Goal: Communication & Community: Participate in discussion

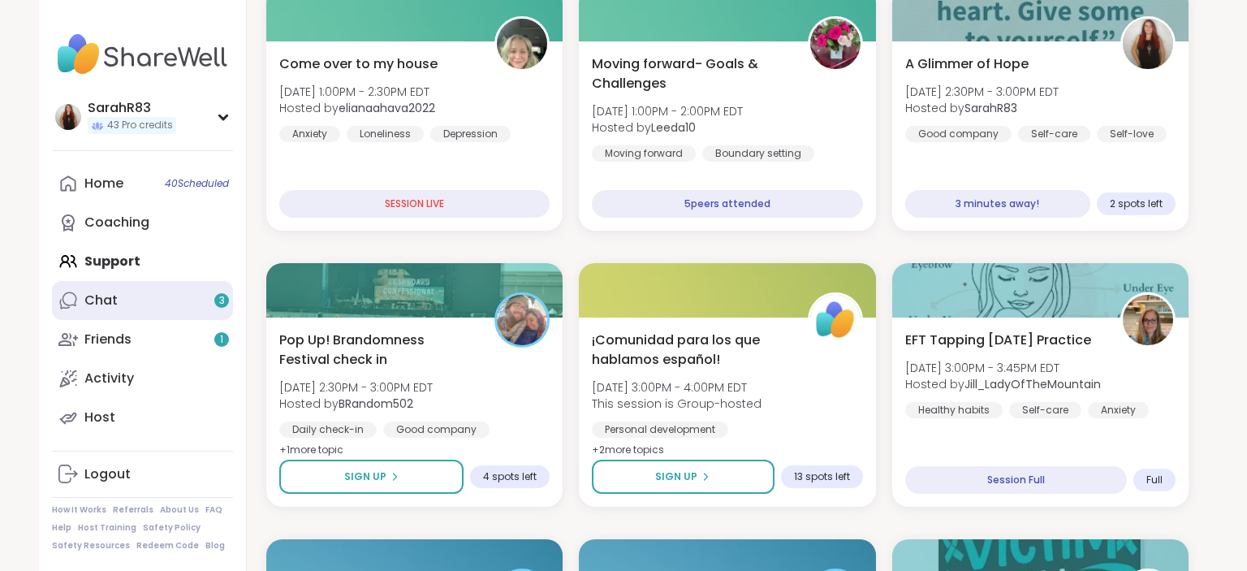
click at [126, 295] on link "Chat 3" at bounding box center [142, 300] width 181 height 39
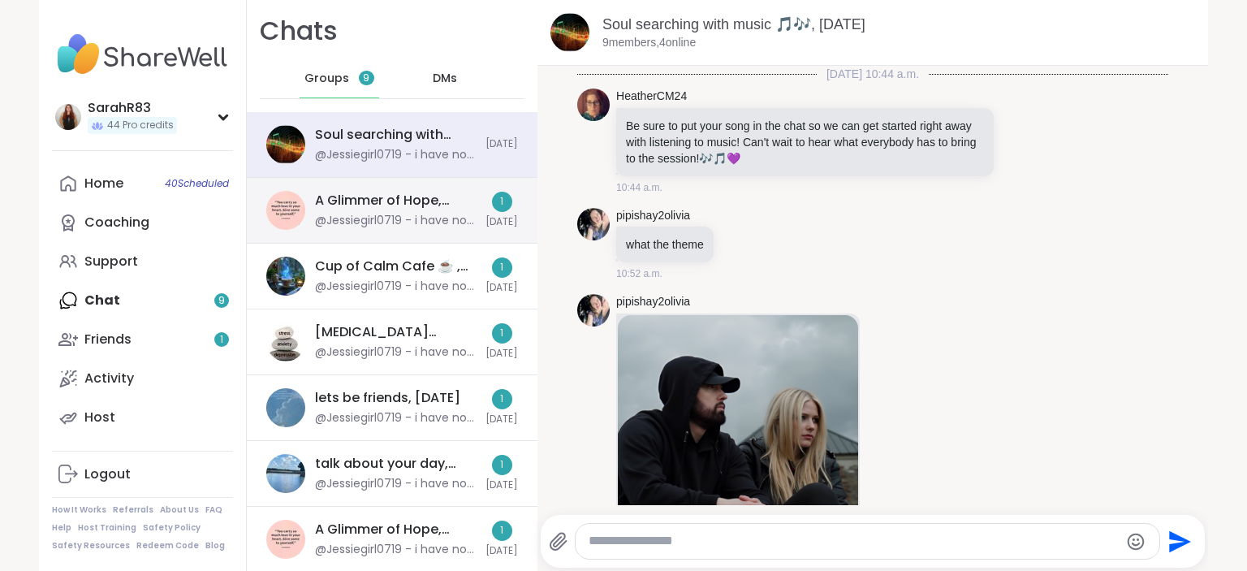
scroll to position [12944, 0]
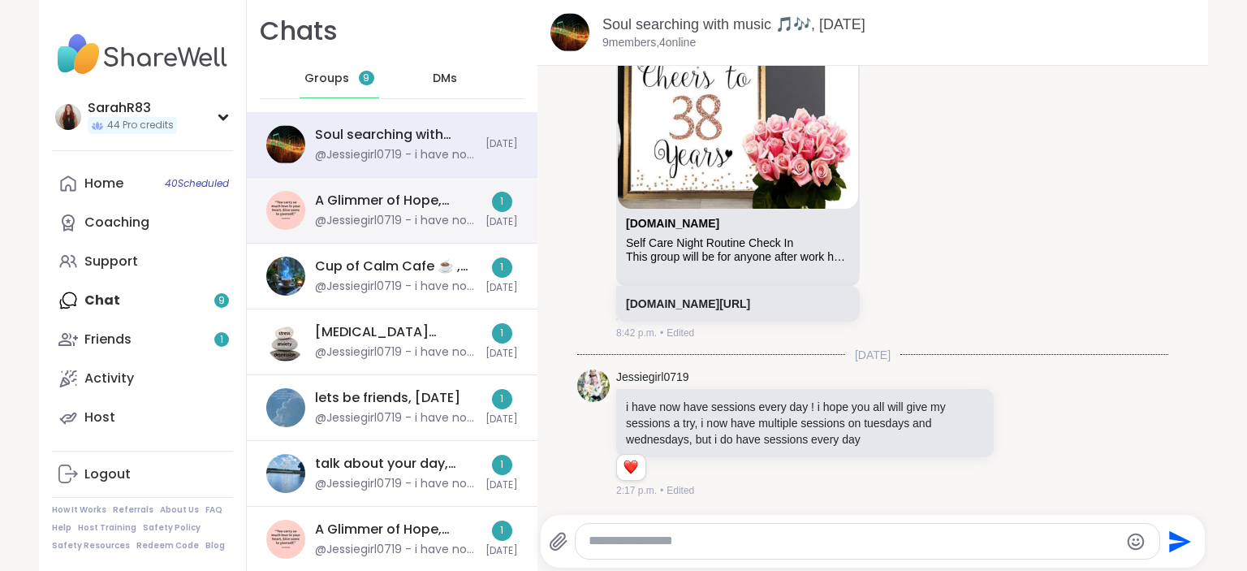
click at [341, 210] on div "A Glimmer of Hope, Sep 11 @Jessiegirl0719 - i have now have sessions every day …" at bounding box center [395, 210] width 161 height 37
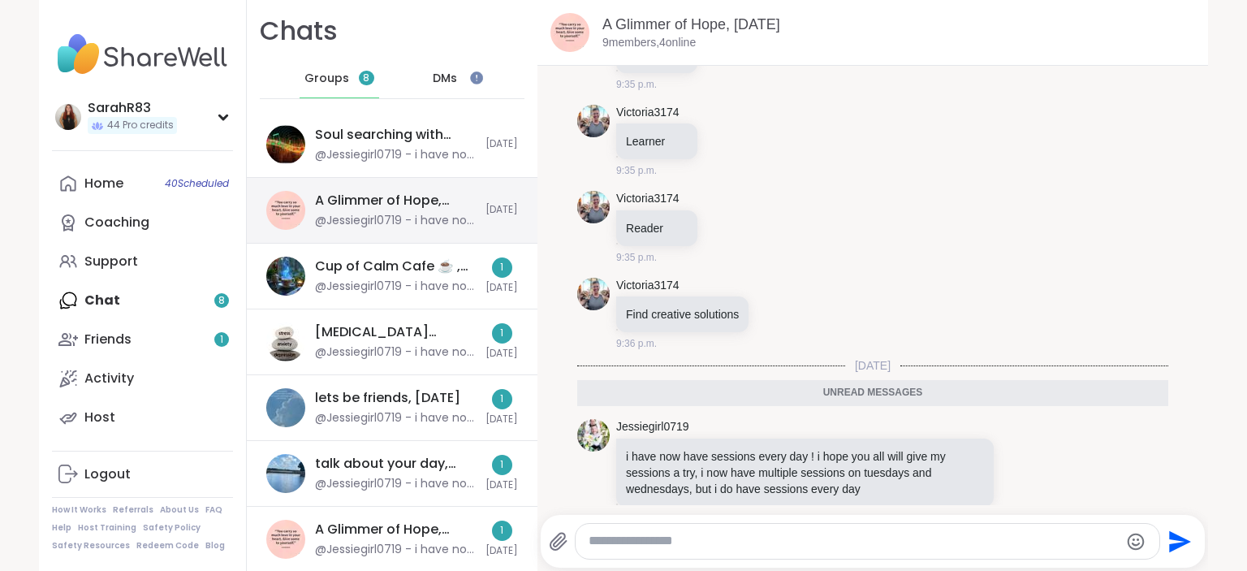
scroll to position [0, 0]
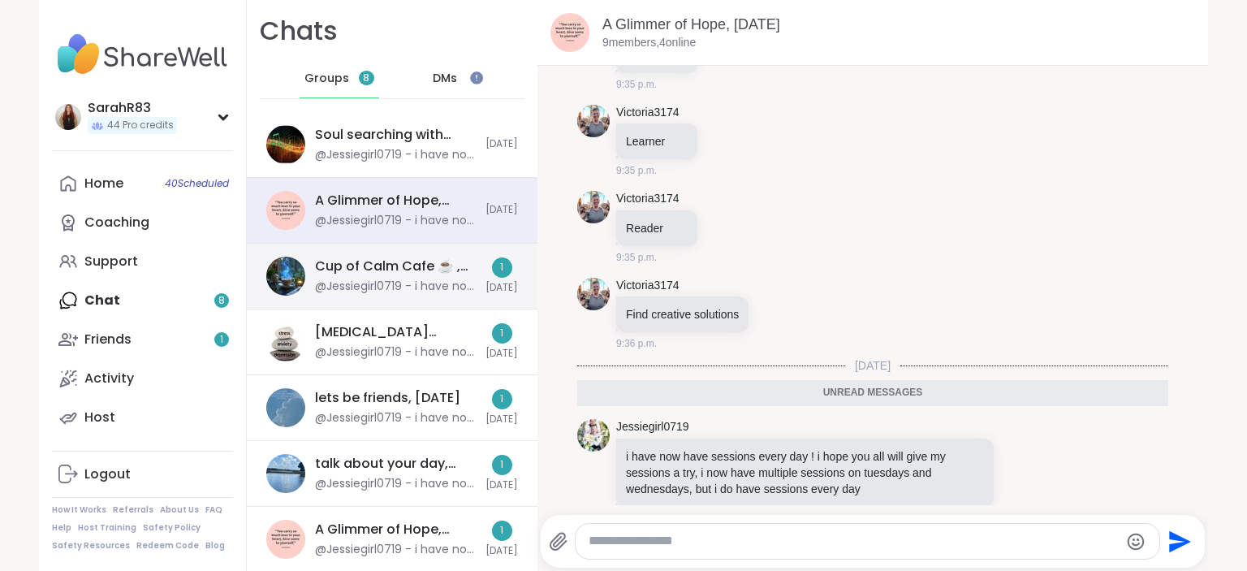
click at [342, 265] on div "Cup of Calm Cafe ☕️ , Sep 12" at bounding box center [395, 266] width 161 height 18
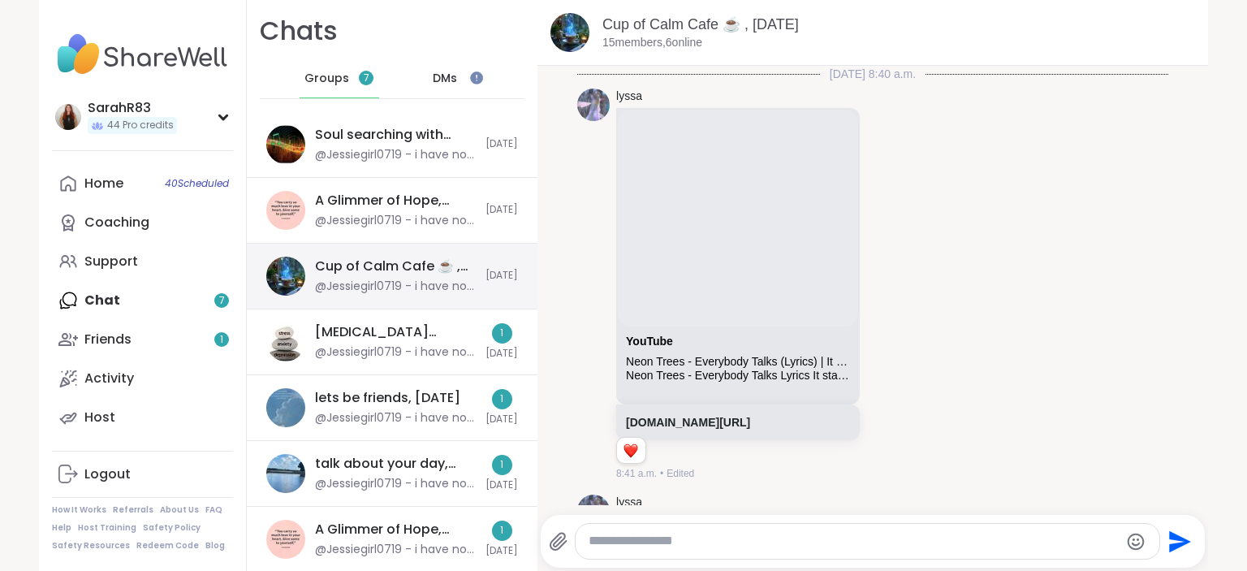
scroll to position [13210, 0]
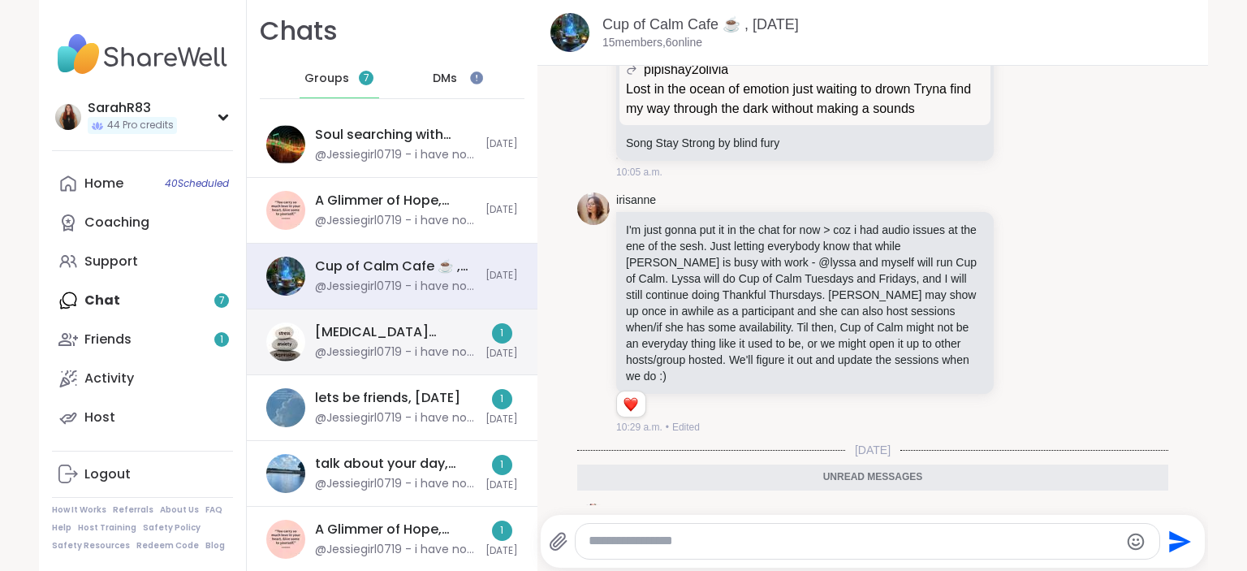
click at [352, 343] on div "Depression & Anxiety support group, Sep 12 @Jessiegirl0719 - i have now have se…" at bounding box center [395, 341] width 161 height 37
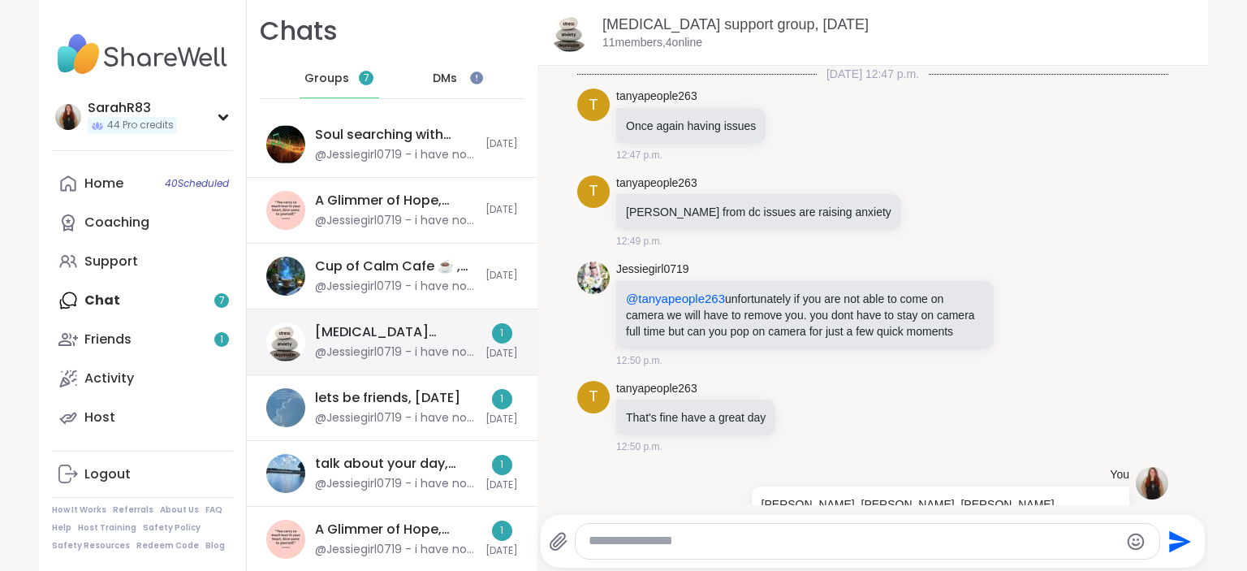
scroll to position [3230, 0]
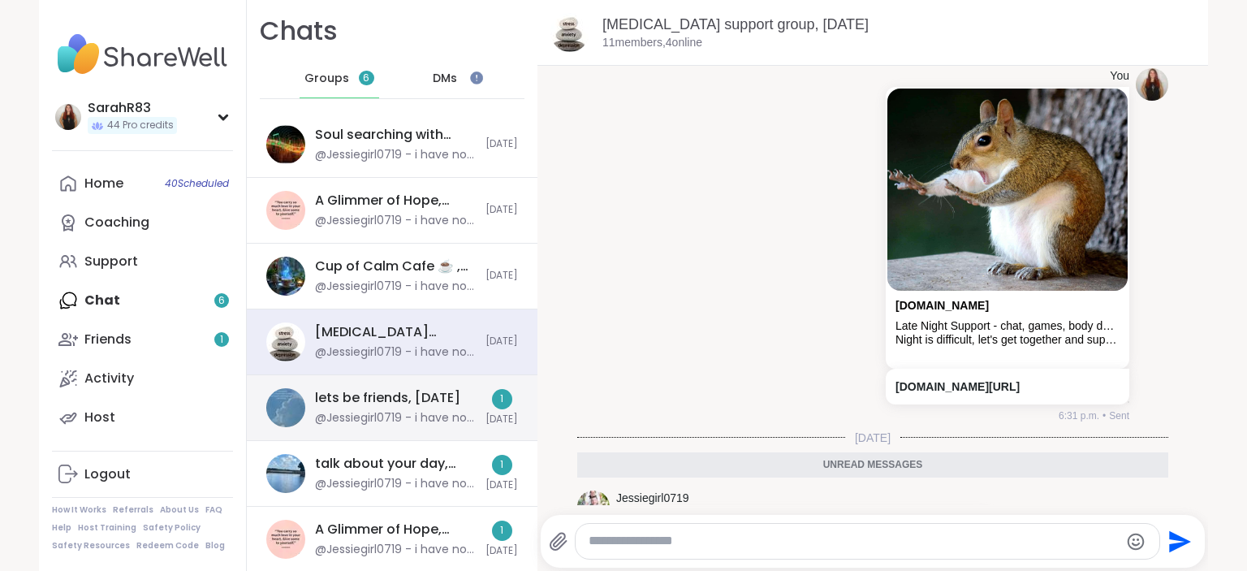
click at [352, 399] on div "lets be friends, Sep 12" at bounding box center [387, 398] width 145 height 18
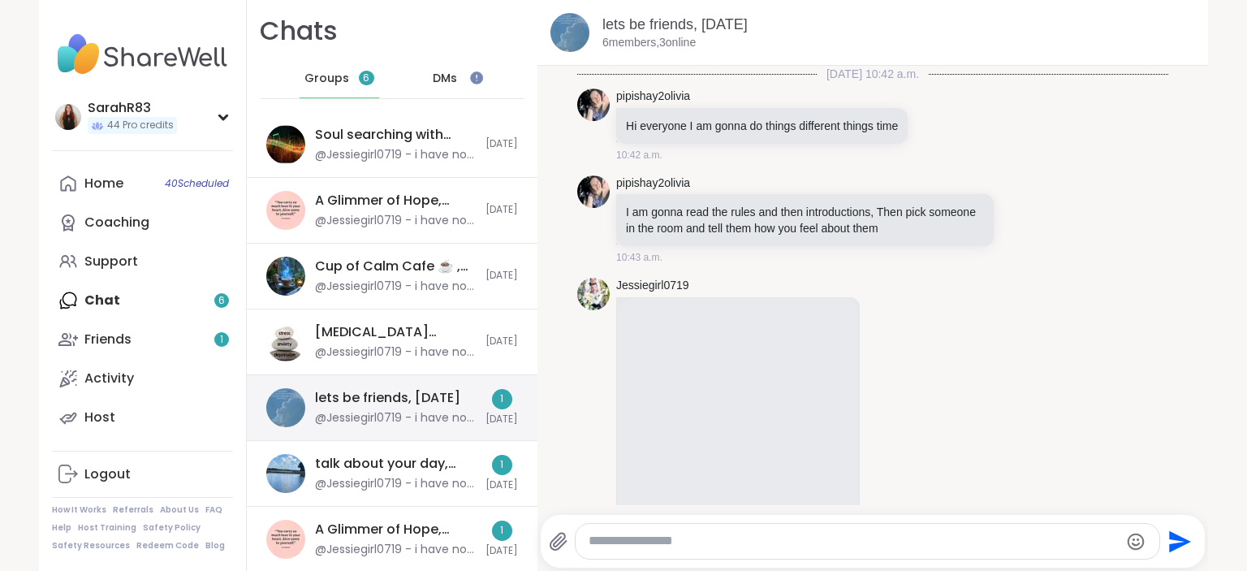
scroll to position [4394, 0]
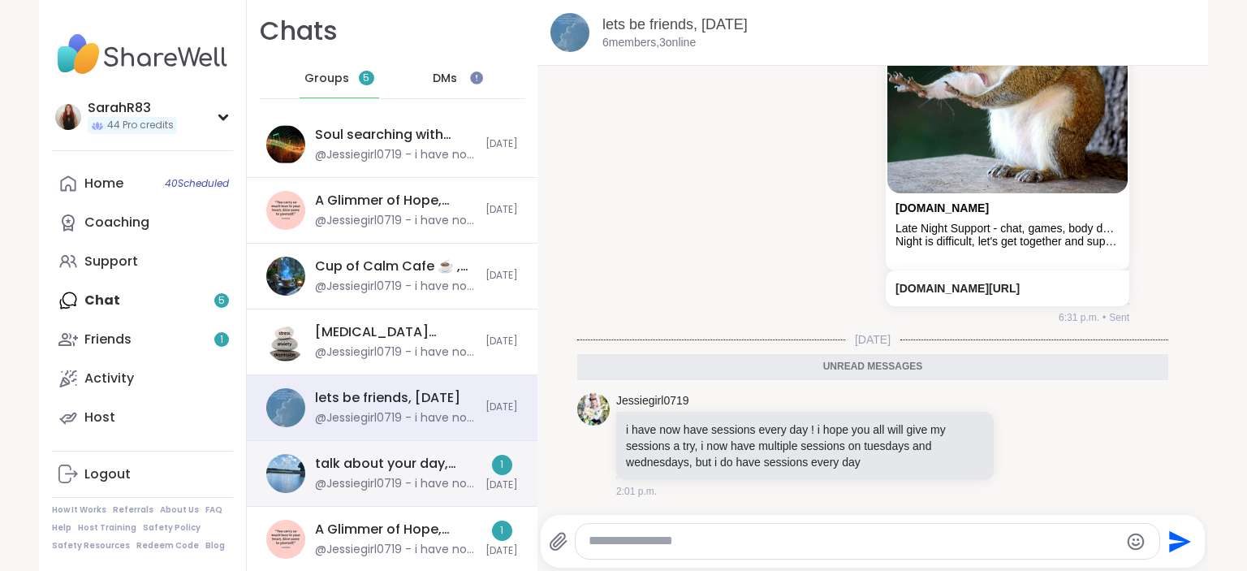
click at [365, 466] on div "talk about your day, Sep 12" at bounding box center [395, 464] width 161 height 18
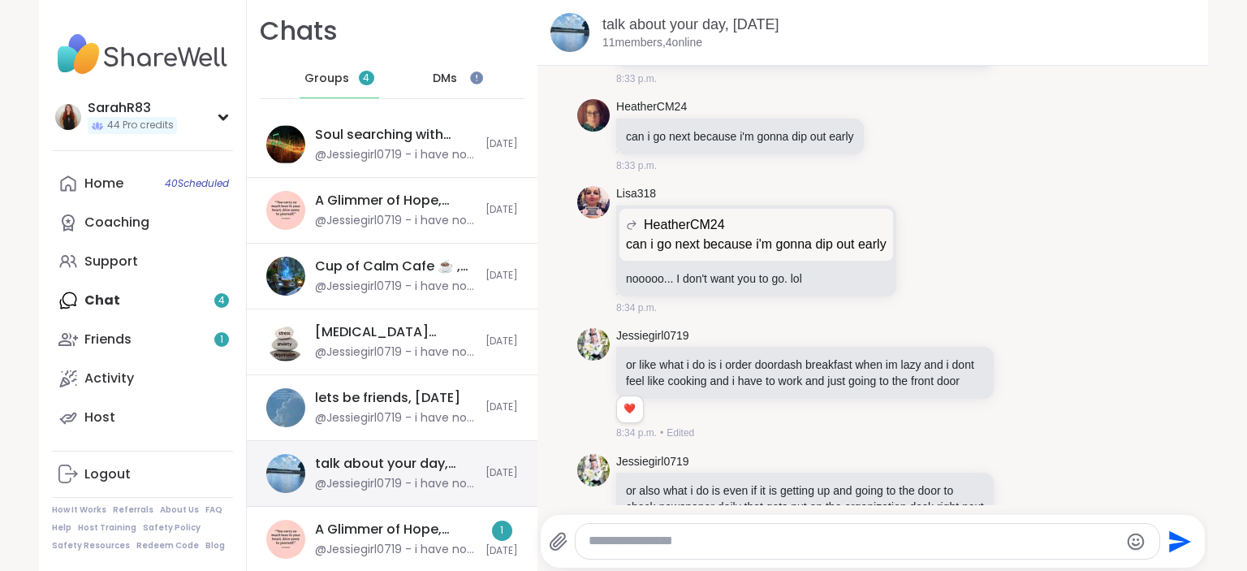
scroll to position [14567, 0]
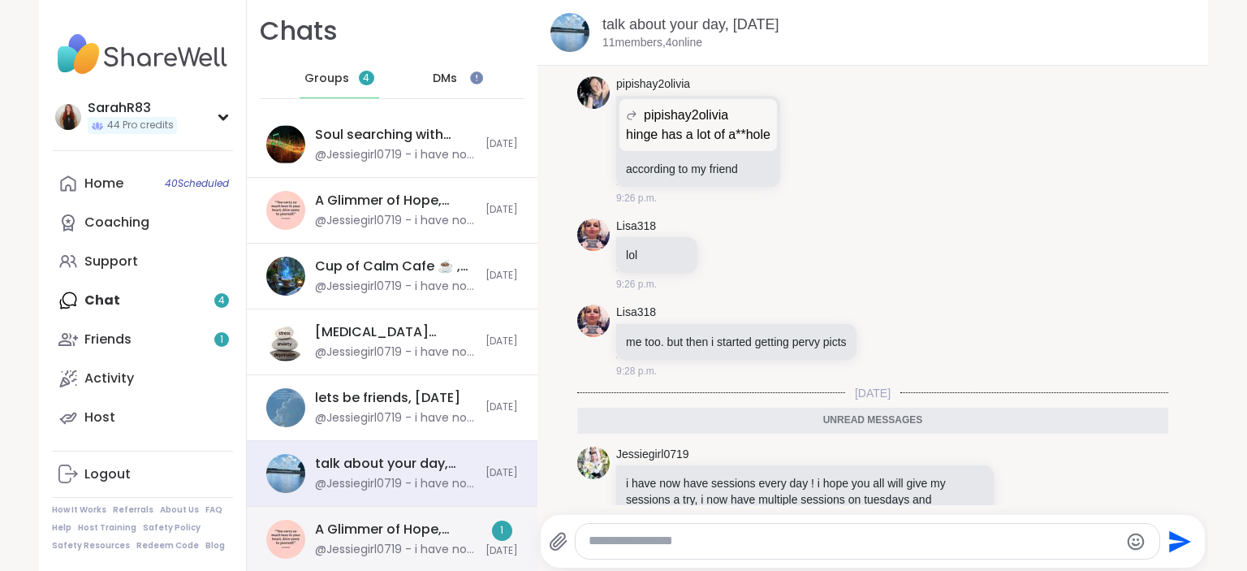
click at [369, 522] on div "A Glimmer of Hope, Sep 13" at bounding box center [395, 529] width 161 height 18
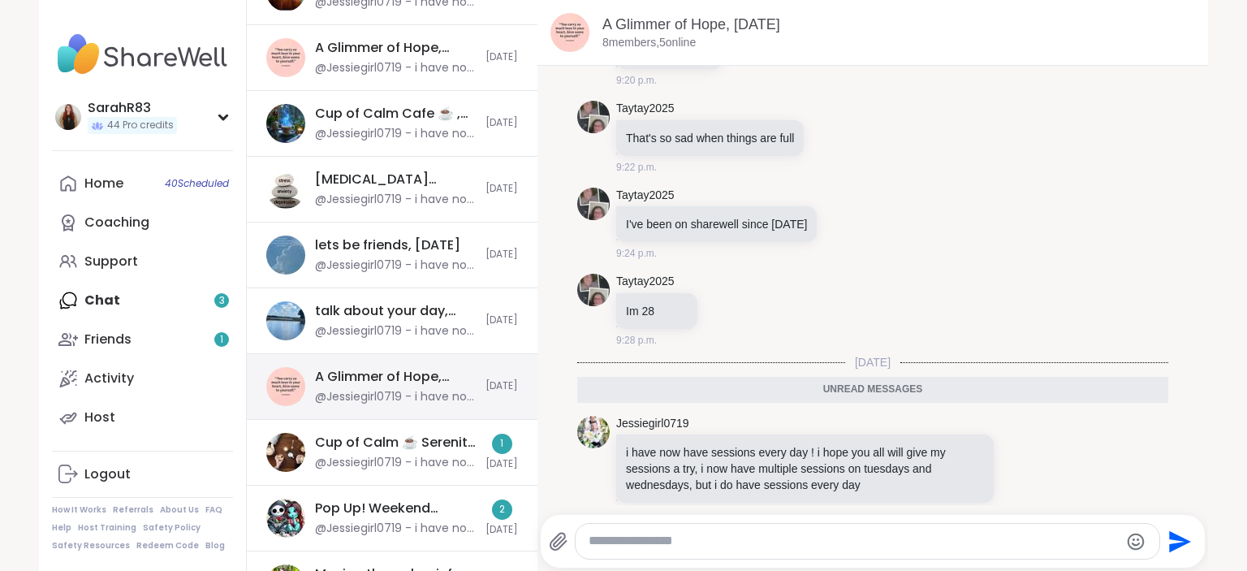
scroll to position [225, 0]
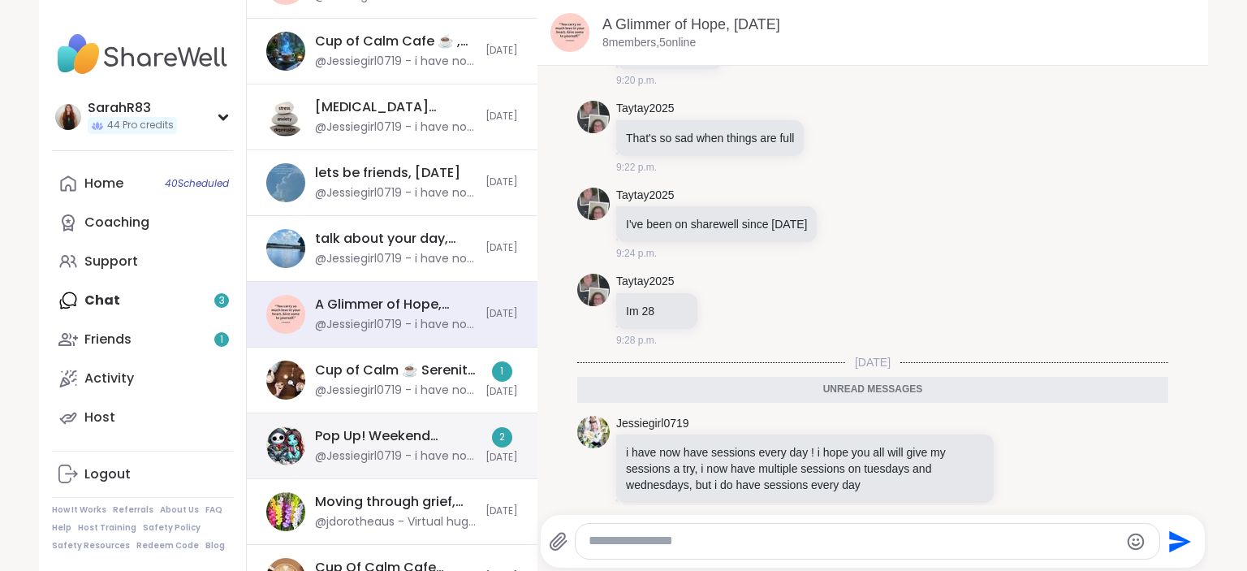
click at [379, 450] on div "@Jessiegirl0719 - i have now have sessions every day ! i hope you all will give…" at bounding box center [395, 456] width 161 height 16
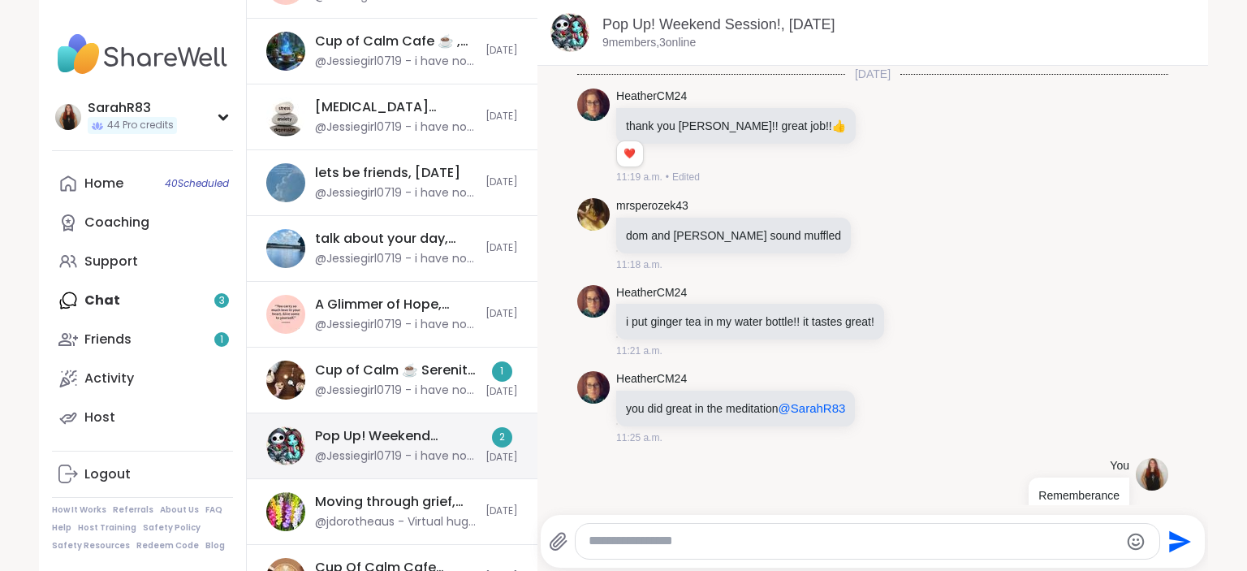
scroll to position [1404, 0]
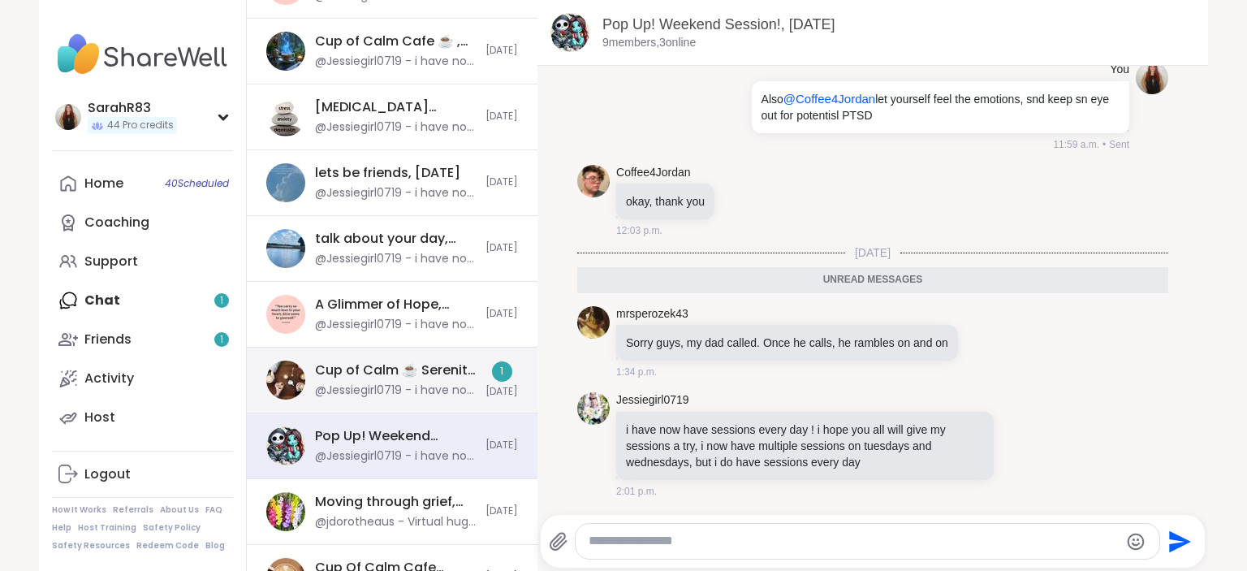
click at [386, 385] on div "@Jessiegirl0719 - i have now have sessions every day ! i hope you all will give…" at bounding box center [395, 390] width 161 height 16
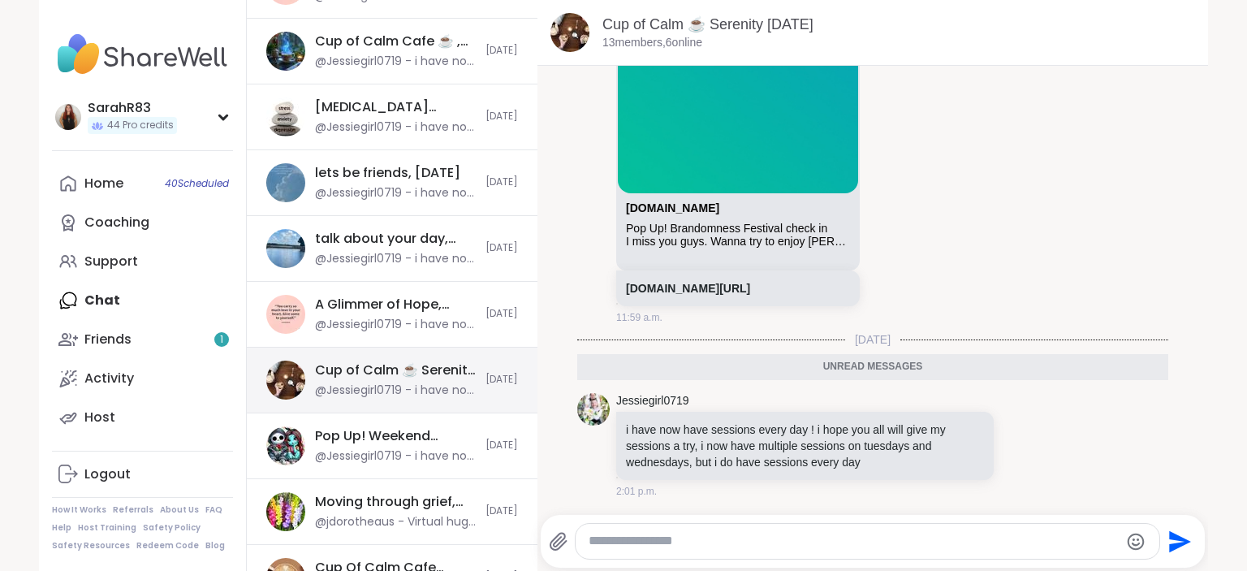
scroll to position [0, 0]
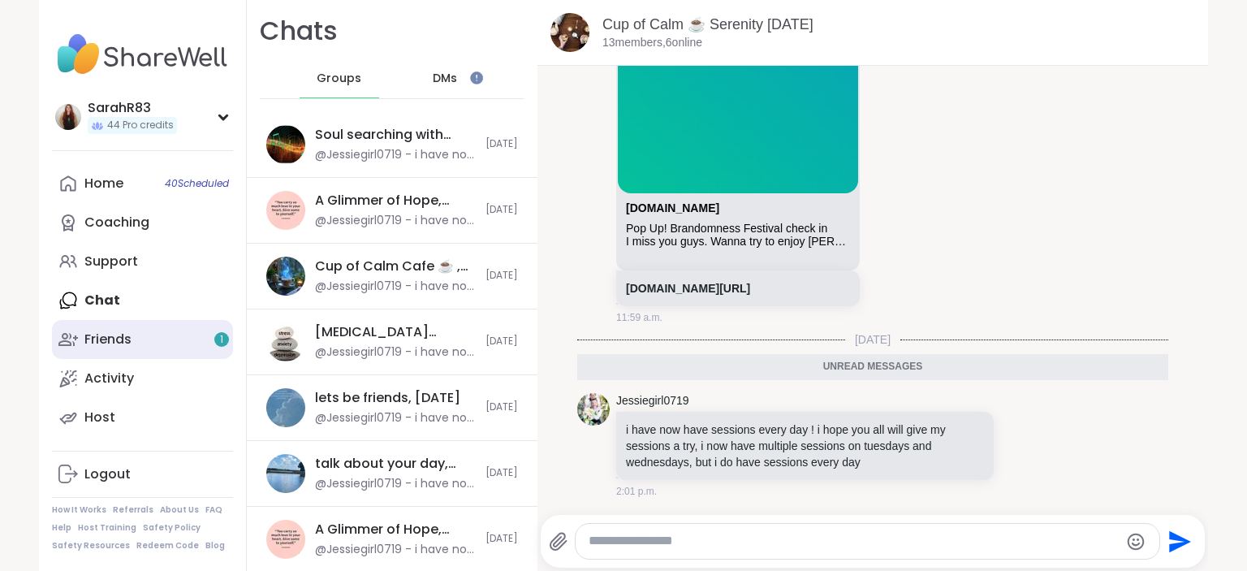
click at [187, 353] on link "Friends 1" at bounding box center [142, 339] width 181 height 39
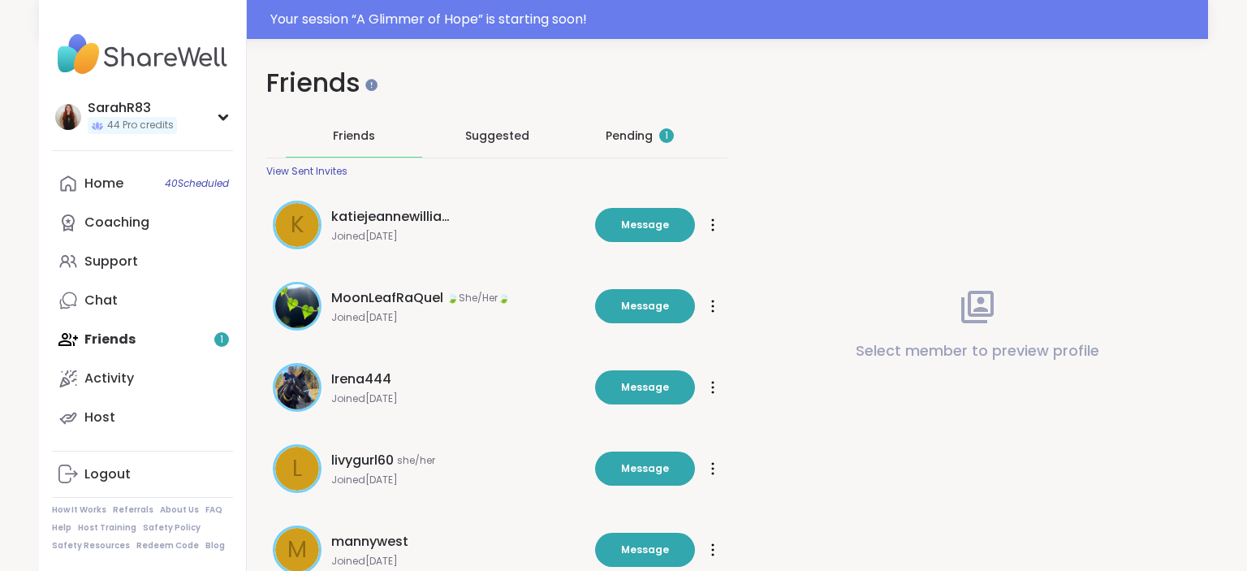
click at [621, 143] on div "Pending 1" at bounding box center [640, 135] width 68 height 16
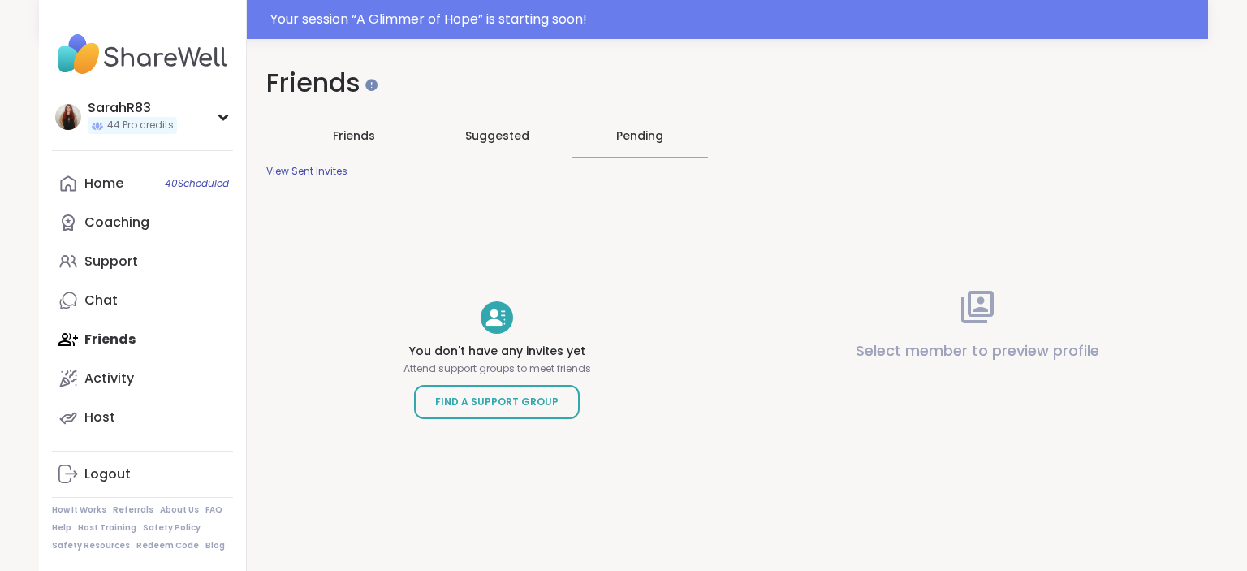
click at [621, 143] on div "Pending" at bounding box center [639, 135] width 47 height 16
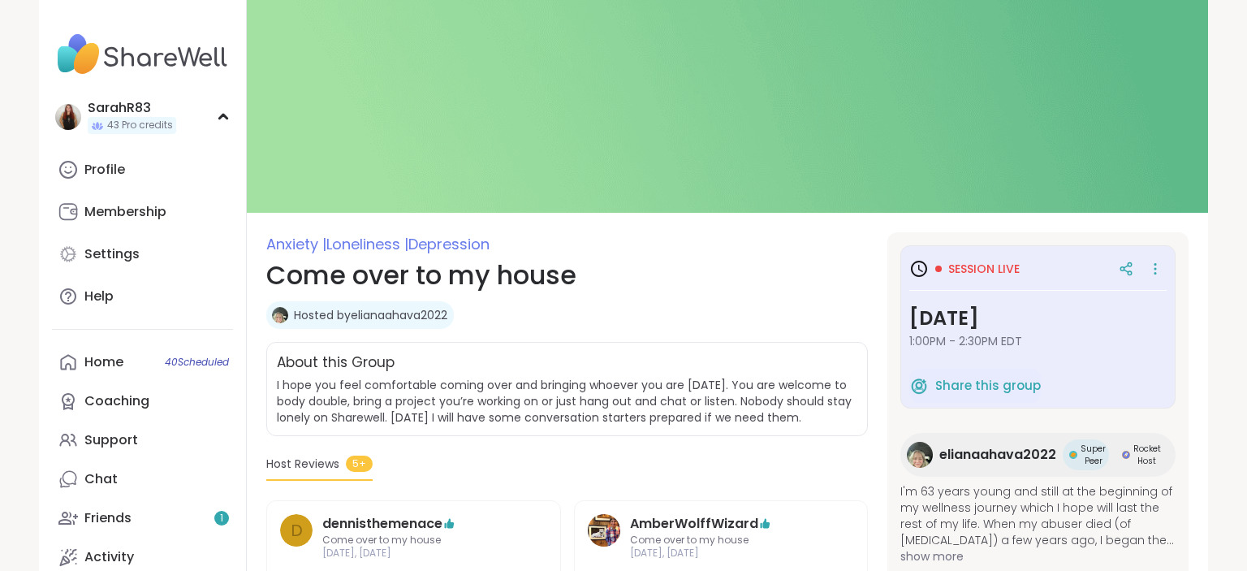
scroll to position [173, 0]
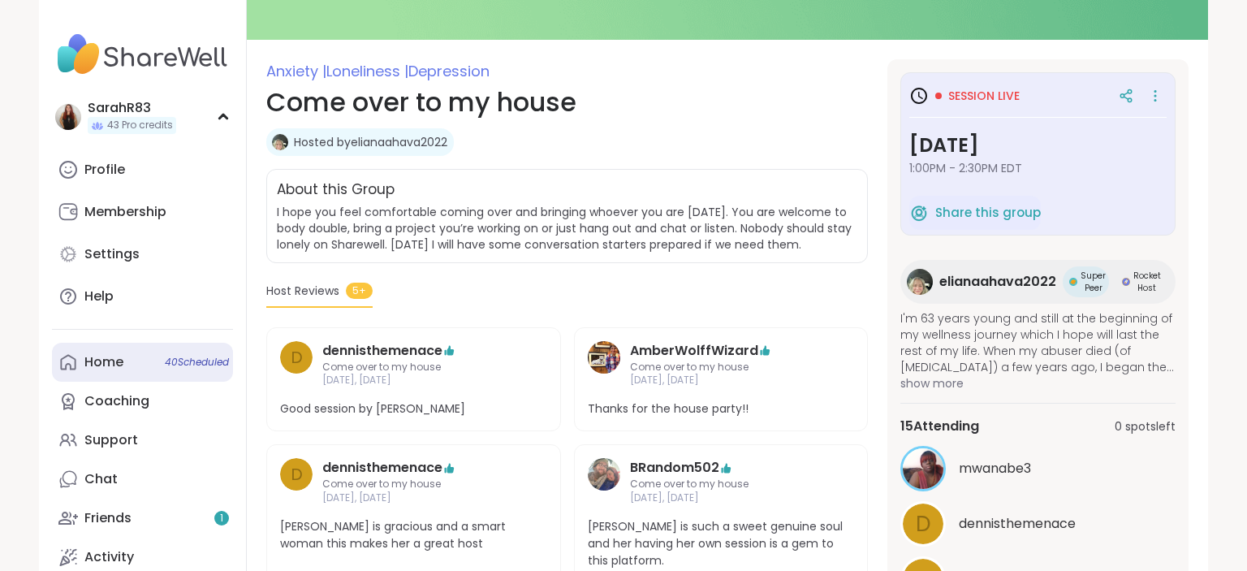
click at [92, 361] on div "Home 40 Scheduled" at bounding box center [103, 362] width 39 height 18
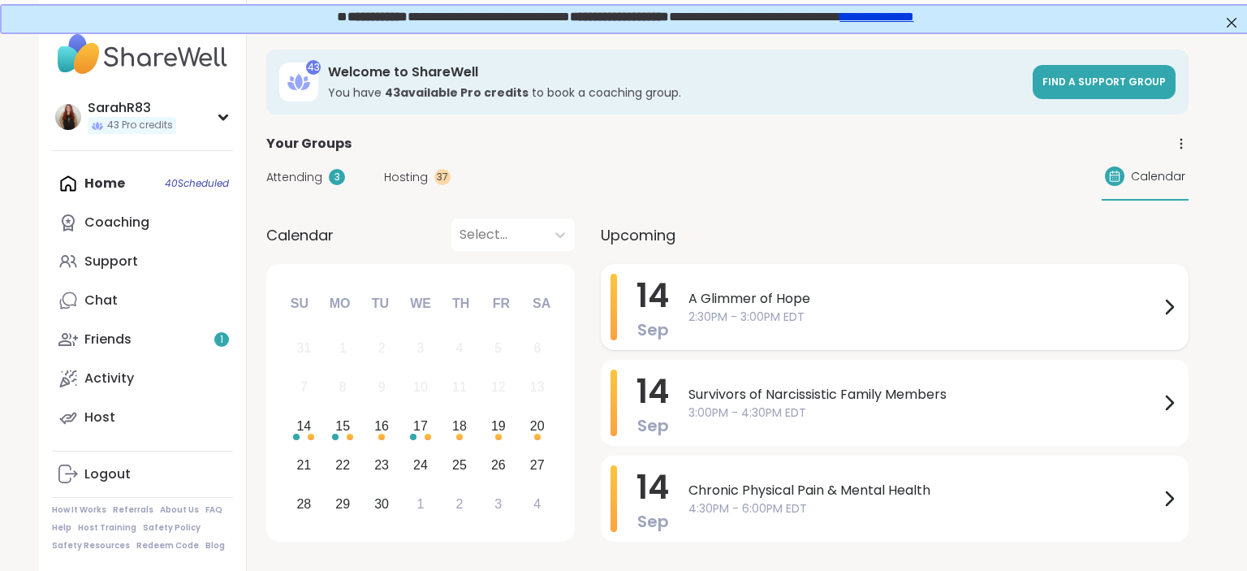
click at [684, 296] on div "14 Sep A Glimmer of Hope 2:30PM - 3:00PM EDT" at bounding box center [895, 307] width 588 height 86
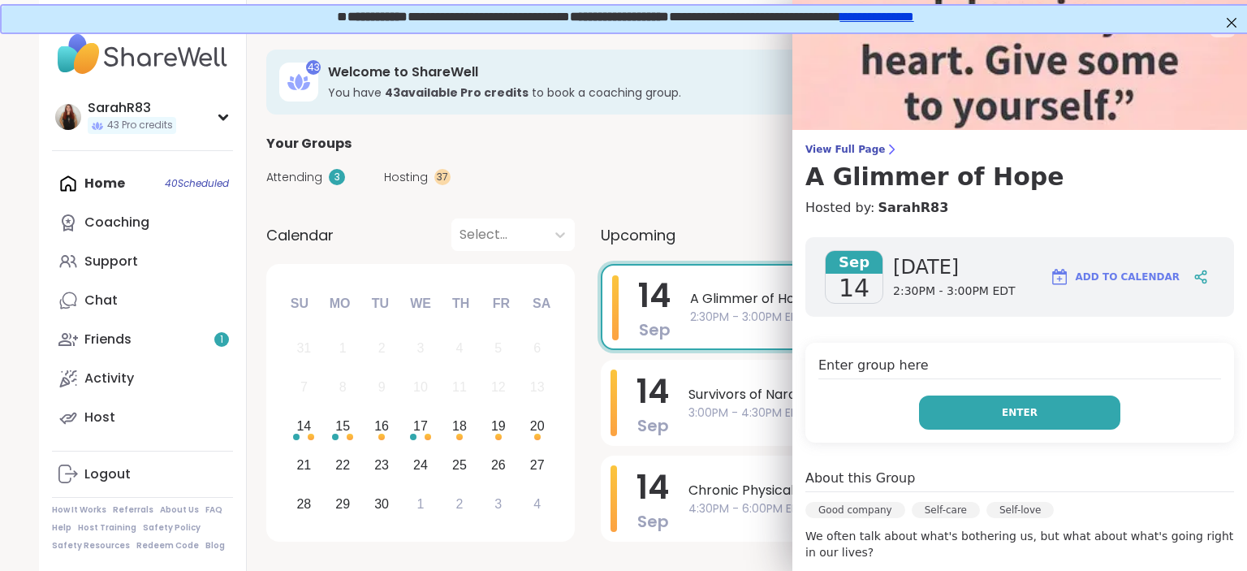
click at [959, 418] on button "Enter" at bounding box center [1019, 412] width 201 height 34
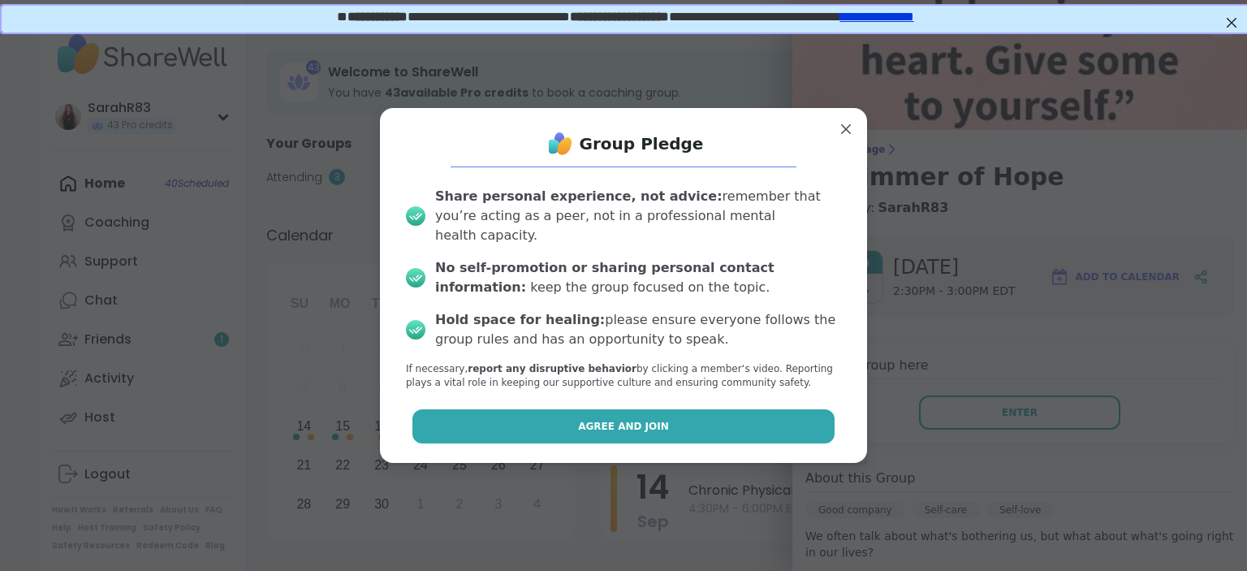
click at [738, 409] on button "Agree and Join" at bounding box center [623, 426] width 423 height 34
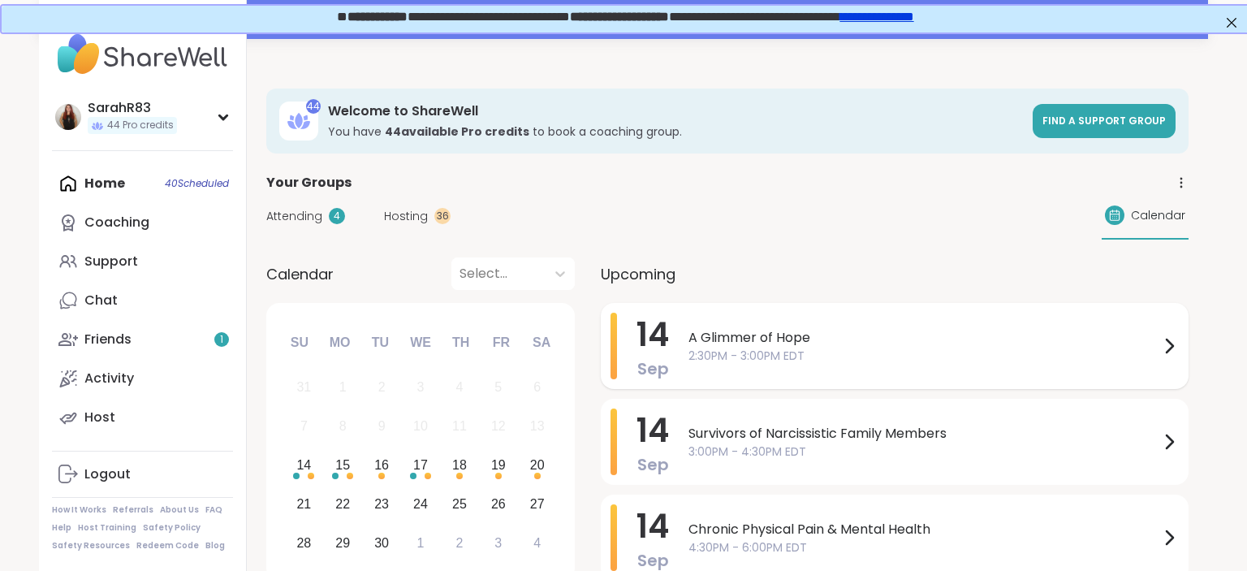
click at [676, 382] on div "[DATE] A Glimmer of Hope 2:30PM - 3:00PM EDT" at bounding box center [895, 346] width 588 height 86
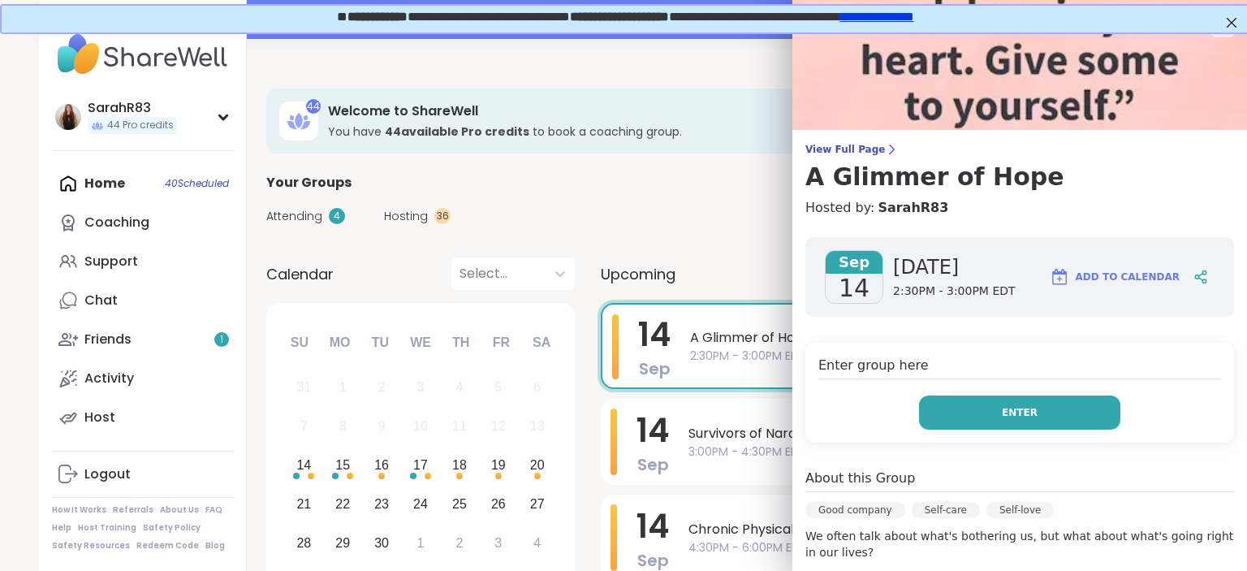
click at [986, 415] on button "Enter" at bounding box center [1019, 412] width 201 height 34
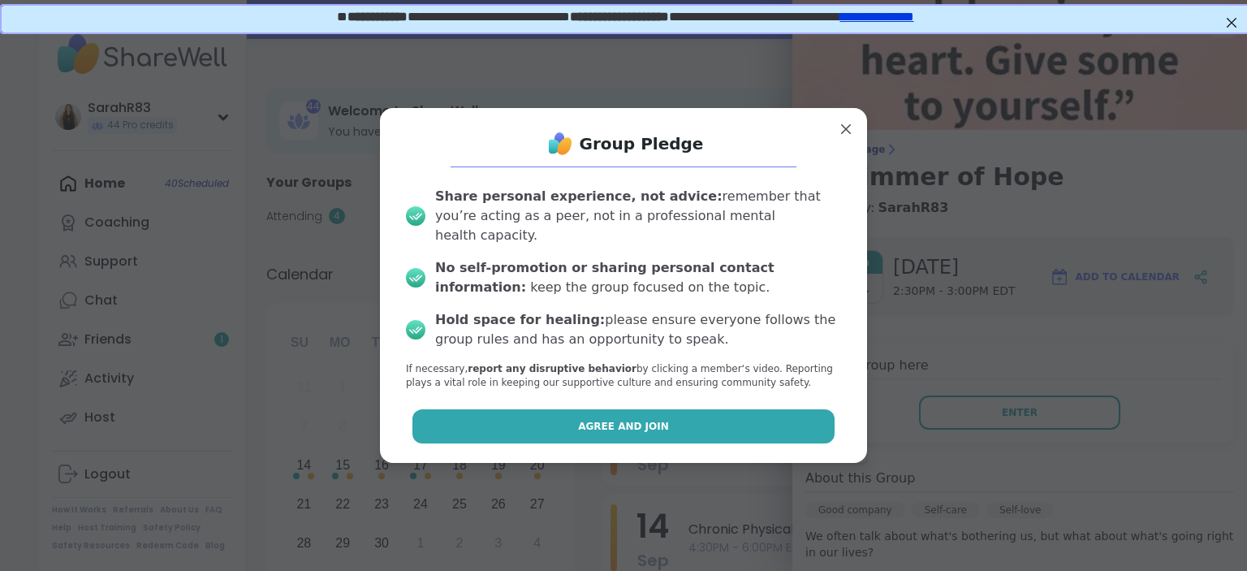
click at [788, 409] on button "Agree and Join" at bounding box center [623, 426] width 423 height 34
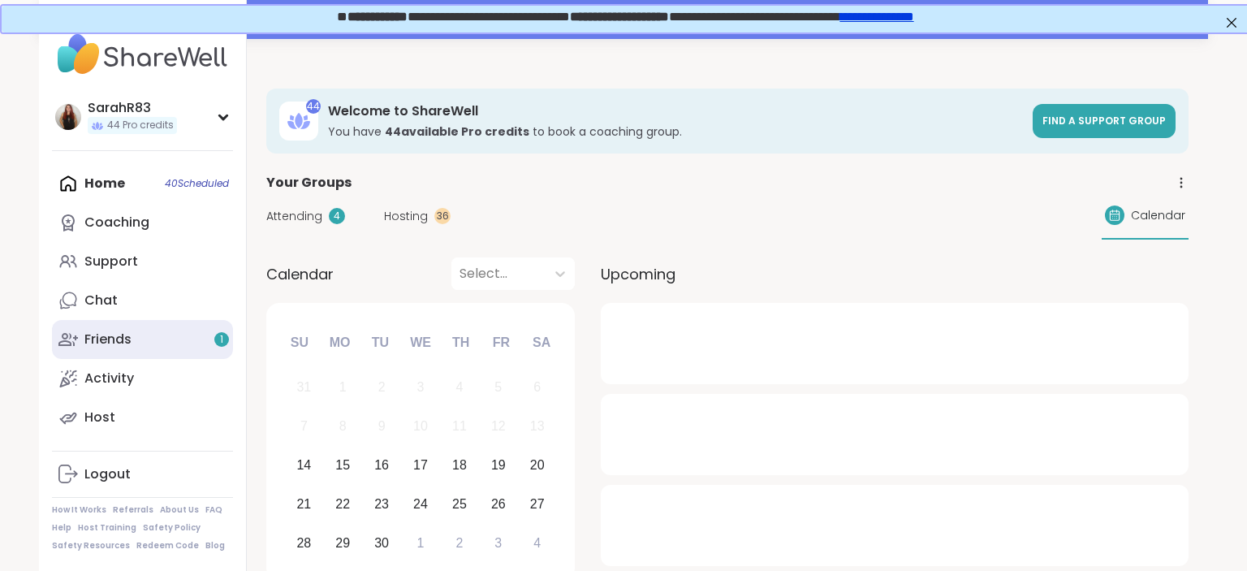
click at [219, 336] on div "1" at bounding box center [221, 339] width 15 height 15
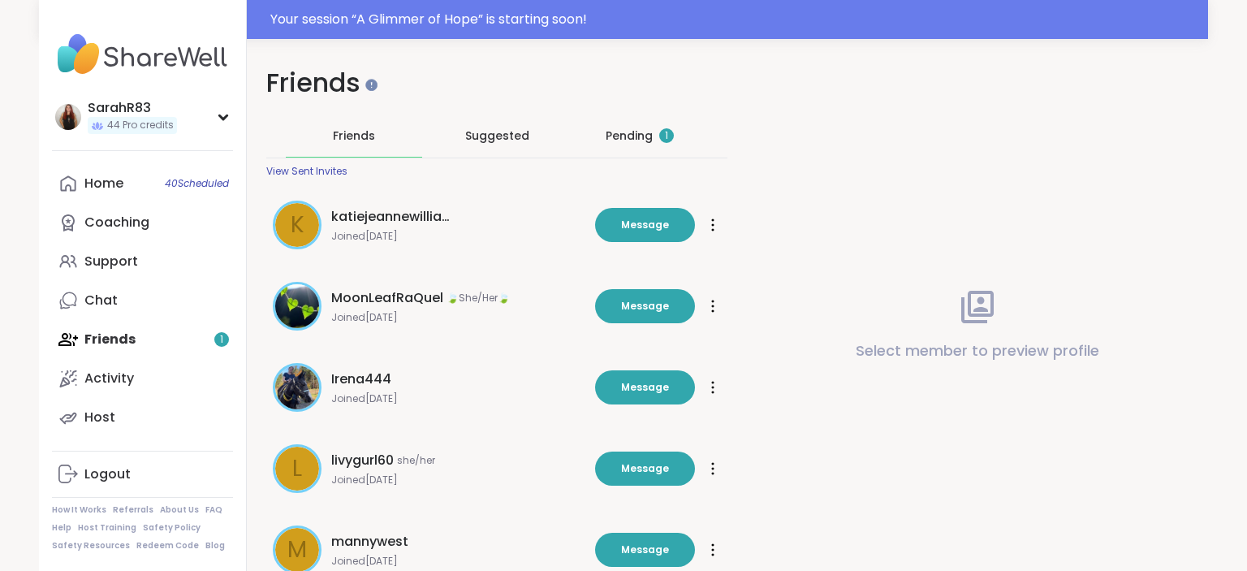
click at [639, 131] on div "Pending 1" at bounding box center [640, 135] width 68 height 16
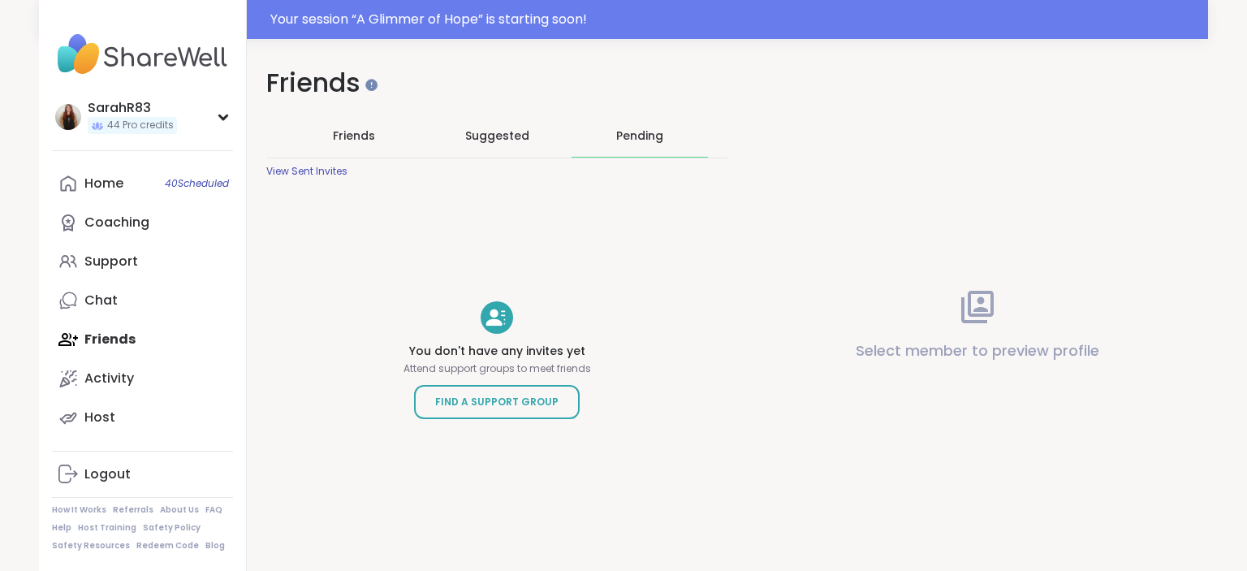
click at [363, 140] on span "Friends" at bounding box center [354, 135] width 42 height 16
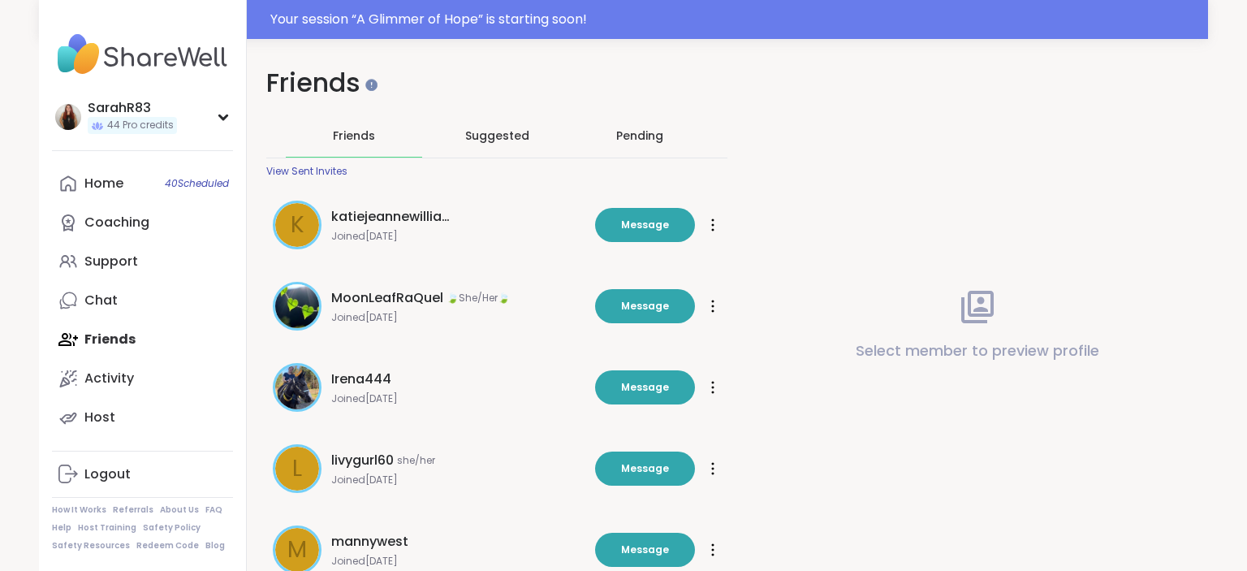
click at [505, 141] on span "Suggested" at bounding box center [497, 135] width 64 height 16
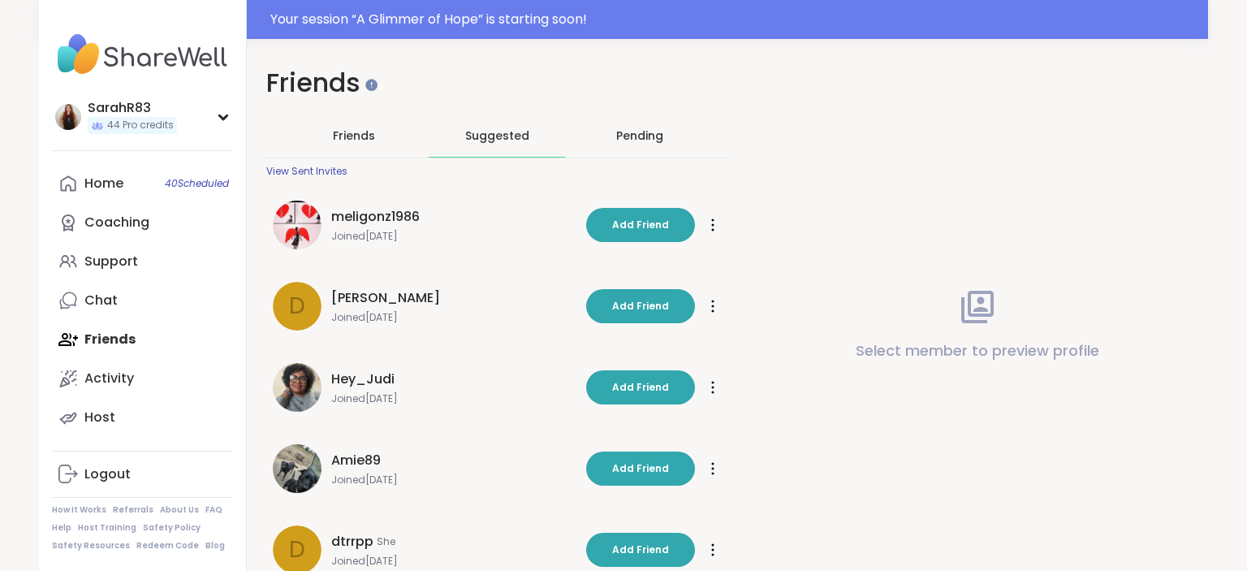
click at [633, 145] on div "Pending" at bounding box center [640, 135] width 136 height 42
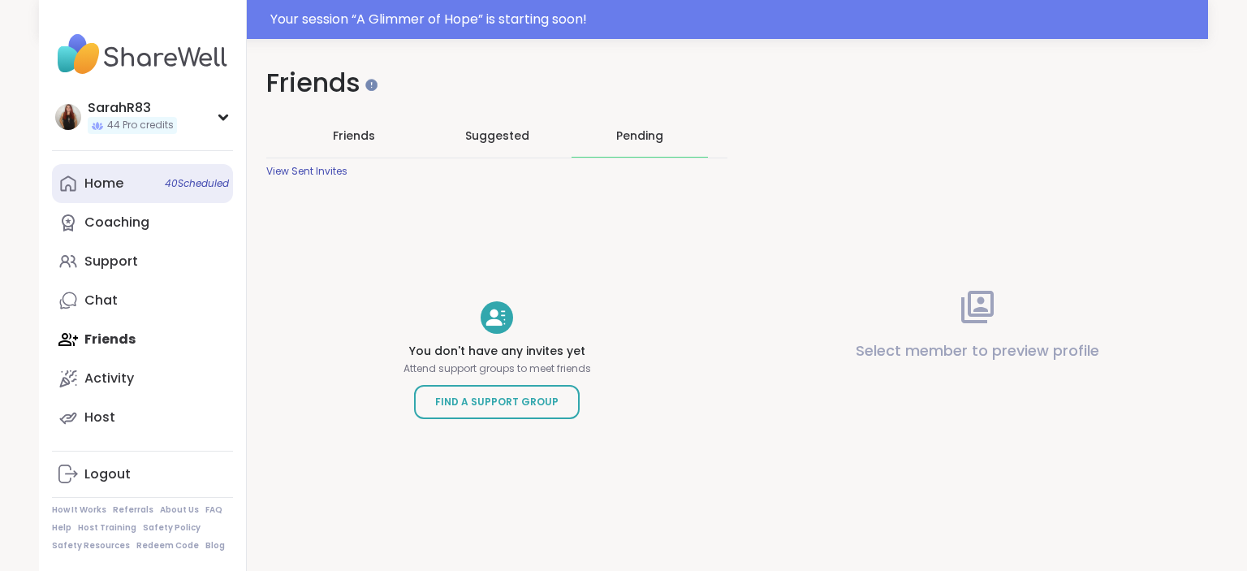
click at [146, 183] on link "Home 40 Scheduled" at bounding box center [142, 183] width 181 height 39
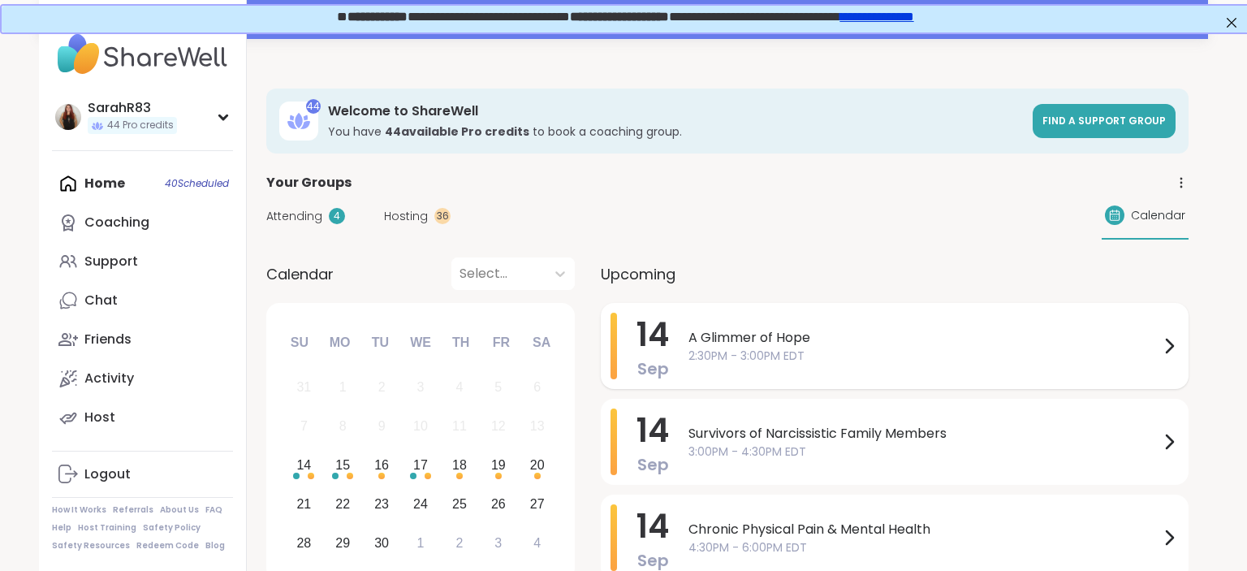
click at [930, 341] on span "A Glimmer of Hope" at bounding box center [923, 337] width 471 height 19
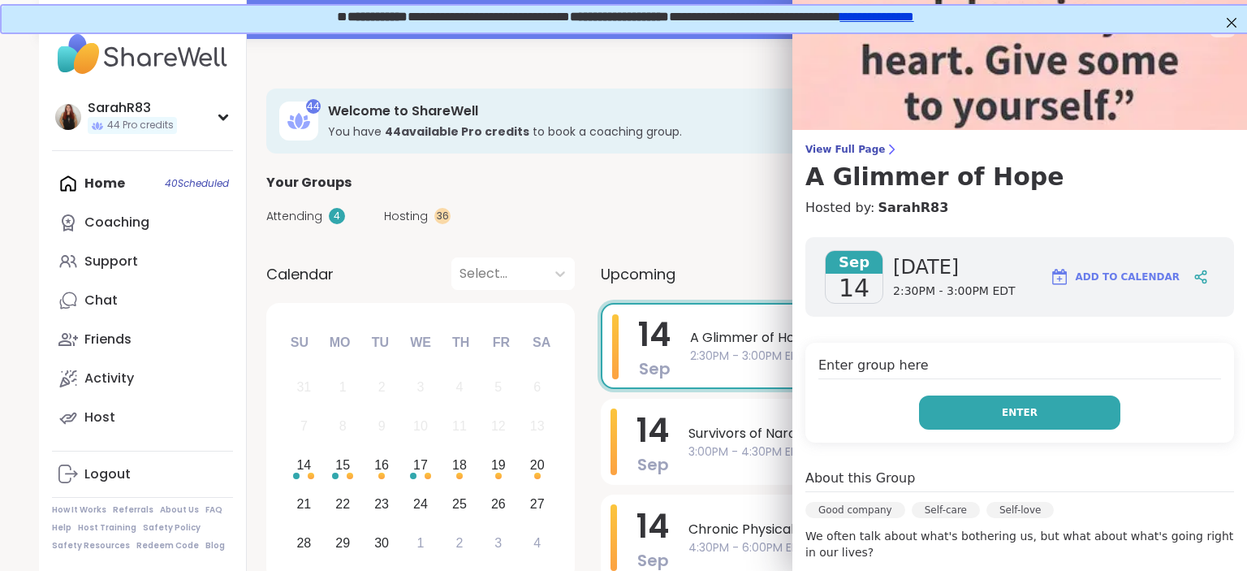
click at [979, 413] on button "Enter" at bounding box center [1019, 412] width 201 height 34
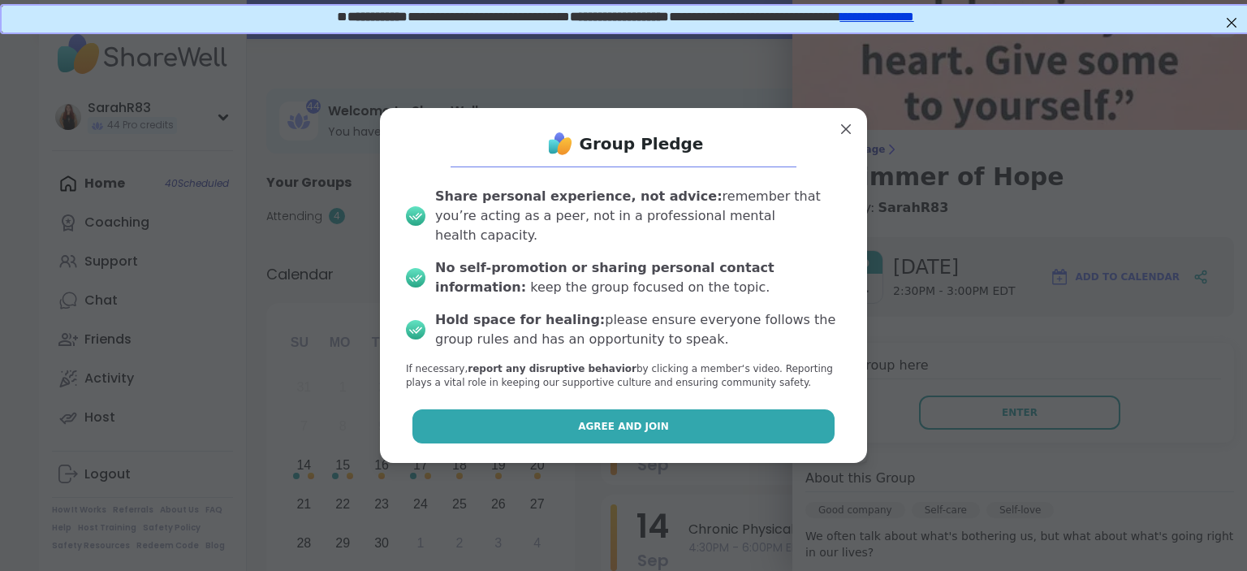
click at [801, 409] on button "Agree and Join" at bounding box center [623, 426] width 423 height 34
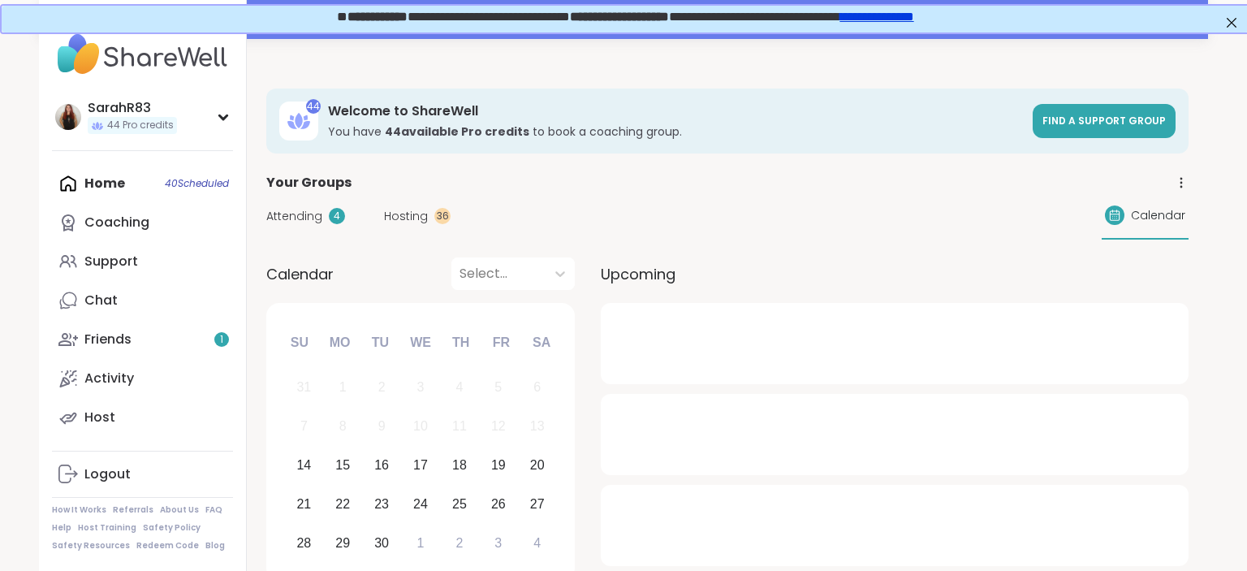
click at [776, 349] on div at bounding box center [895, 343] width 588 height 81
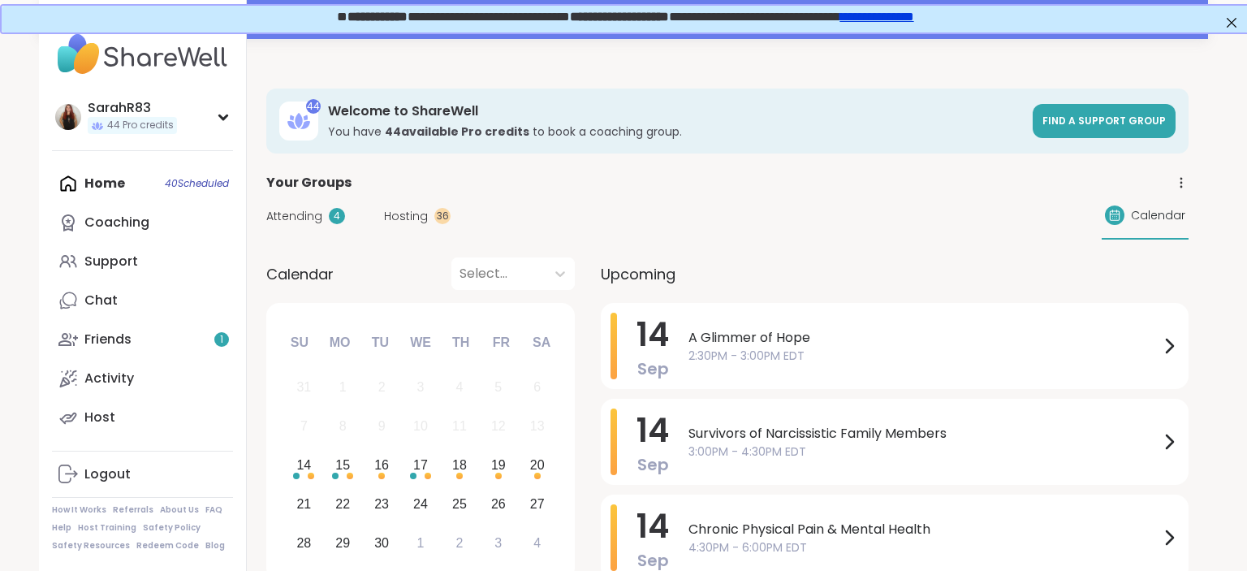
click at [776, 349] on span "2:30PM - 3:00PM EDT" at bounding box center [923, 355] width 471 height 17
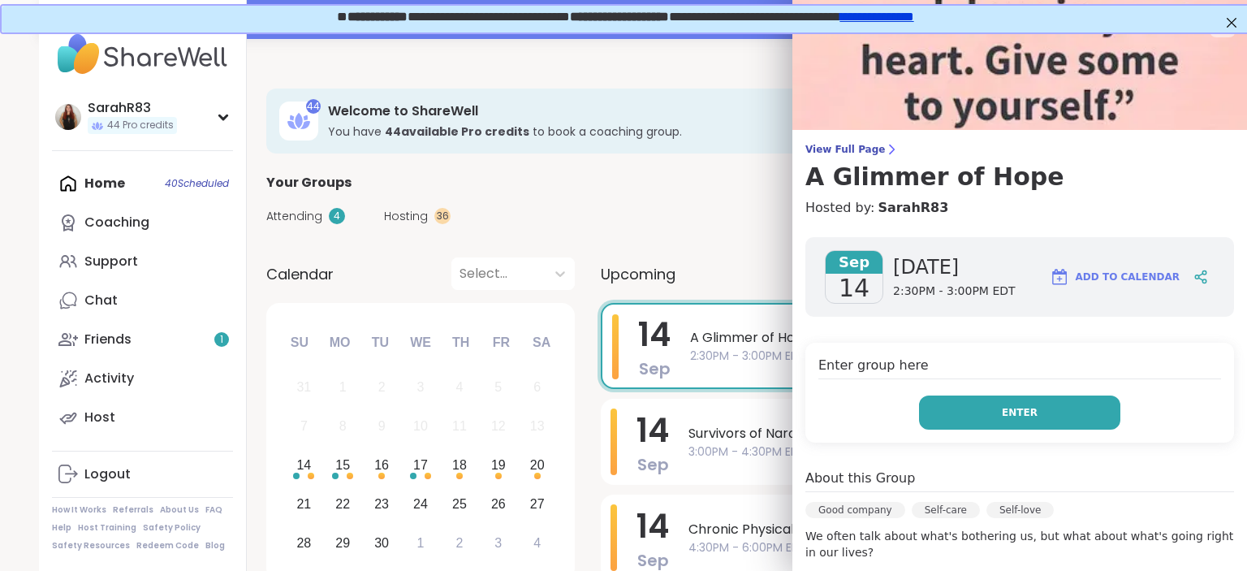
click at [963, 421] on button "Enter" at bounding box center [1019, 412] width 201 height 34
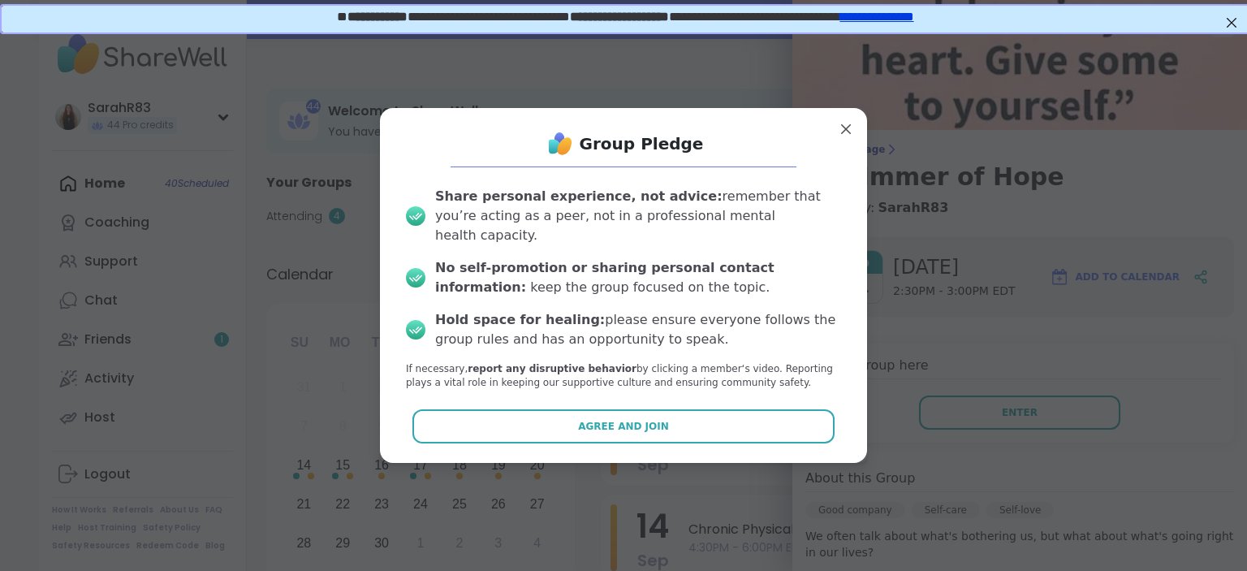
click at [752, 398] on div "Group Pledge Share personal experience, not advice: remember that you’re acting…" at bounding box center [623, 285] width 461 height 328
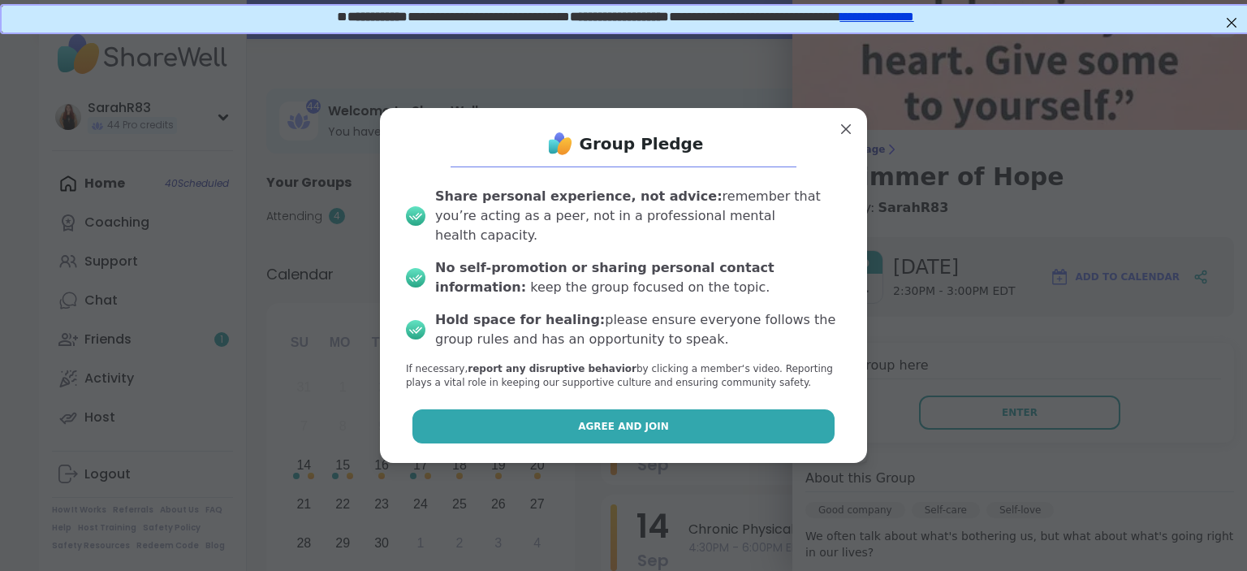
click at [758, 412] on button "Agree and Join" at bounding box center [623, 426] width 423 height 34
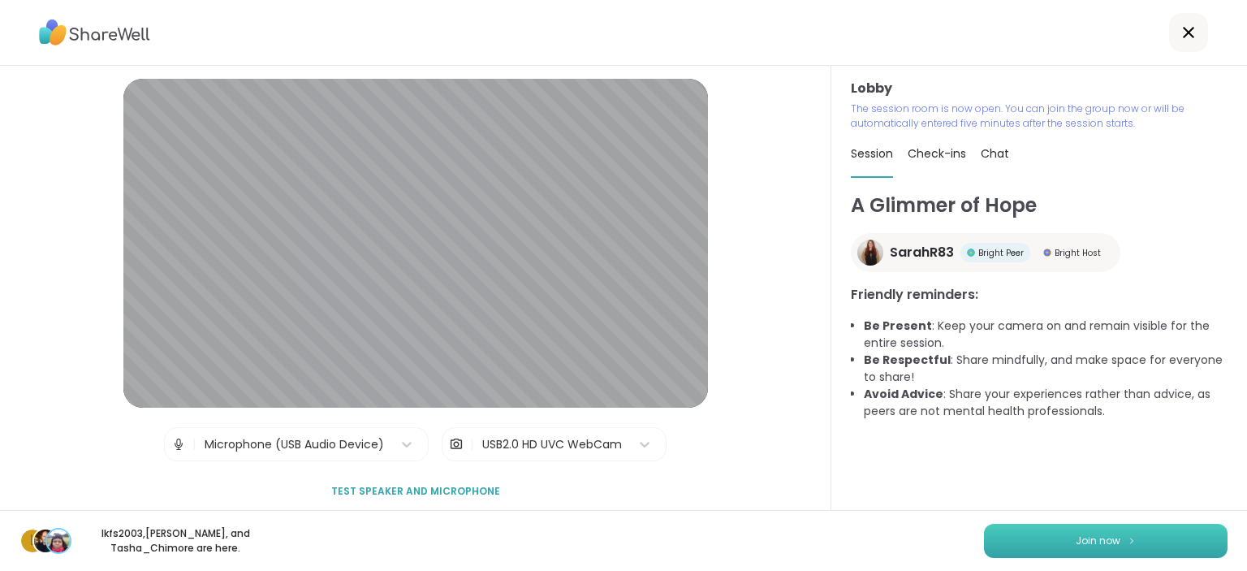
click at [1021, 541] on button "Join now" at bounding box center [1106, 541] width 244 height 34
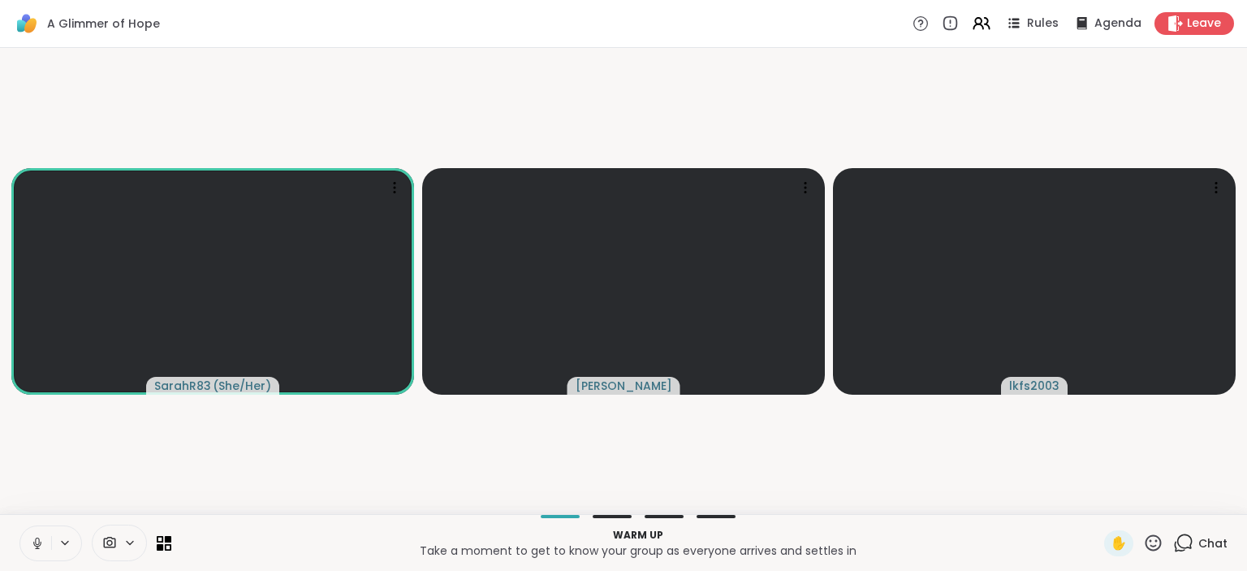
click at [1181, 547] on icon at bounding box center [1184, 541] width 15 height 15
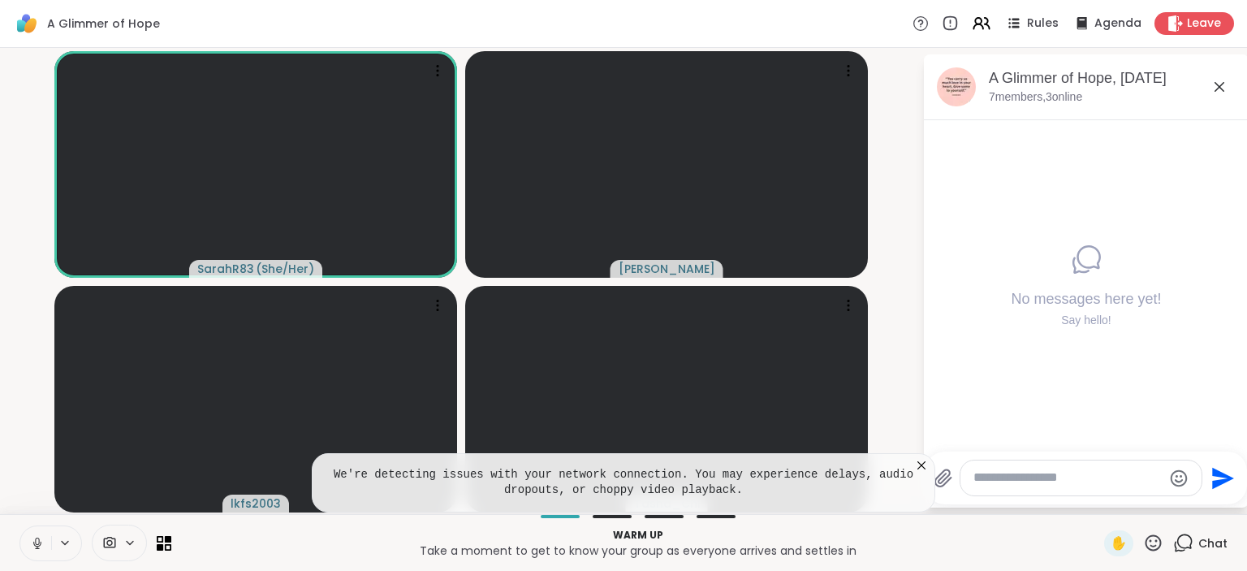
click at [931, 469] on div "We're detecting issues with your network connection. You may experience delays,…" at bounding box center [624, 482] width 624 height 59
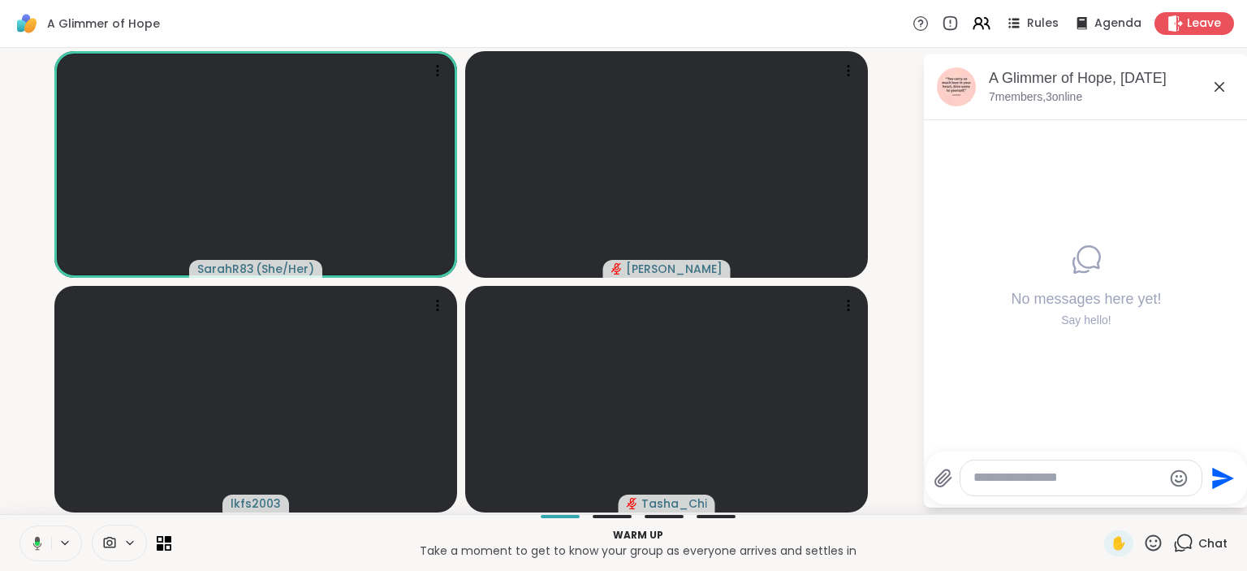
click at [1188, 546] on icon at bounding box center [1183, 543] width 20 height 20
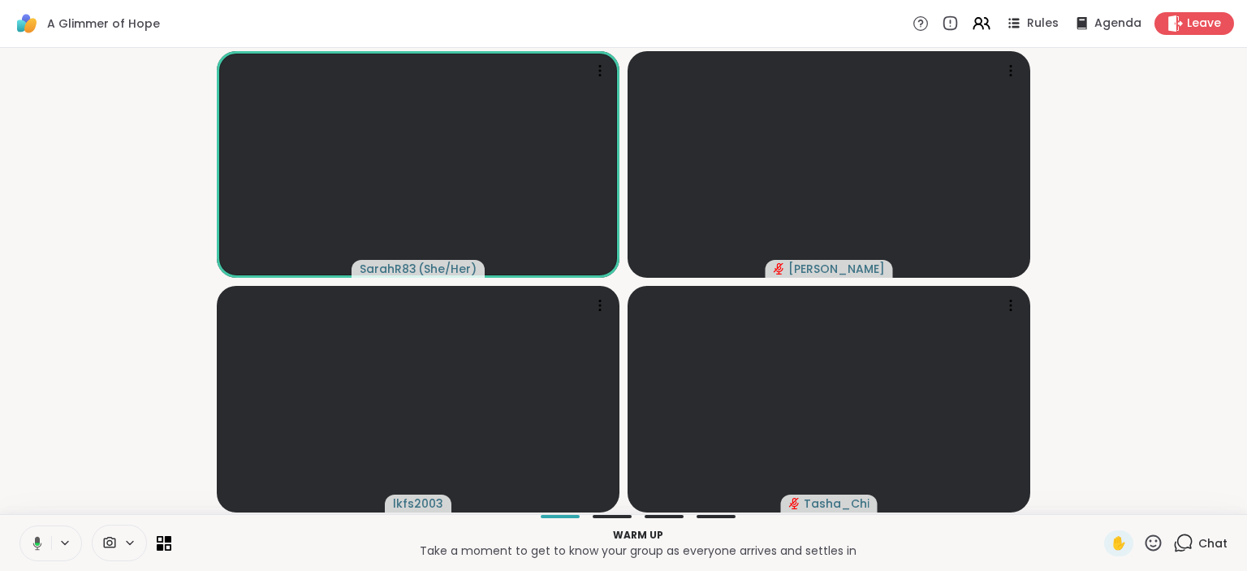
click at [1188, 546] on icon at bounding box center [1183, 543] width 20 height 20
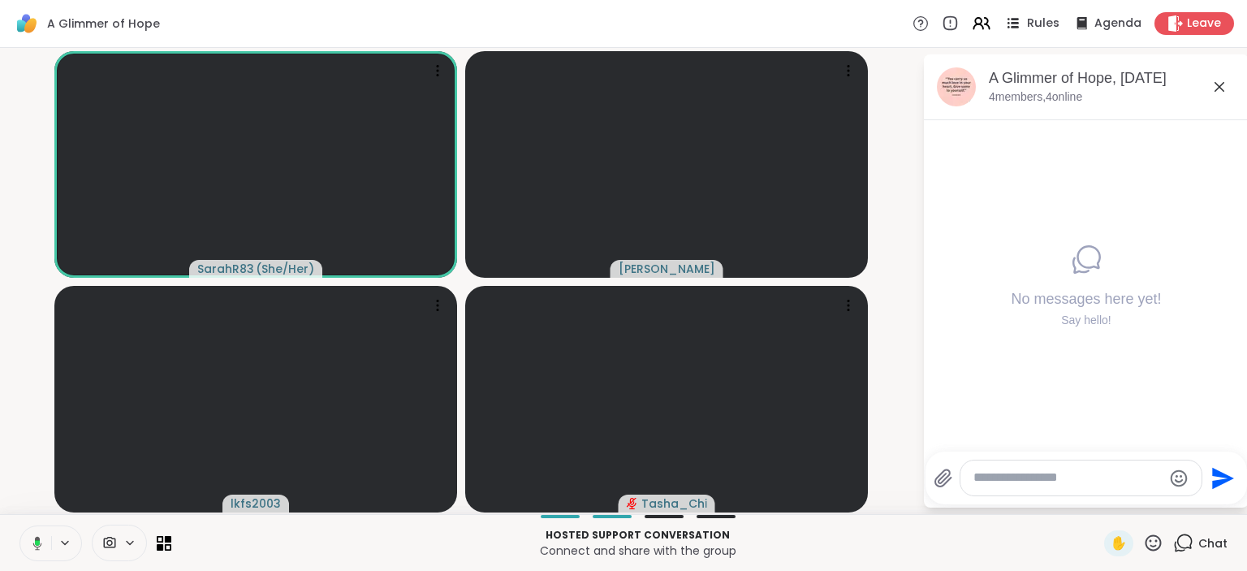
click at [1034, 24] on span "Rules" at bounding box center [1043, 23] width 33 height 17
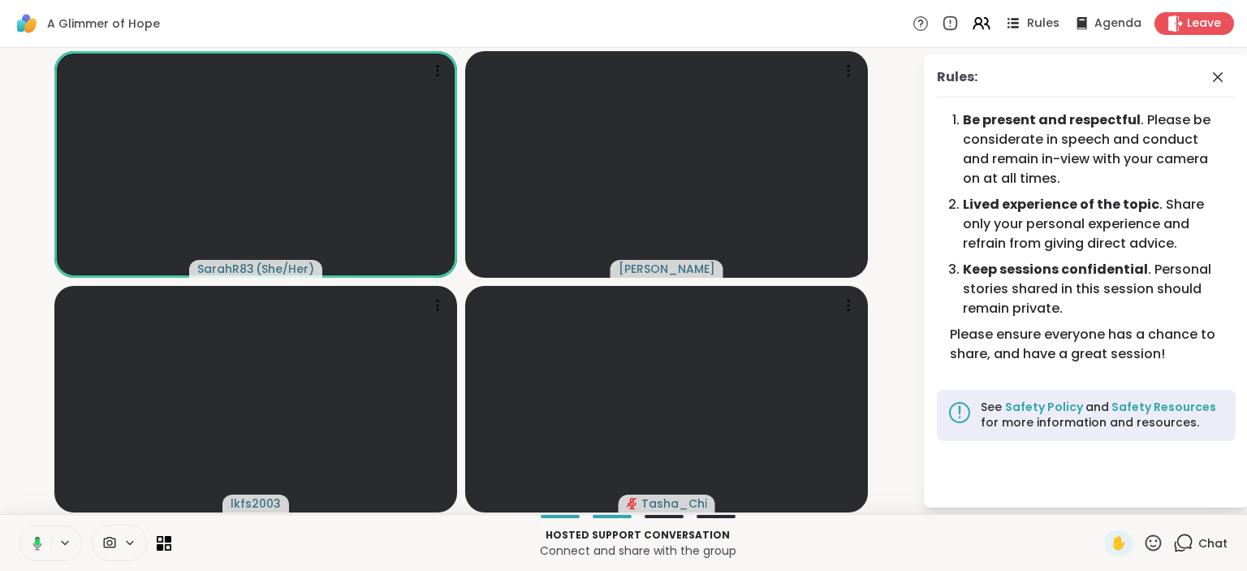
click at [1027, 31] on div "Rules" at bounding box center [1031, 23] width 57 height 20
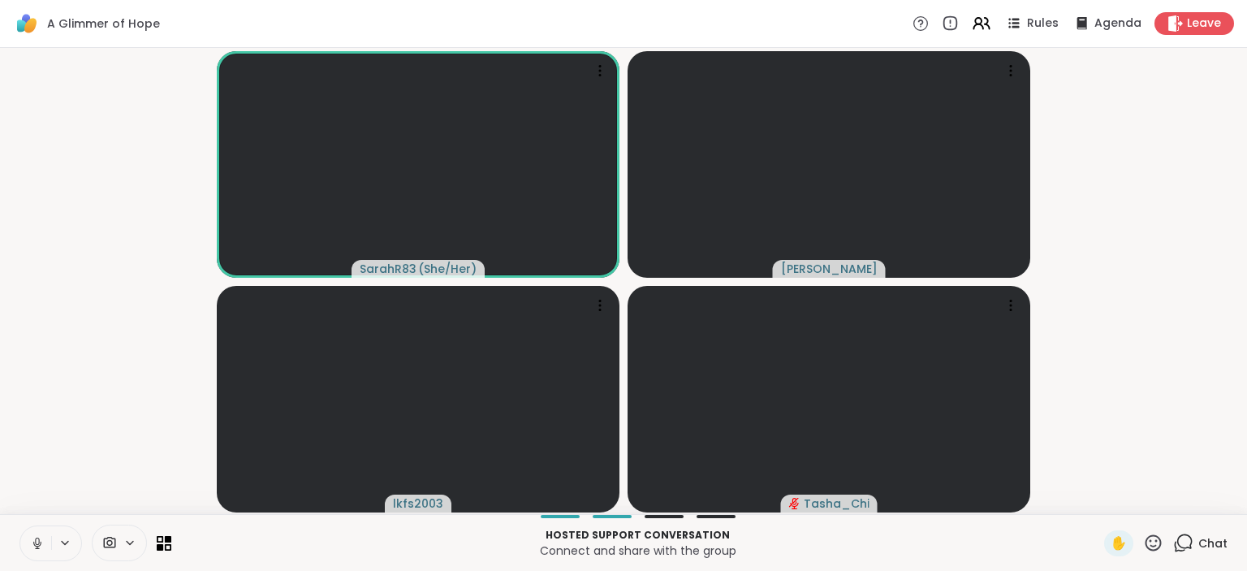
click at [1153, 544] on icon at bounding box center [1153, 543] width 20 height 20
click at [1160, 458] on video-player-container "SarahR83 ( She/Her ) Jaime_H lkfs2003 Tasha_Chi" at bounding box center [624, 280] width 1228 height 453
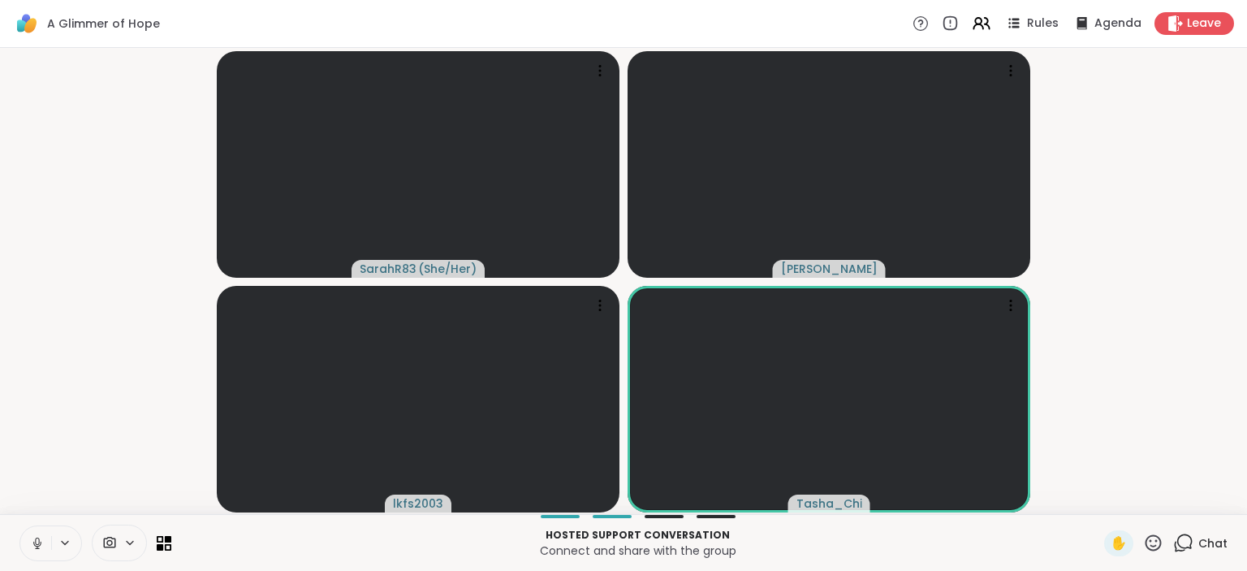
click at [1183, 553] on icon at bounding box center [1183, 543] width 20 height 20
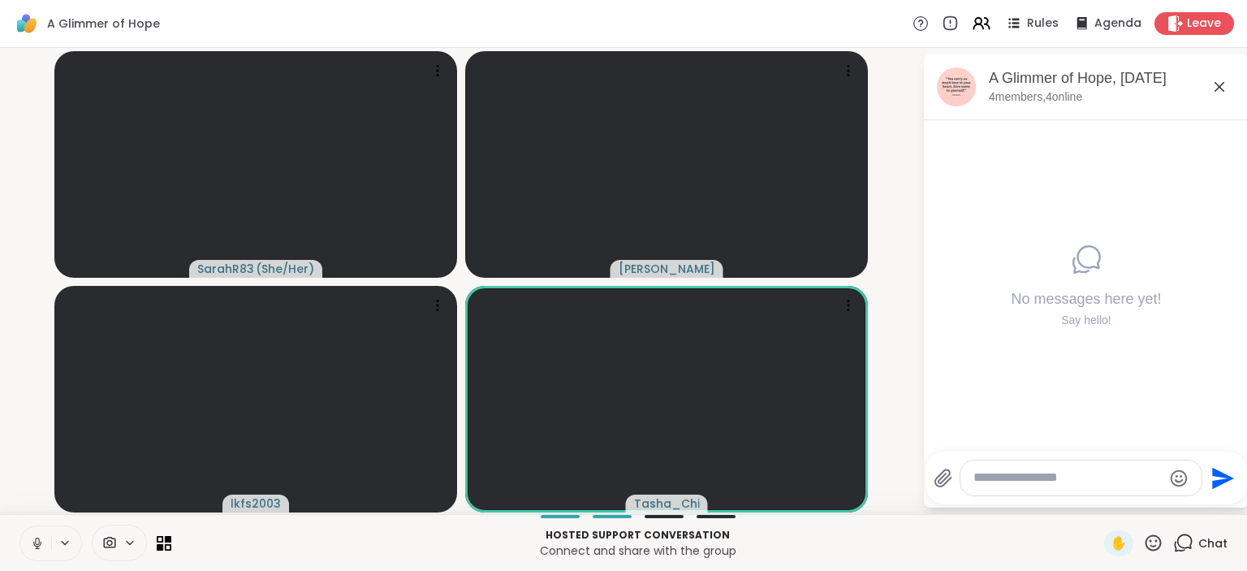
click at [1044, 481] on textarea "Type your message" at bounding box center [1067, 477] width 189 height 17
paste textarea "**********"
type textarea "**********"
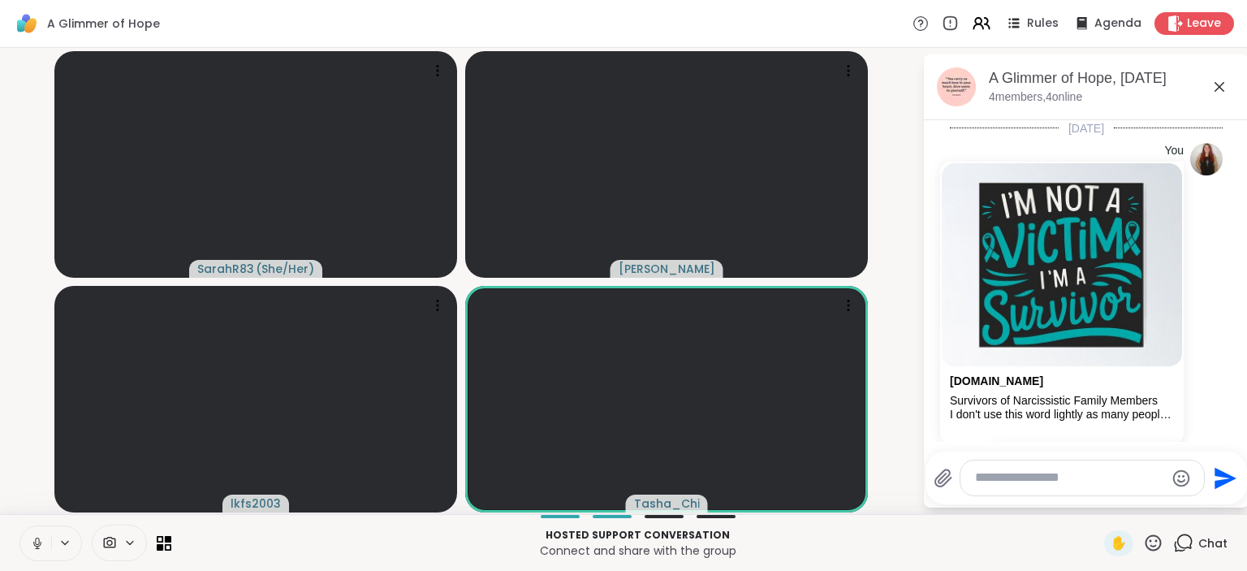
click at [1070, 483] on textarea "Type your message" at bounding box center [1069, 477] width 189 height 17
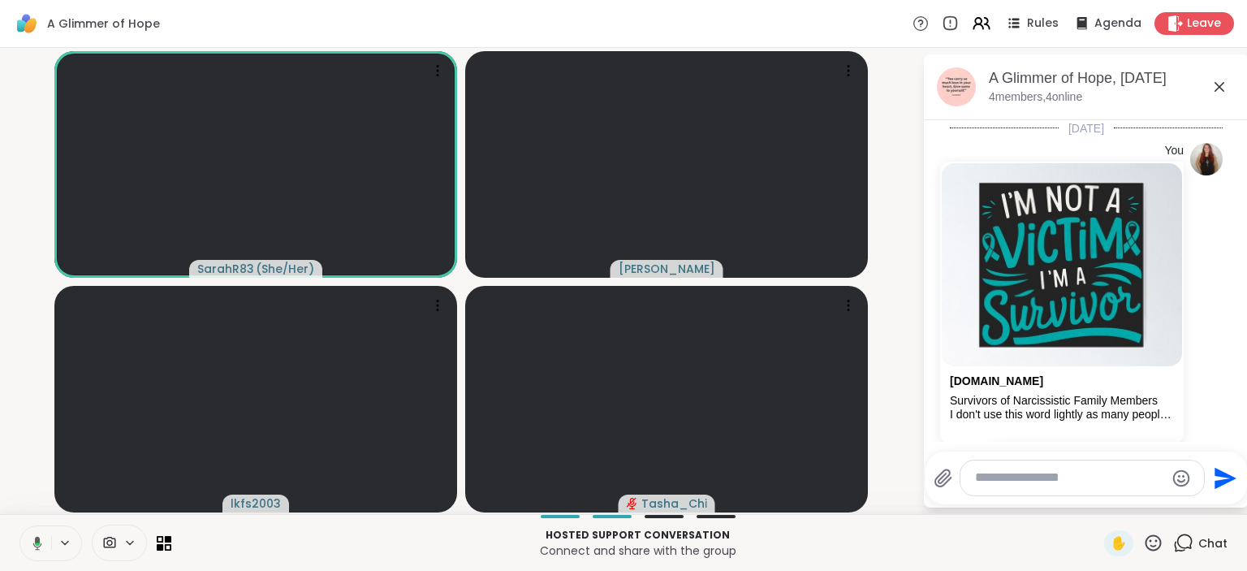
paste textarea "**********"
type textarea "**********"
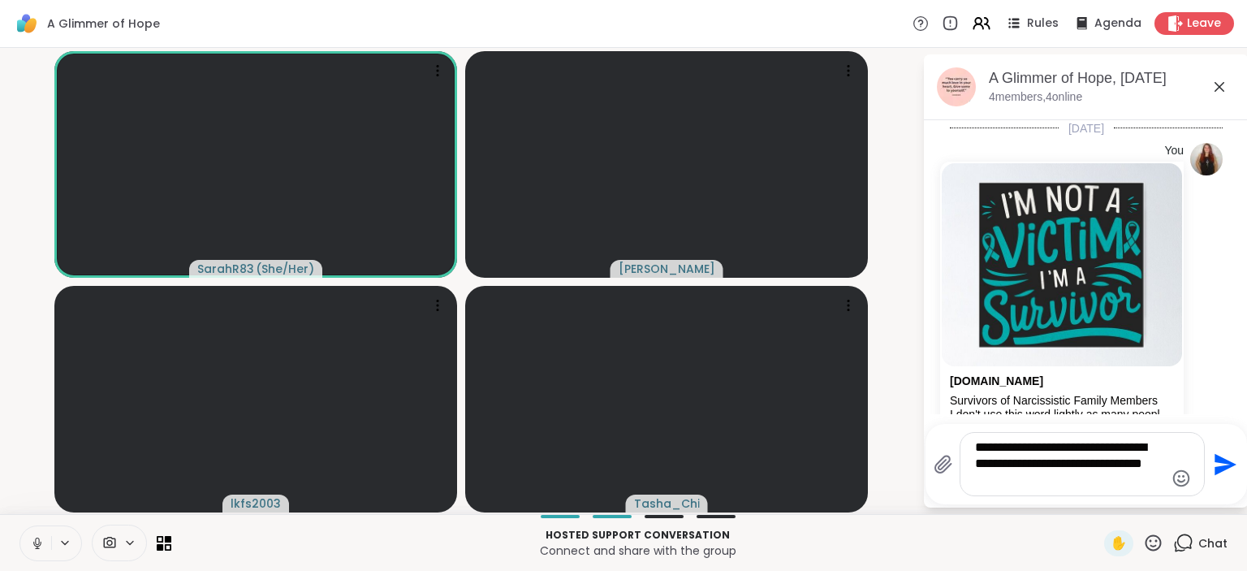
click at [1220, 471] on icon "Send" at bounding box center [1226, 464] width 22 height 22
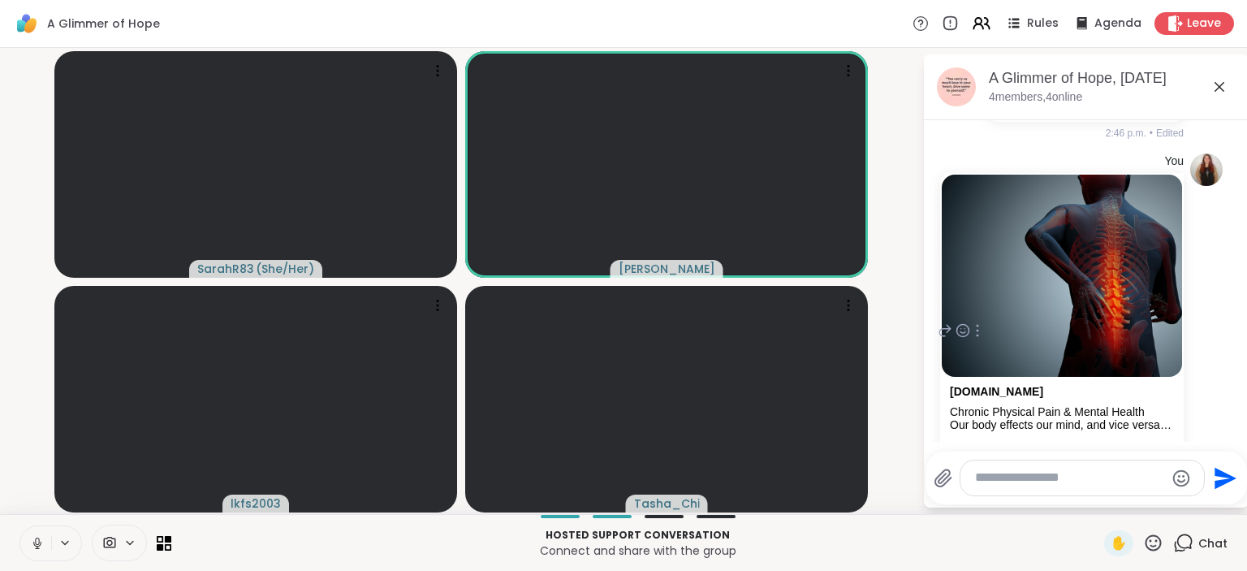
scroll to position [494, 0]
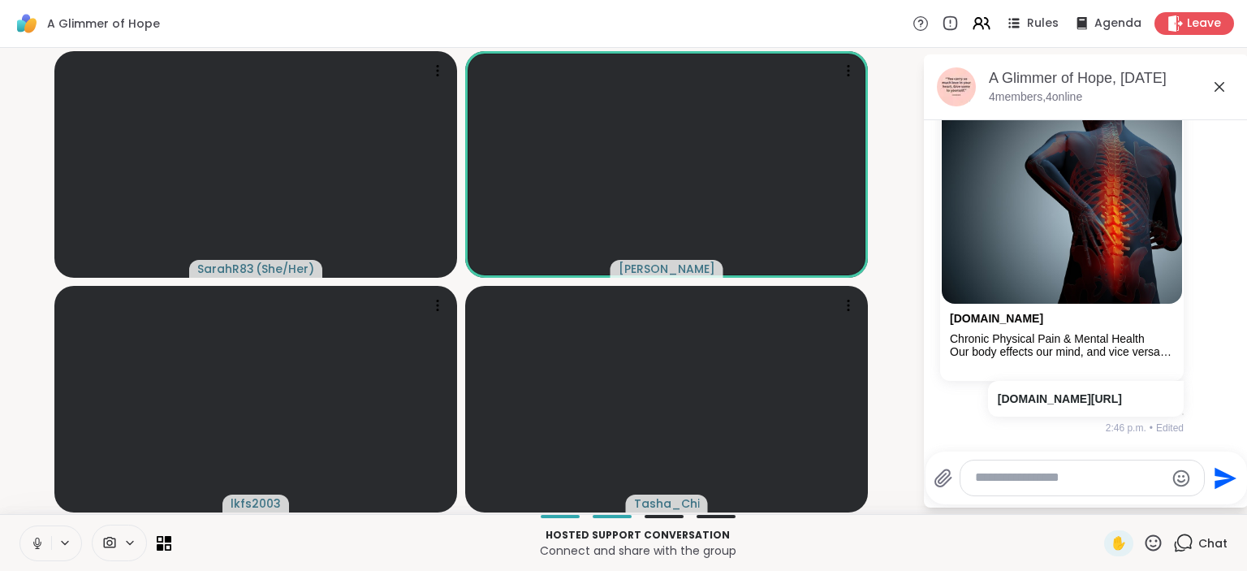
click at [1008, 481] on textarea "Type your message" at bounding box center [1069, 477] width 189 height 17
paste textarea "**********"
type textarea "**********"
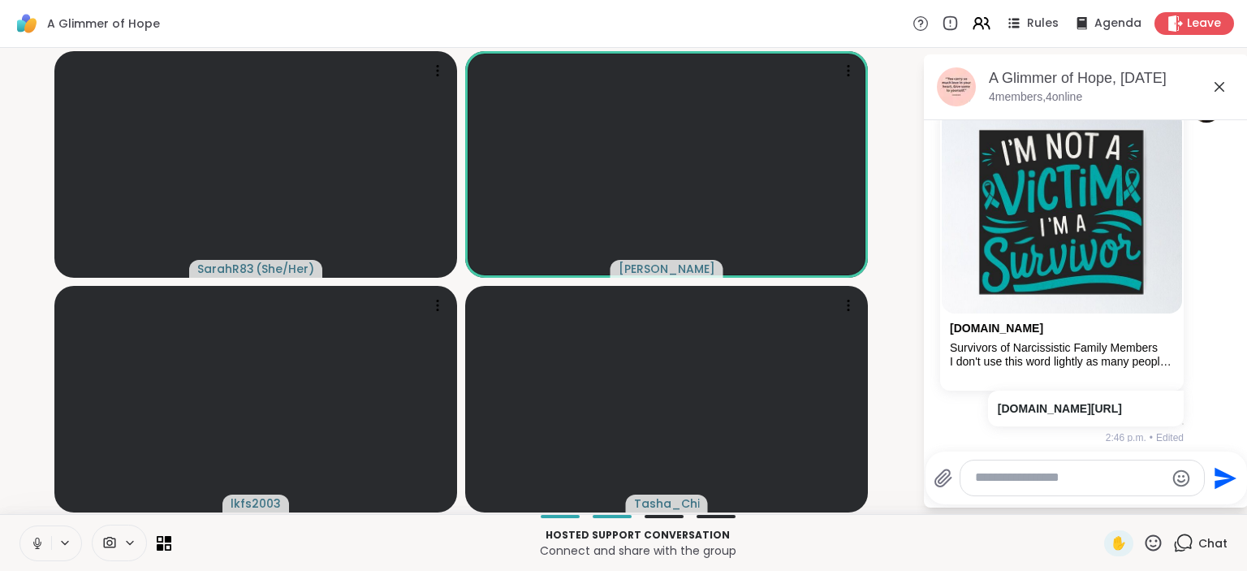
scroll to position [62, 0]
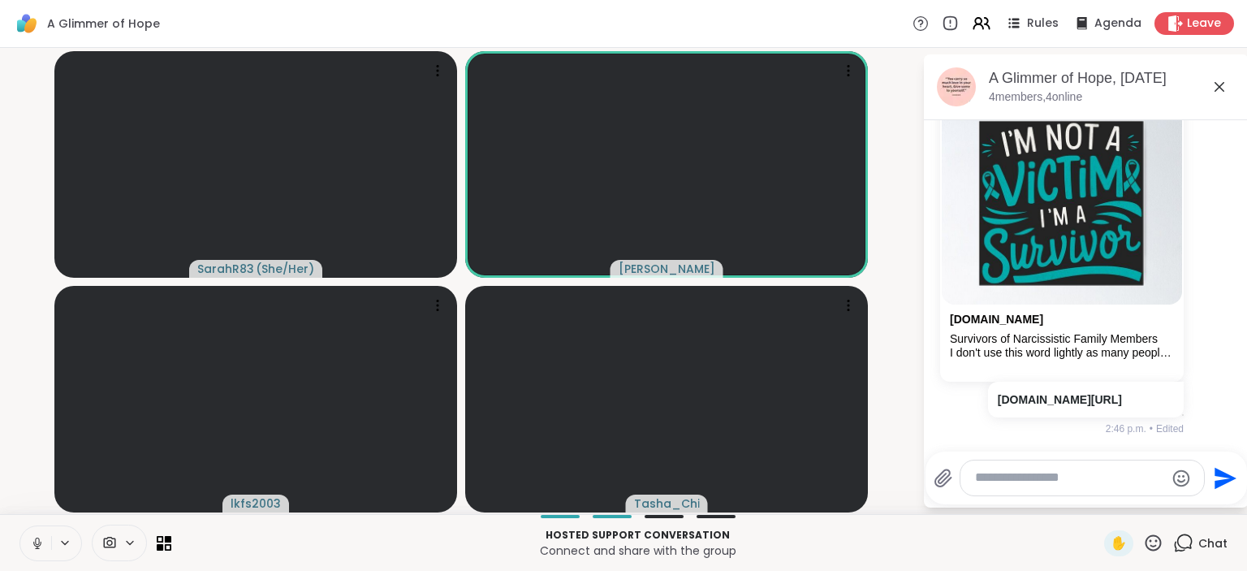
click at [1080, 400] on link "sharewellnow.com/session/c4158d9f-f06b-4fcb-b3df-33cf56ab7cc8" at bounding box center [1060, 399] width 124 height 13
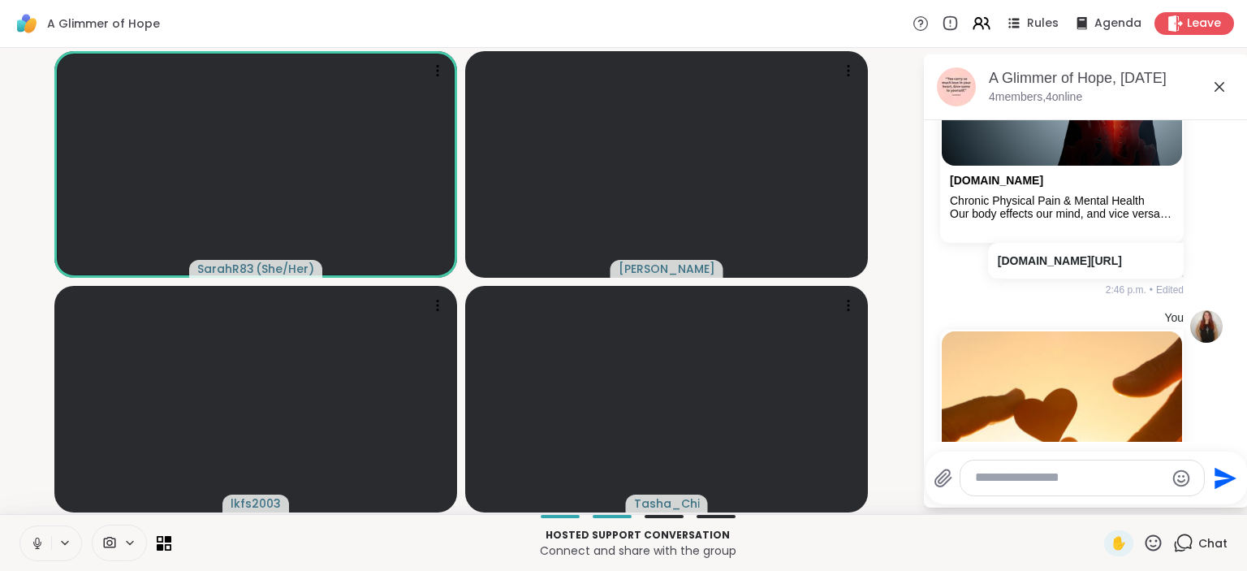
scroll to position [893, 0]
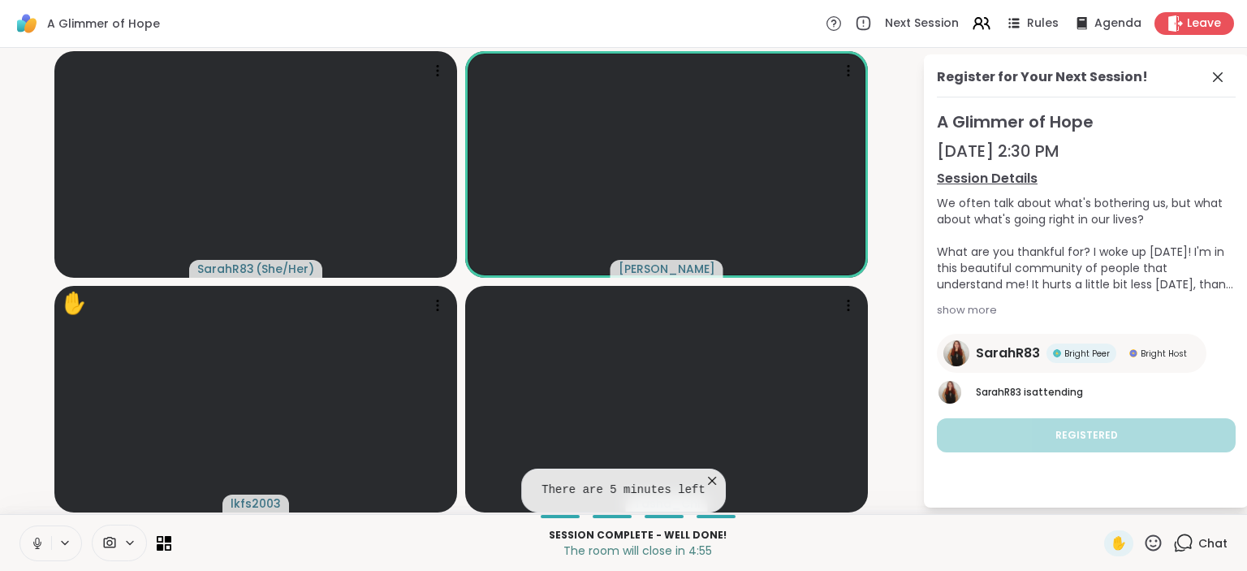
click at [706, 482] on icon at bounding box center [712, 481] width 16 height 16
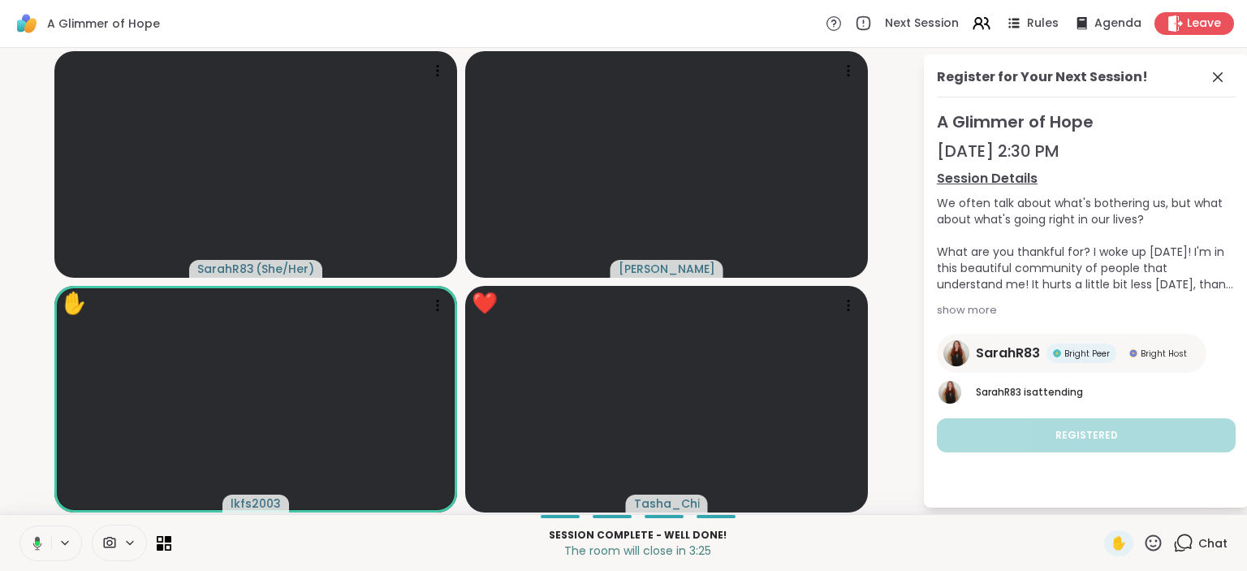
click at [1154, 544] on icon at bounding box center [1153, 543] width 20 height 20
click at [1103, 498] on span "❤️" at bounding box center [1106, 499] width 16 height 19
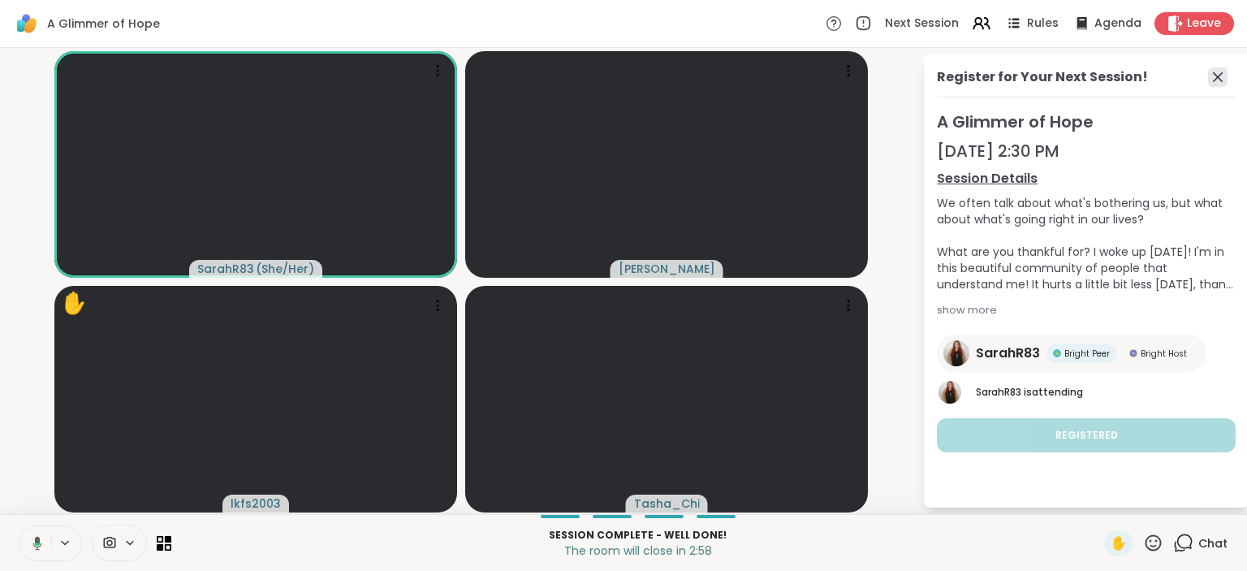
click at [1219, 76] on icon at bounding box center [1218, 77] width 10 height 10
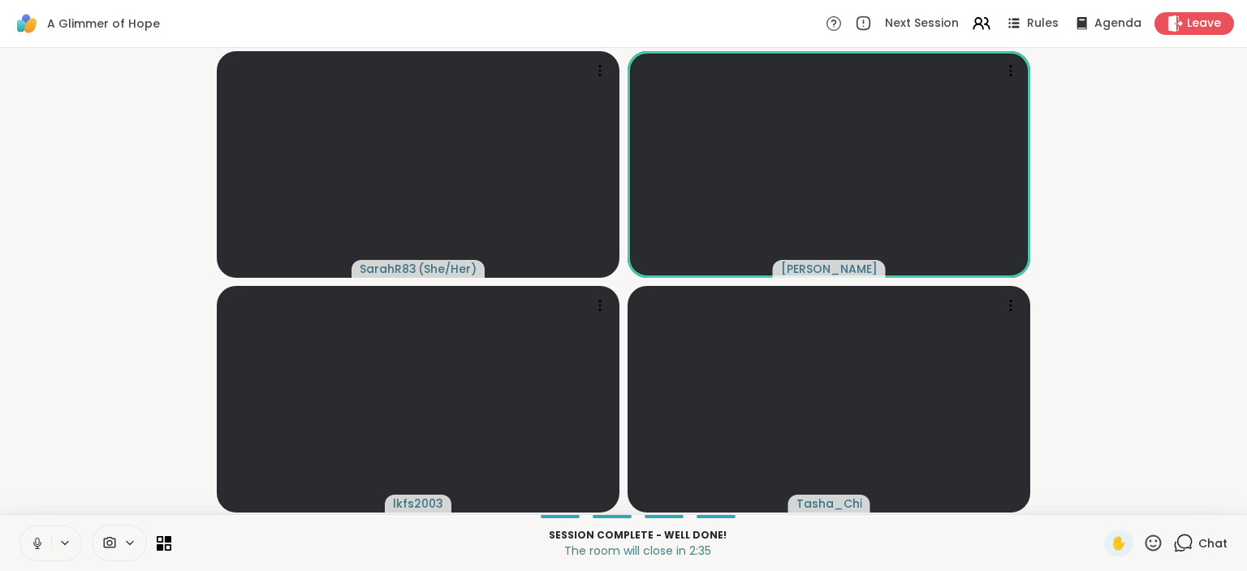
click at [1193, 547] on icon at bounding box center [1183, 543] width 20 height 20
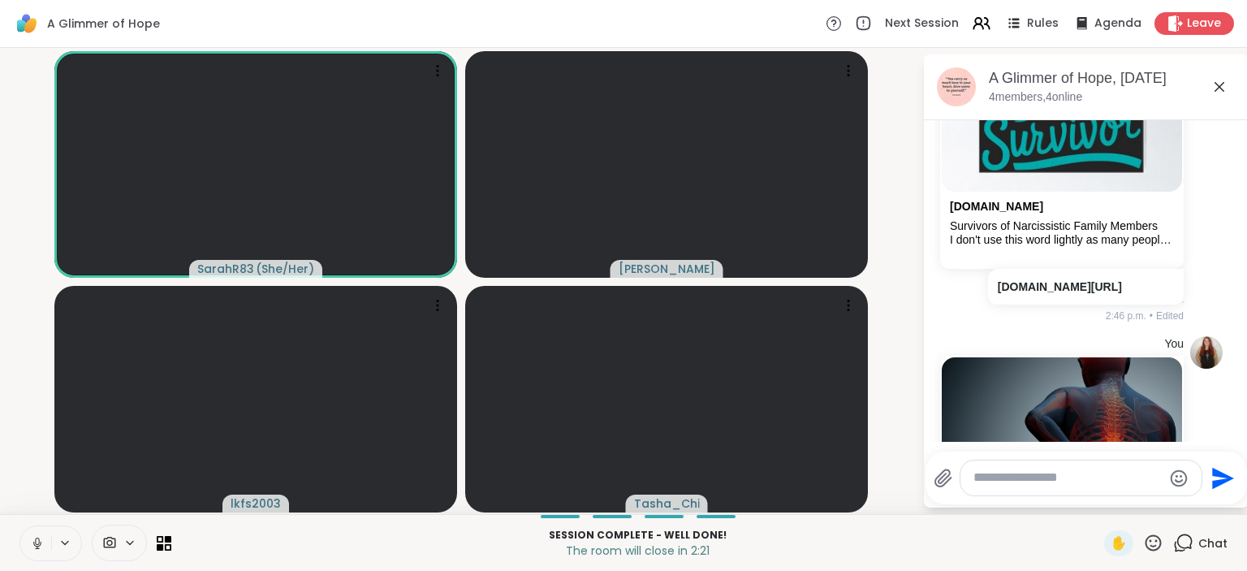
scroll to position [175, 0]
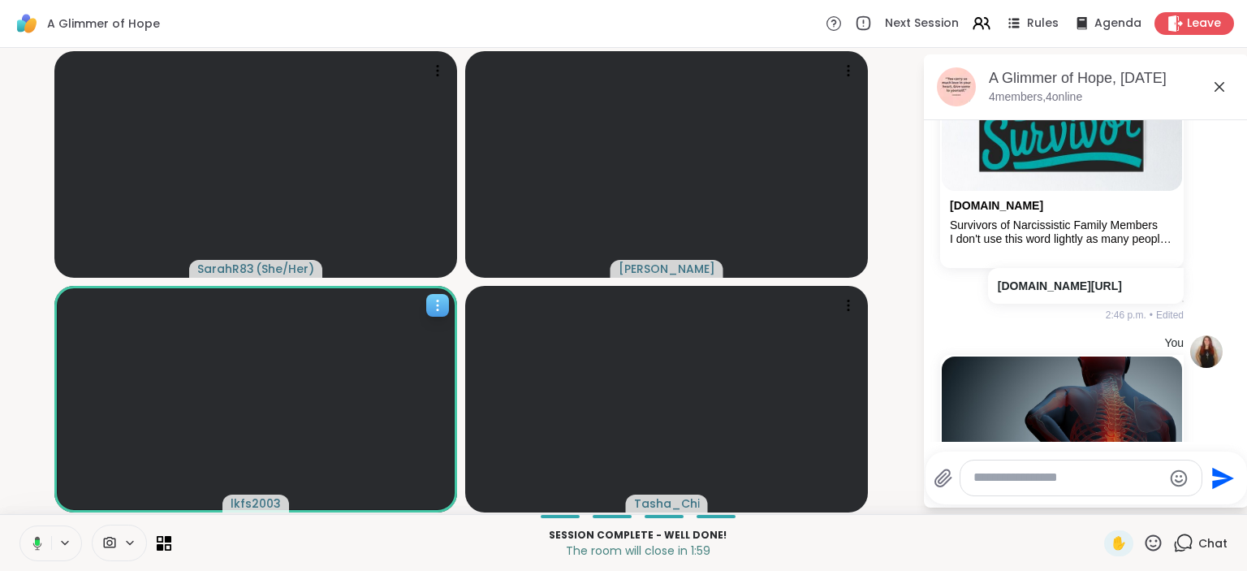
click at [444, 313] on icon at bounding box center [437, 305] width 16 height 16
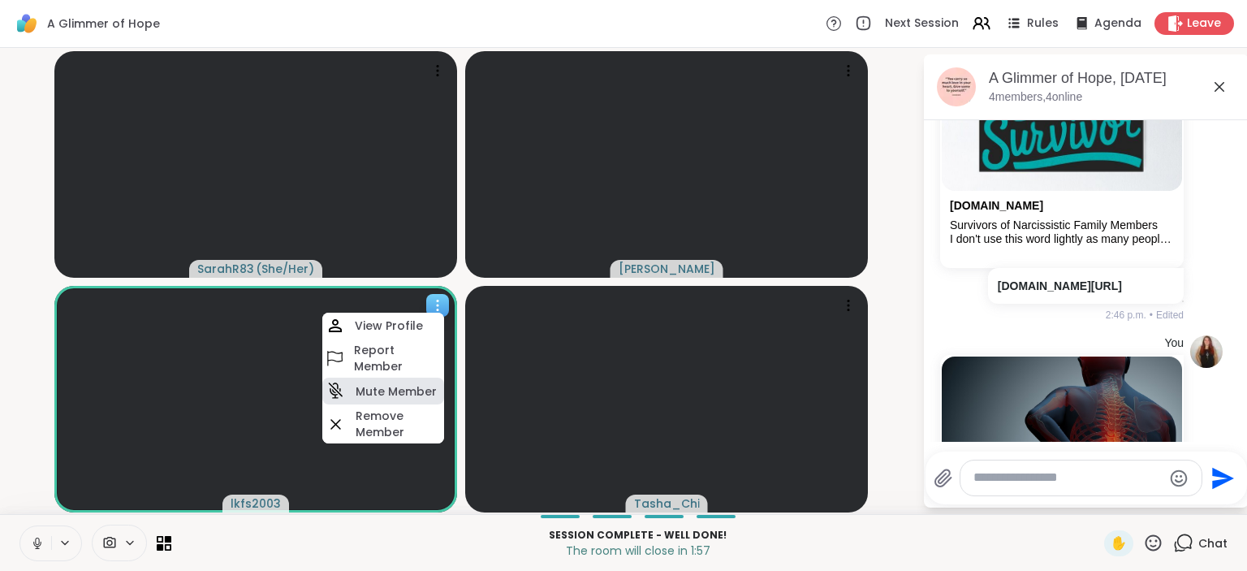
click at [404, 392] on h4 "Mute Member" at bounding box center [396, 391] width 81 height 16
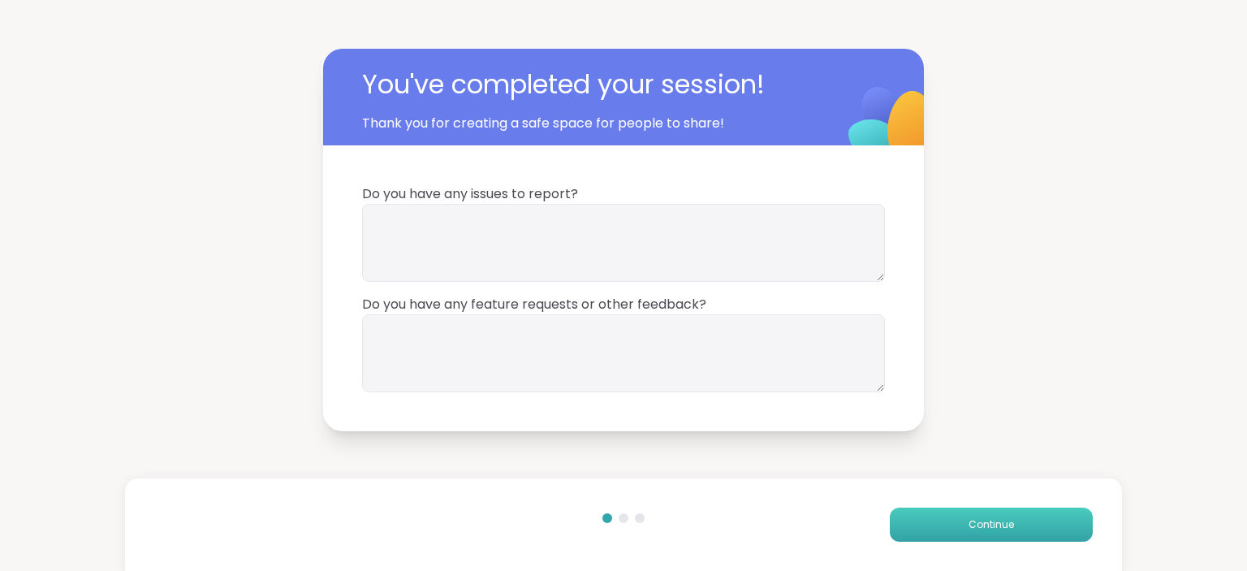
click at [954, 515] on button "Continue" at bounding box center [991, 524] width 203 height 34
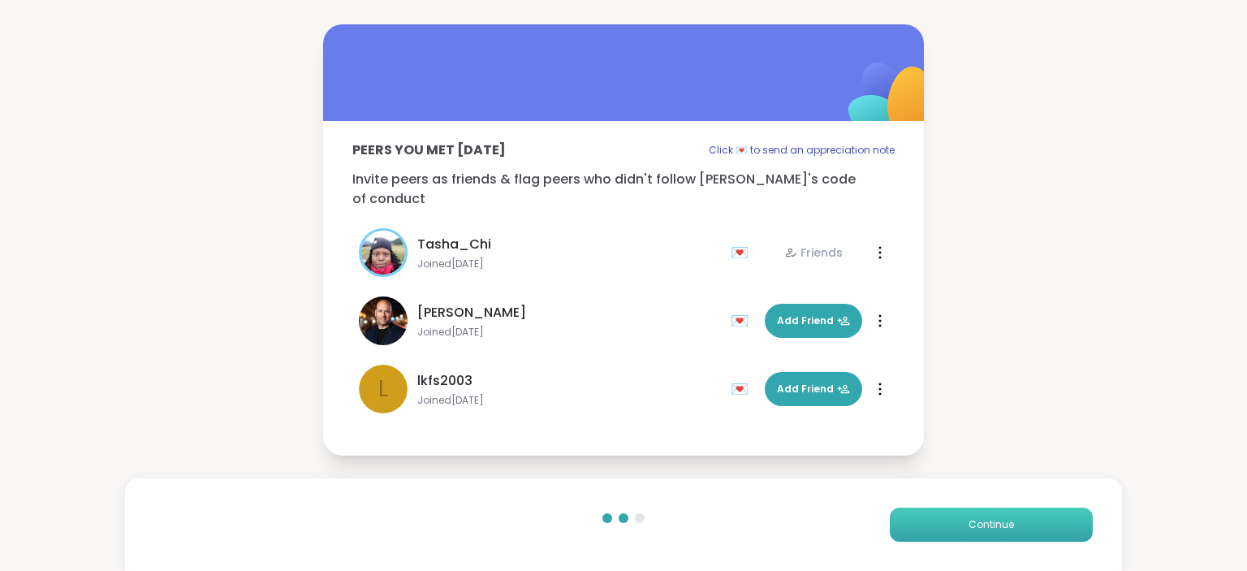
click at [930, 523] on button "Continue" at bounding box center [991, 524] width 203 height 34
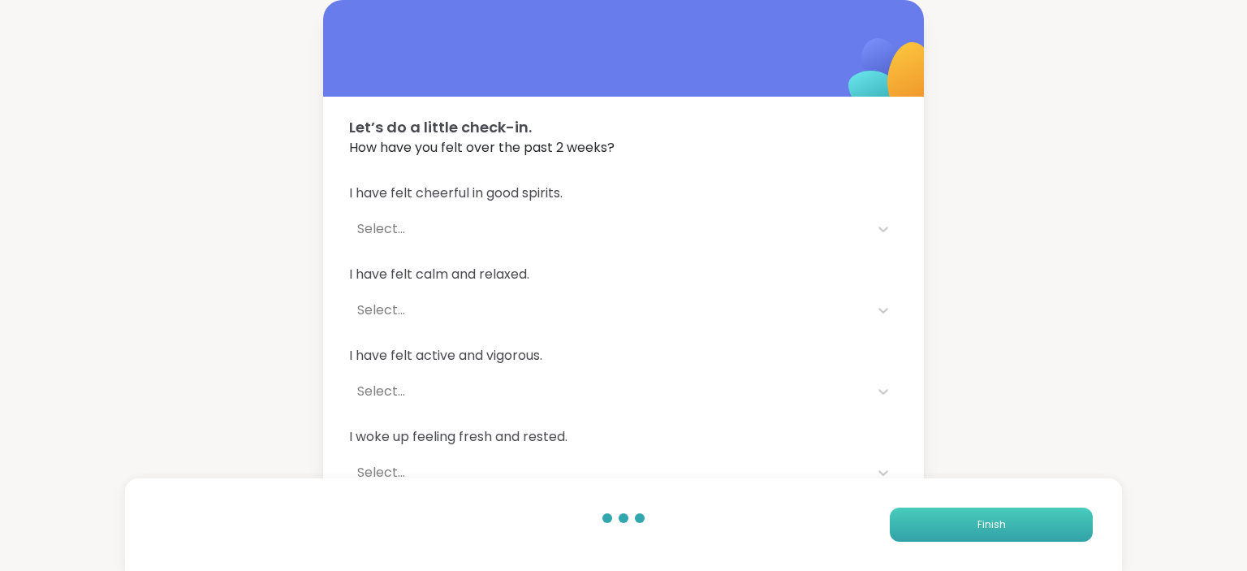
click at [920, 529] on button "Finish" at bounding box center [991, 524] width 203 height 34
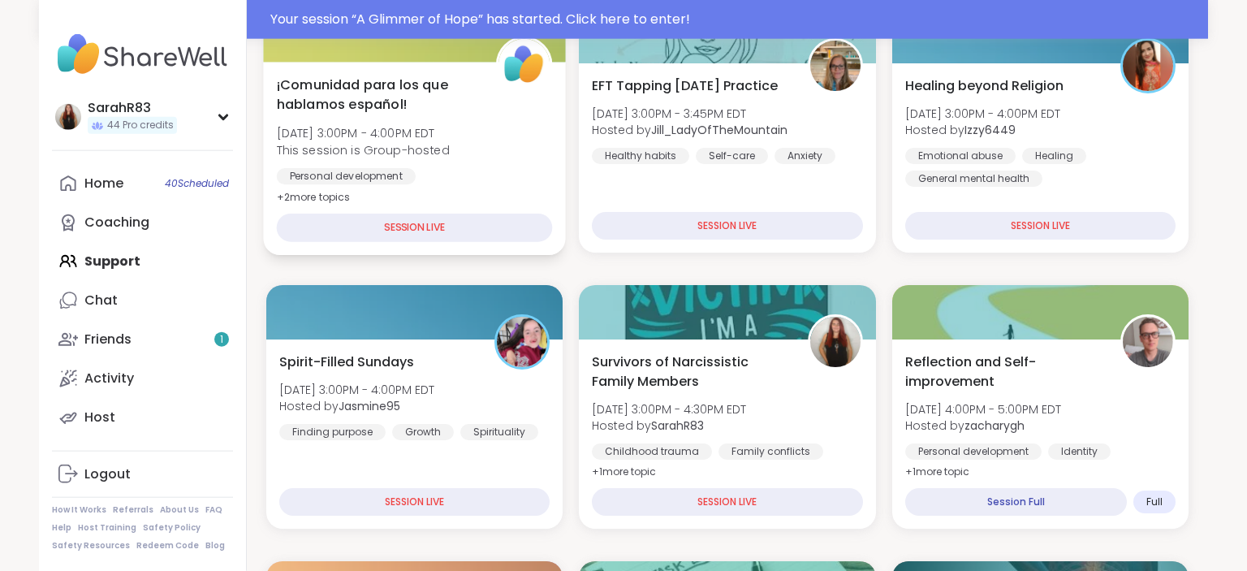
scroll to position [377, 0]
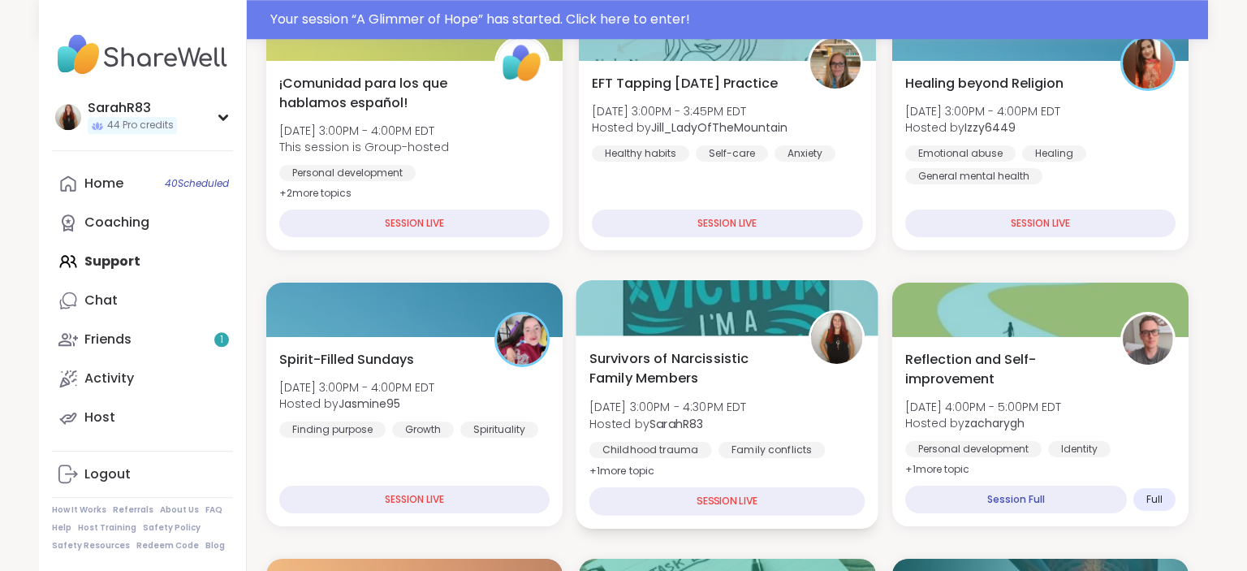
click at [729, 399] on span "[DATE] 3:00PM - 4:30PM EDT" at bounding box center [668, 407] width 158 height 16
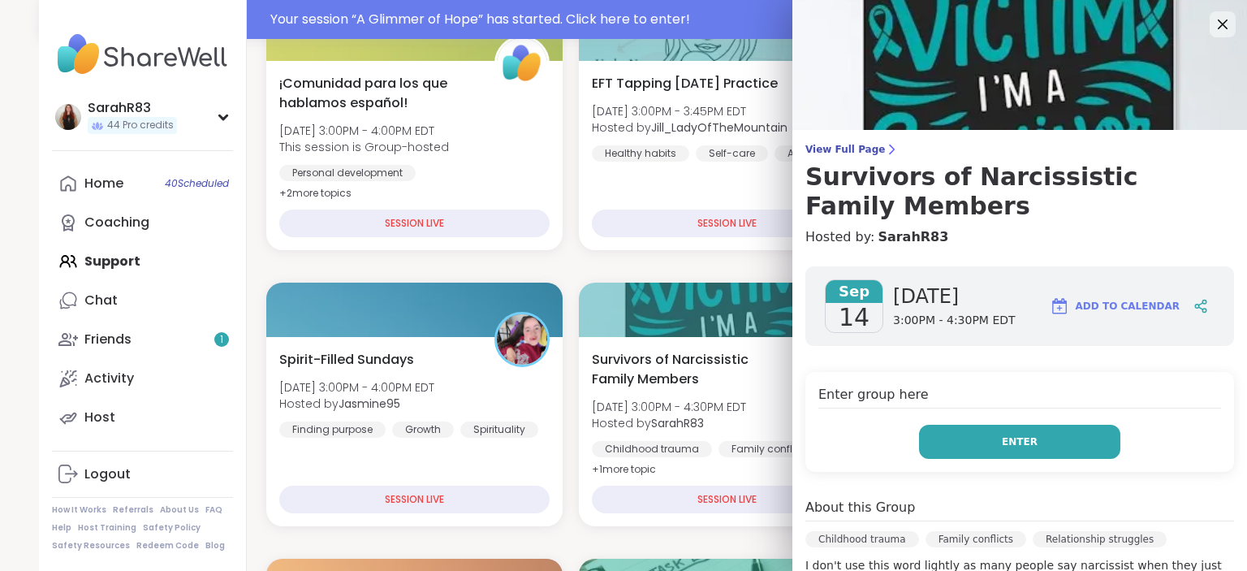
click at [978, 443] on button "Enter" at bounding box center [1019, 442] width 201 height 34
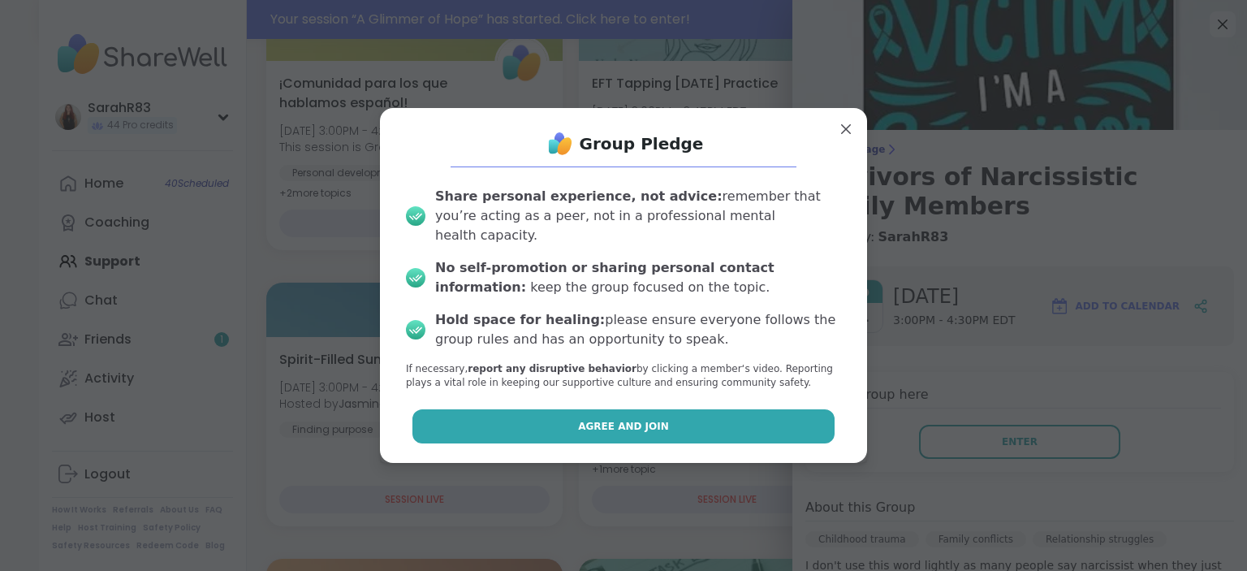
click at [801, 416] on button "Agree and Join" at bounding box center [623, 426] width 423 height 34
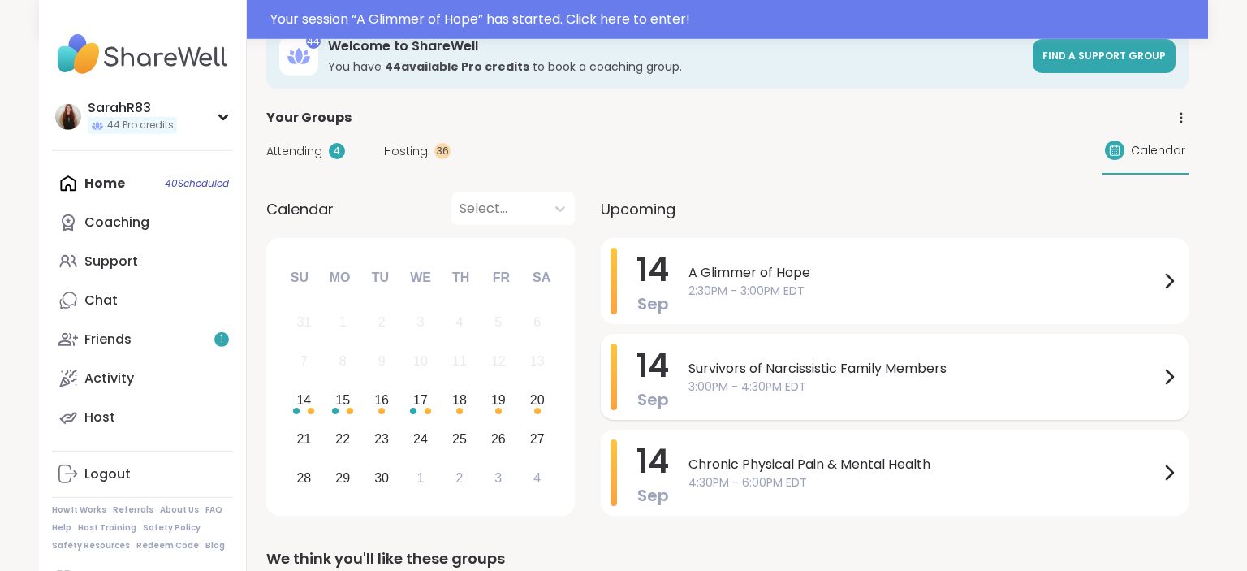
scroll to position [67, 0]
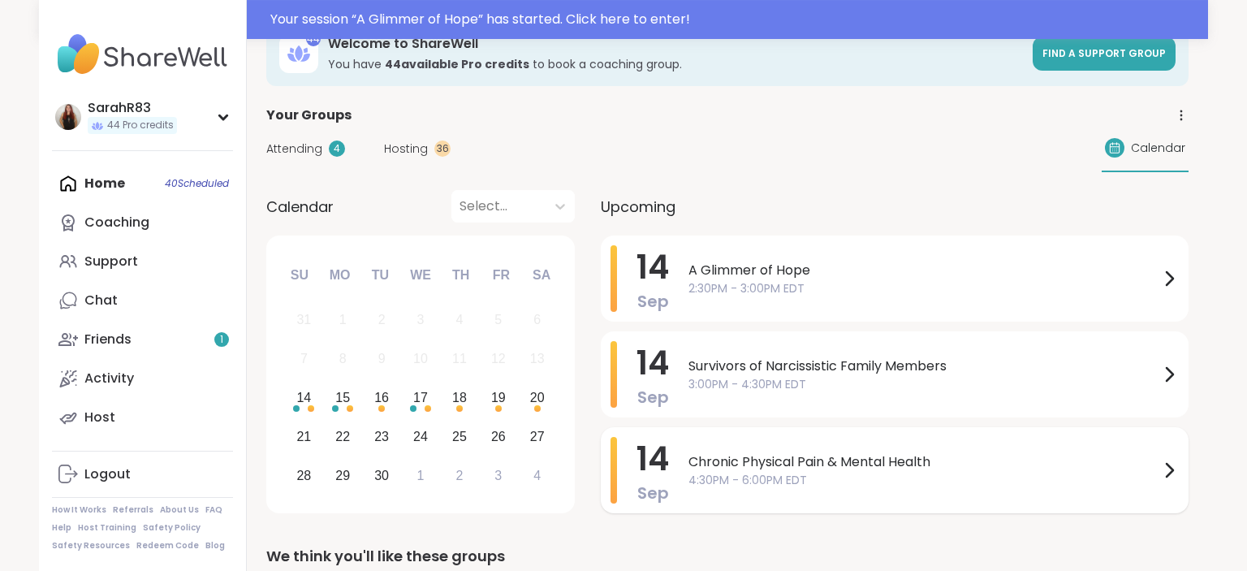
click at [729, 442] on div "Chronic Physical Pain & Mental Health 4:30PM - 6:00PM EDT" at bounding box center [933, 470] width 490 height 67
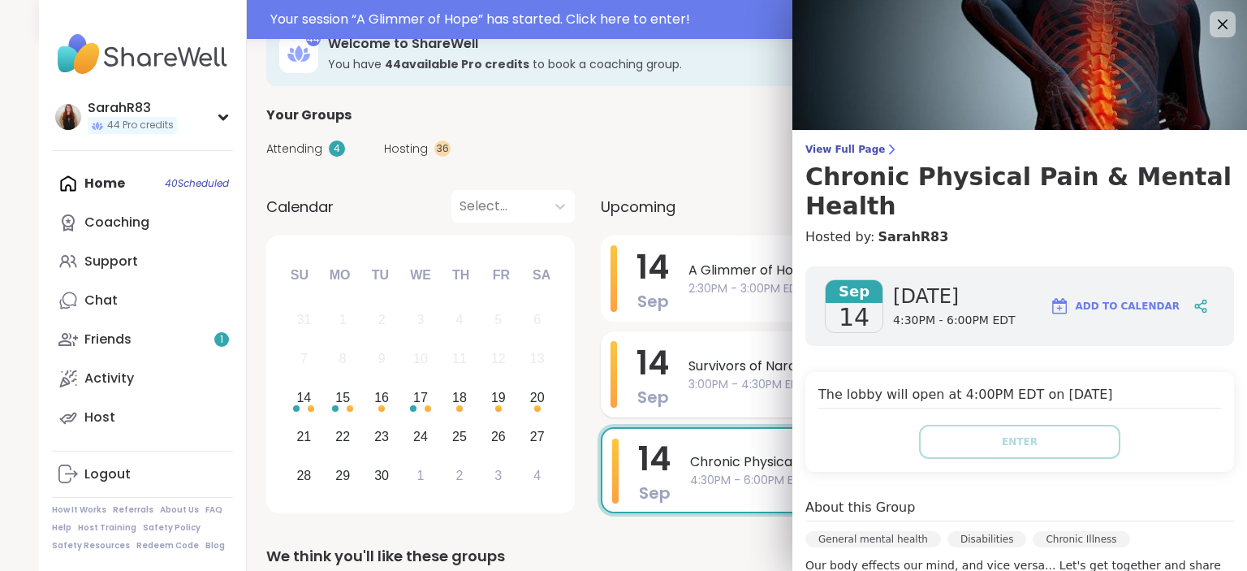
click at [758, 395] on div "Survivors of Narcissistic Family Members 3:00PM - 4:30PM EDT" at bounding box center [933, 374] width 490 height 67
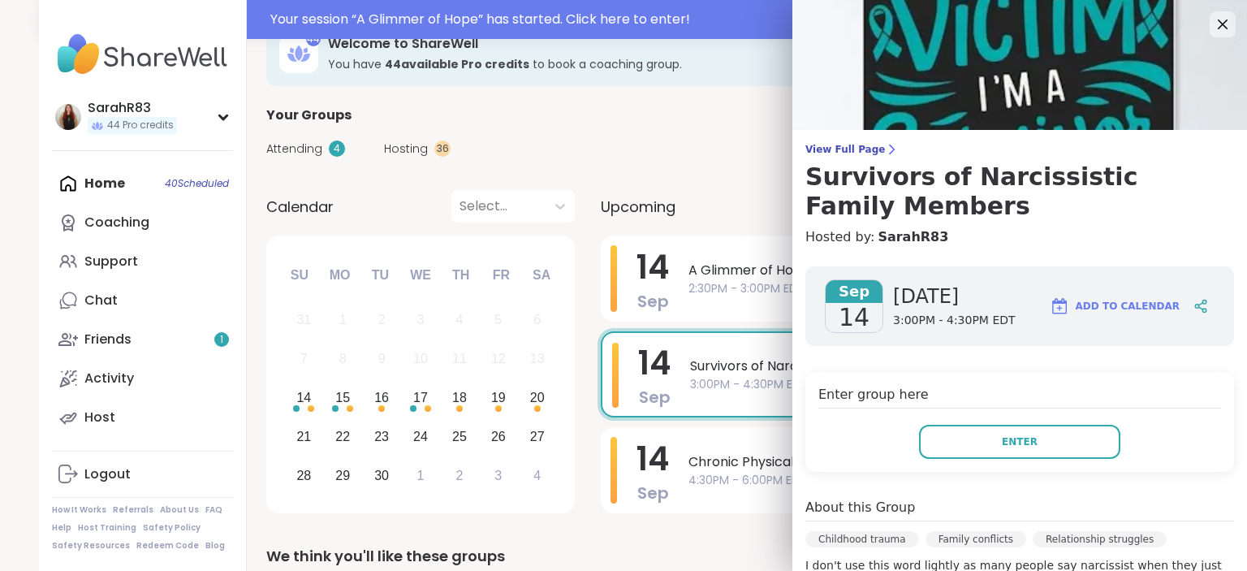
click at [874, 450] on div "Enter" at bounding box center [1019, 442] width 403 height 34
click at [1196, 310] on icon at bounding box center [1200, 306] width 15 height 15
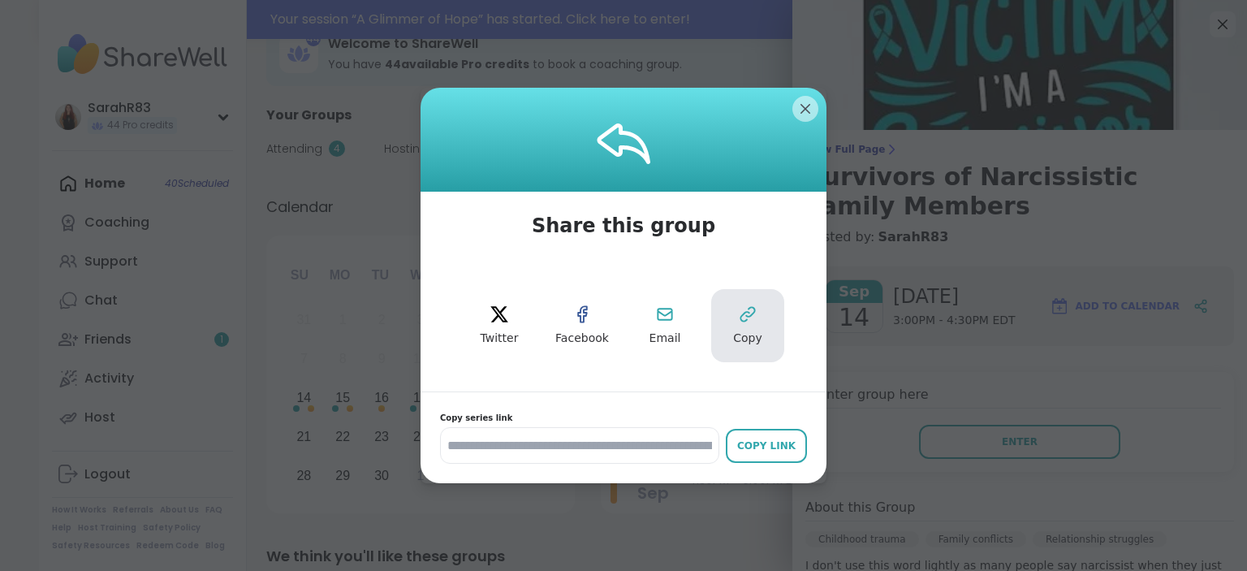
click at [745, 327] on button "Copy" at bounding box center [747, 325] width 73 height 73
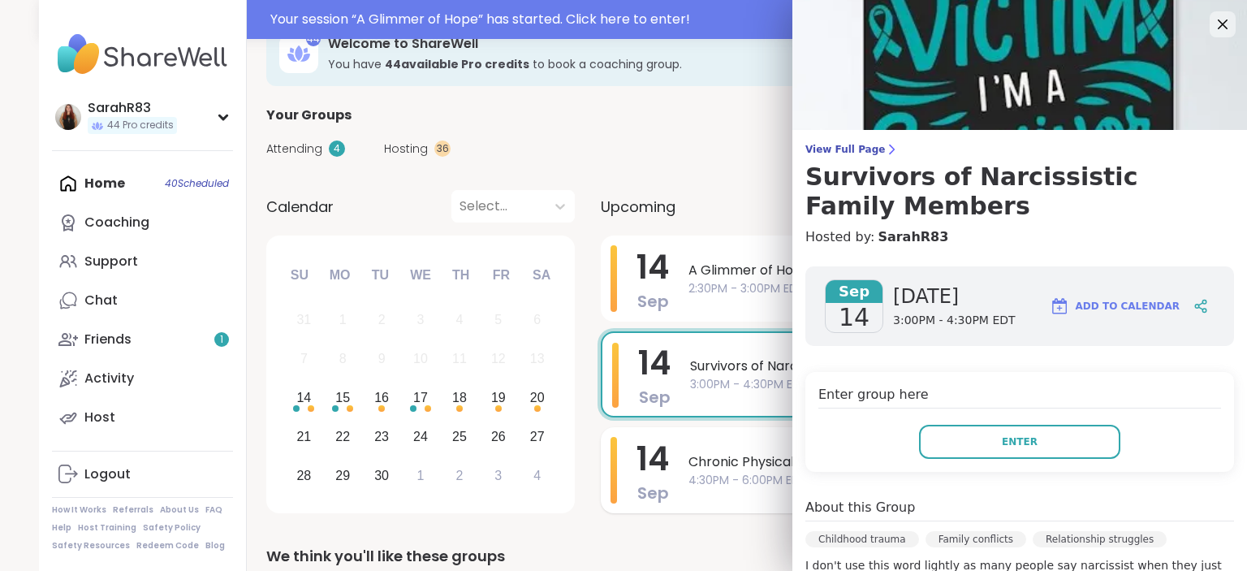
click at [723, 465] on span "Chronic Physical Pain & Mental Health" at bounding box center [923, 461] width 471 height 19
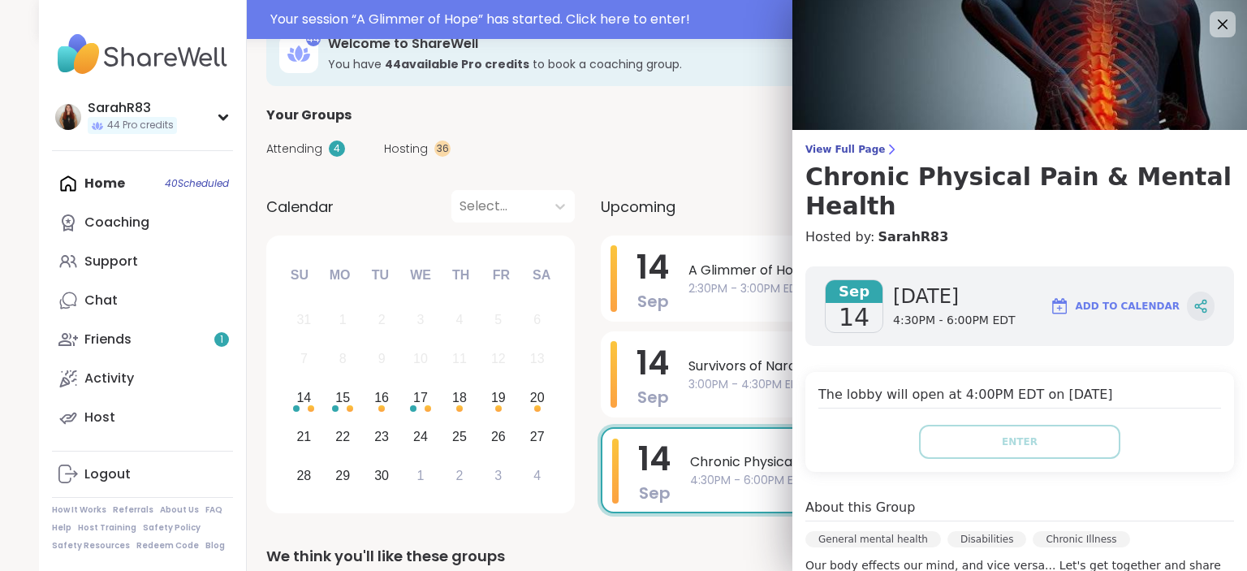
click at [1200, 299] on icon at bounding box center [1200, 306] width 15 height 15
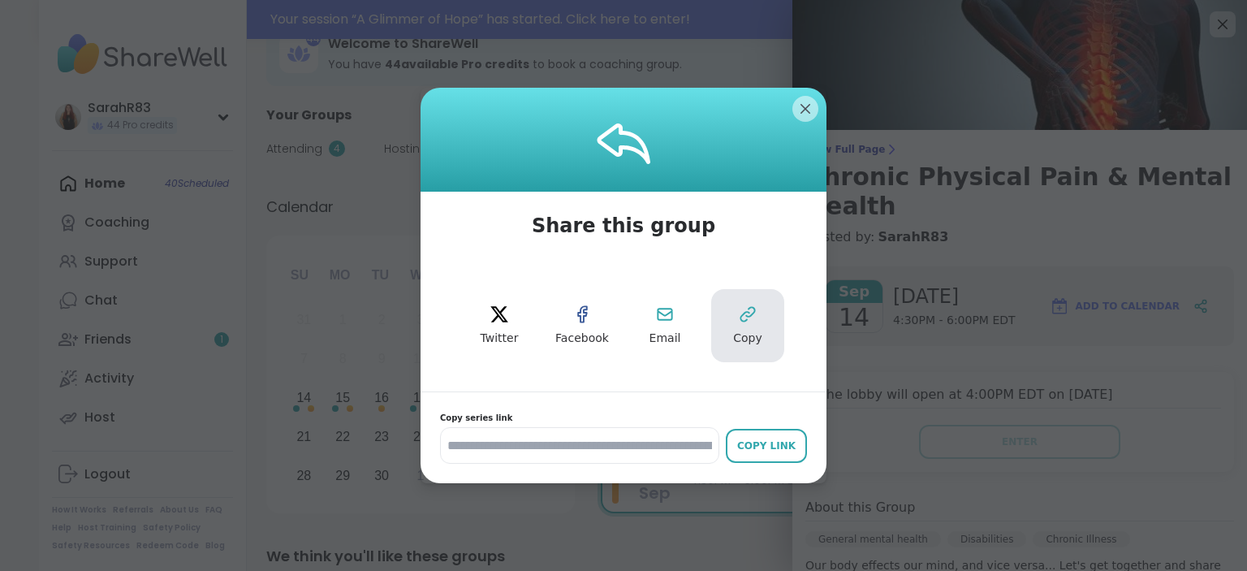
click at [751, 318] on icon at bounding box center [747, 313] width 19 height 19
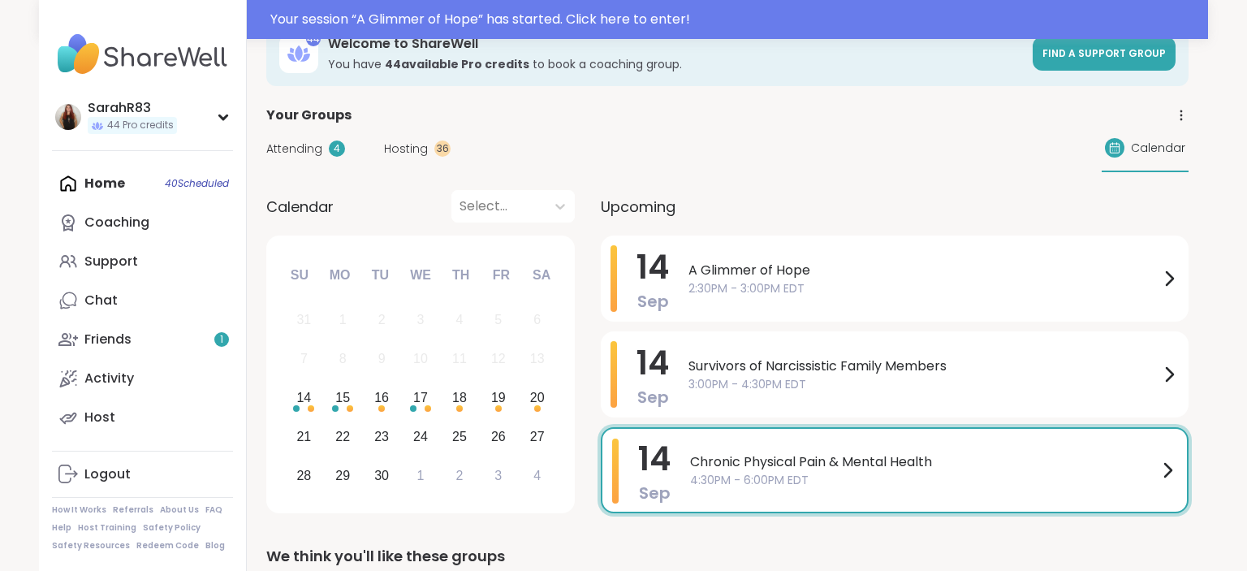
click at [408, 142] on span "Hosting" at bounding box center [406, 148] width 44 height 17
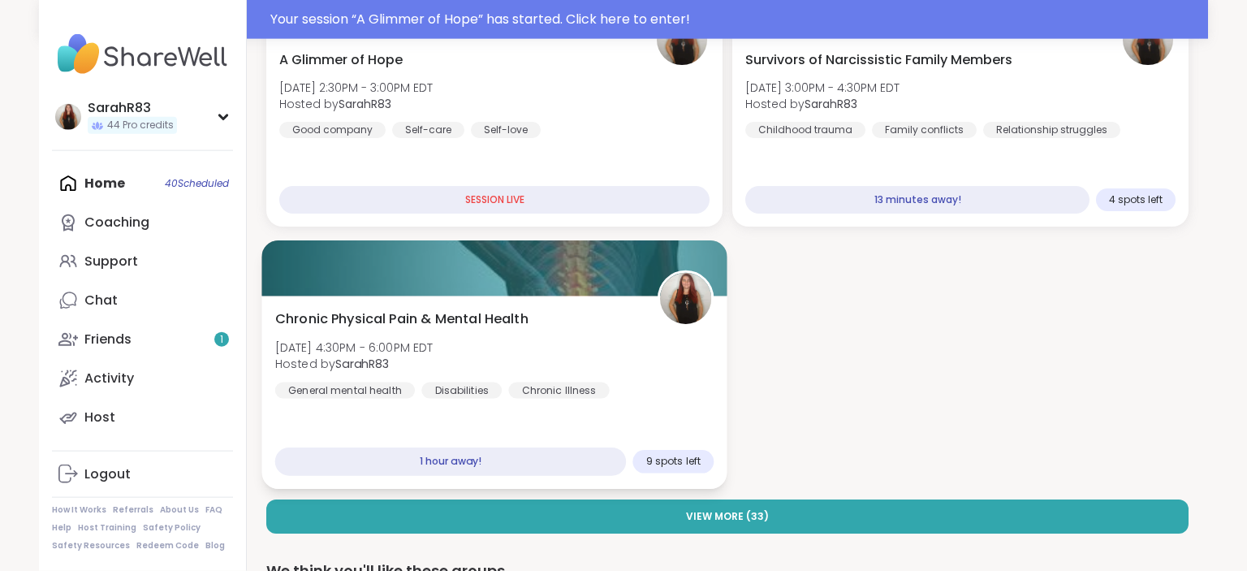
scroll to position [273, 0]
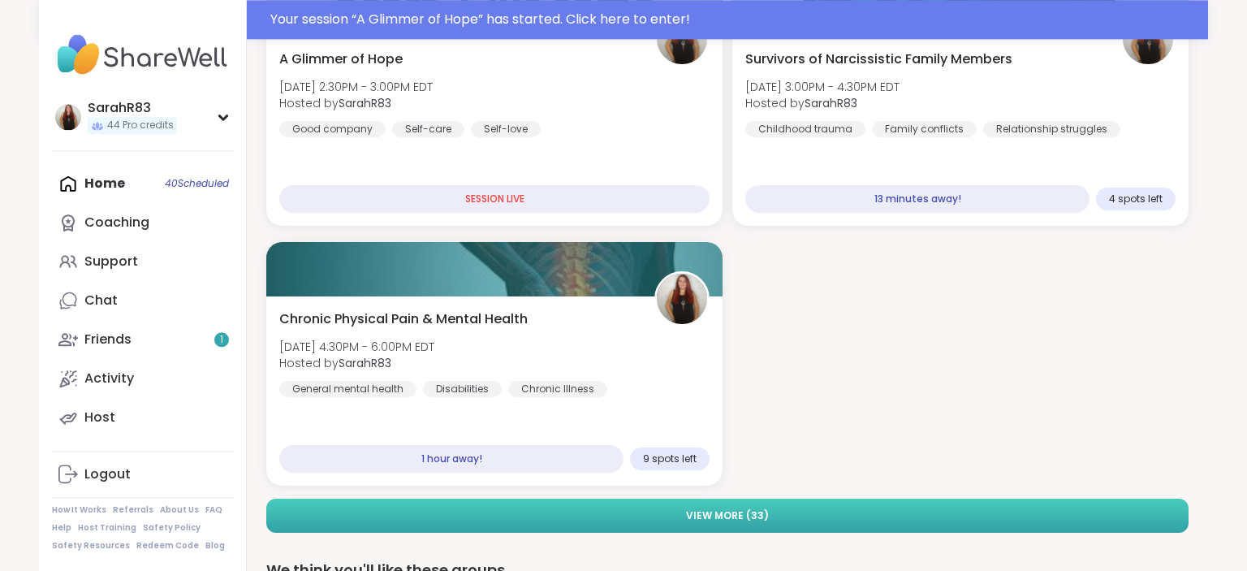
click at [745, 516] on span "View More ( 33 )" at bounding box center [727, 515] width 83 height 15
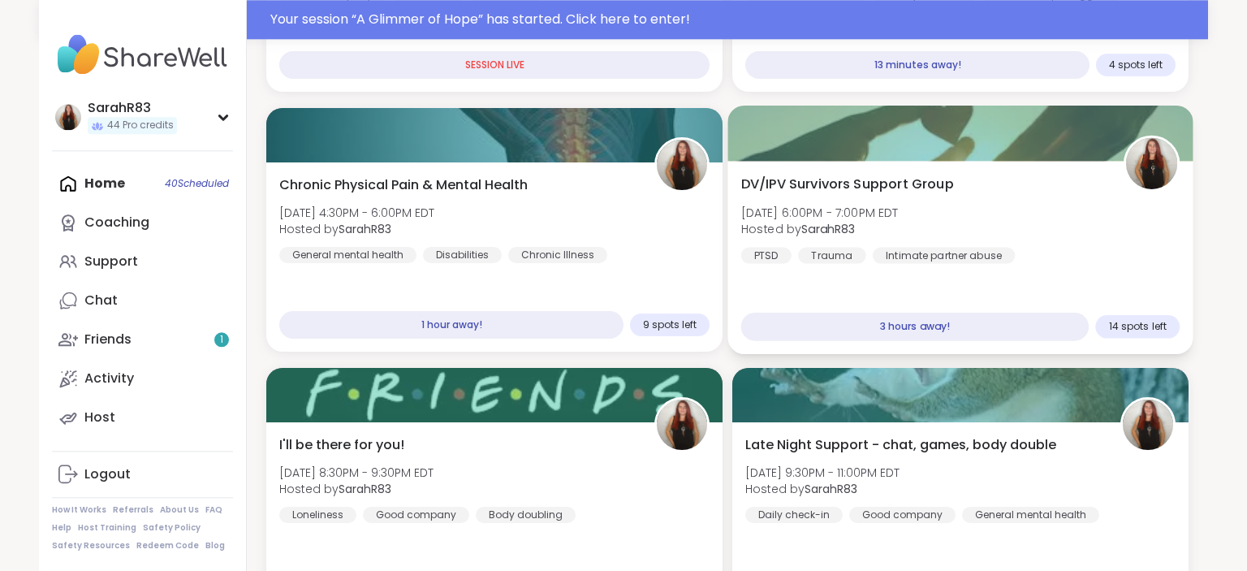
scroll to position [403, 0]
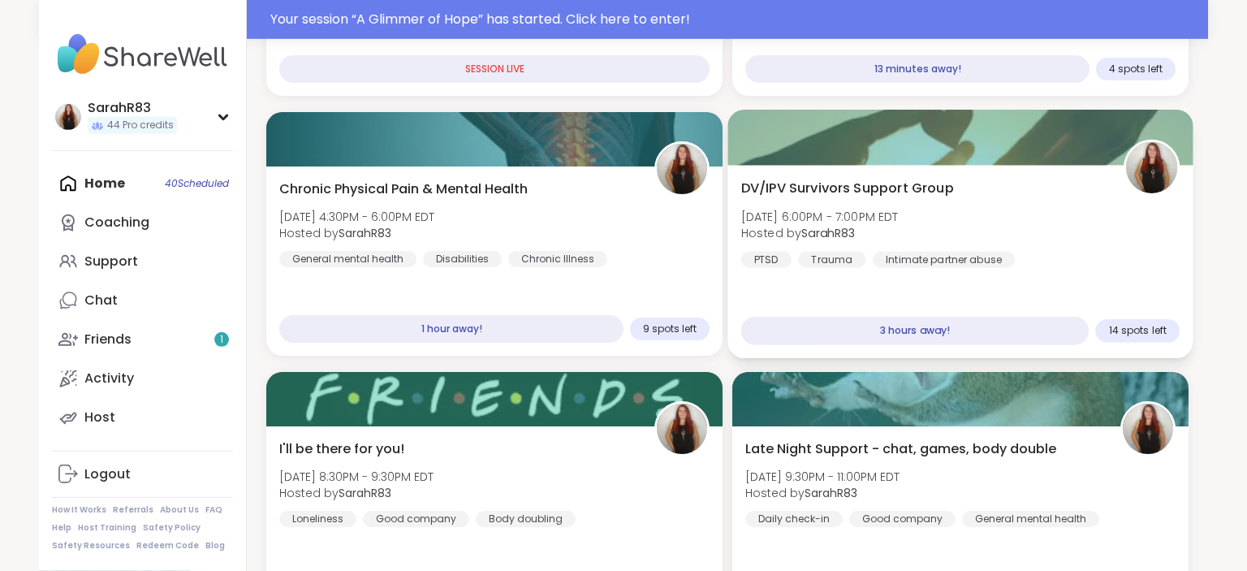
click at [1002, 246] on div "DV/IPV Survivors Support Group [DATE] 6:00PM - 7:00PM EDT Hosted by SarahR83 [M…" at bounding box center [960, 223] width 439 height 89
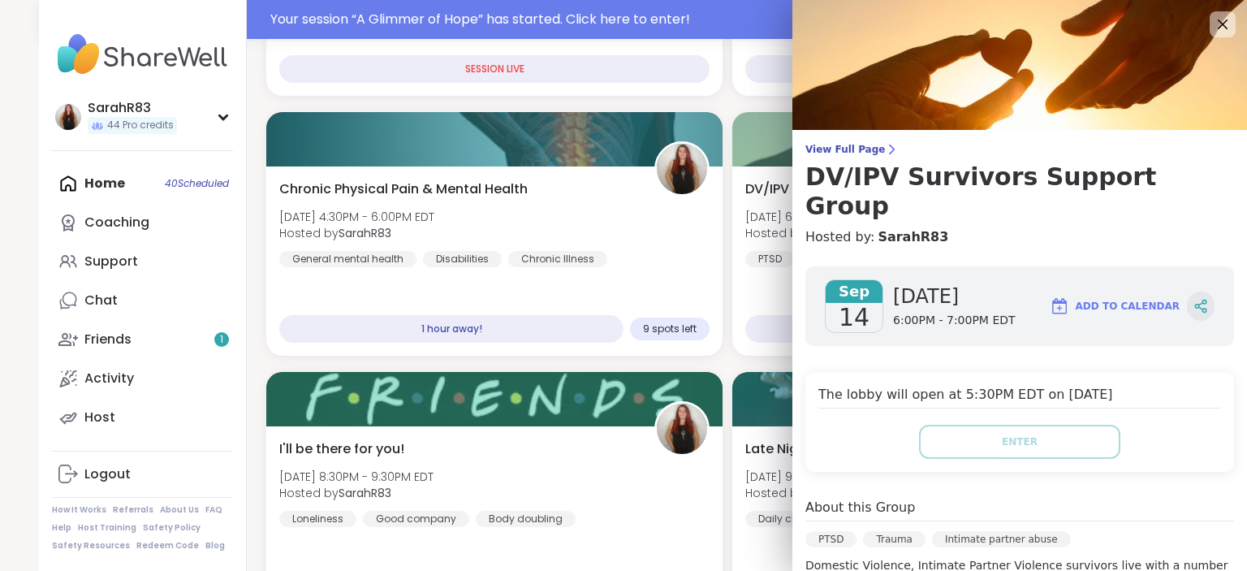
click at [1209, 291] on div at bounding box center [1201, 305] width 28 height 29
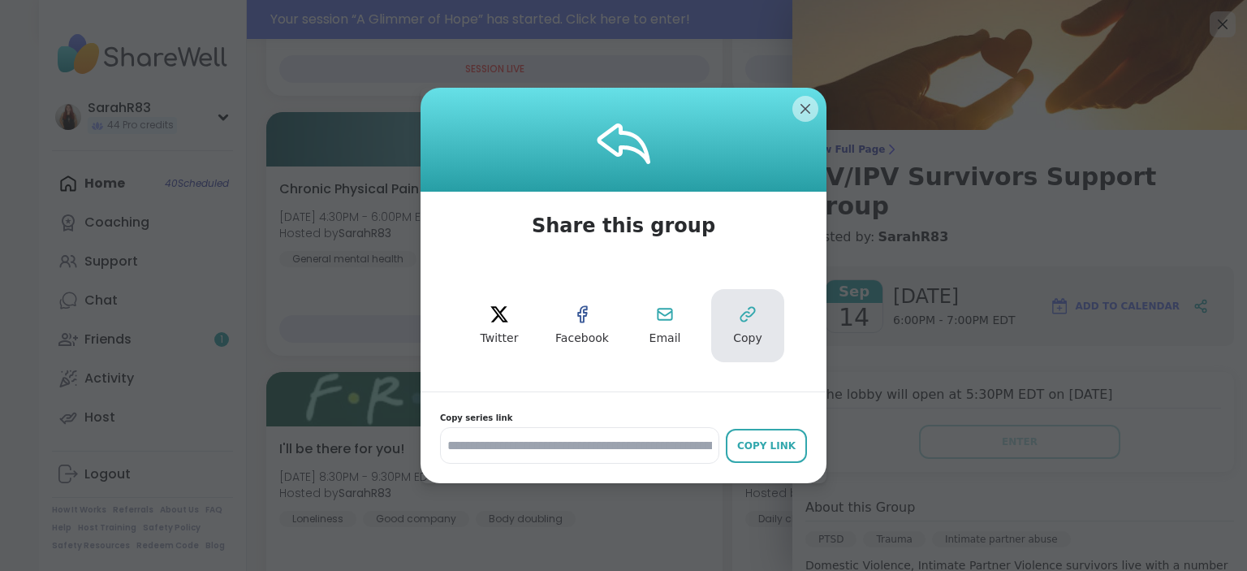
click at [753, 320] on icon at bounding box center [747, 313] width 19 height 19
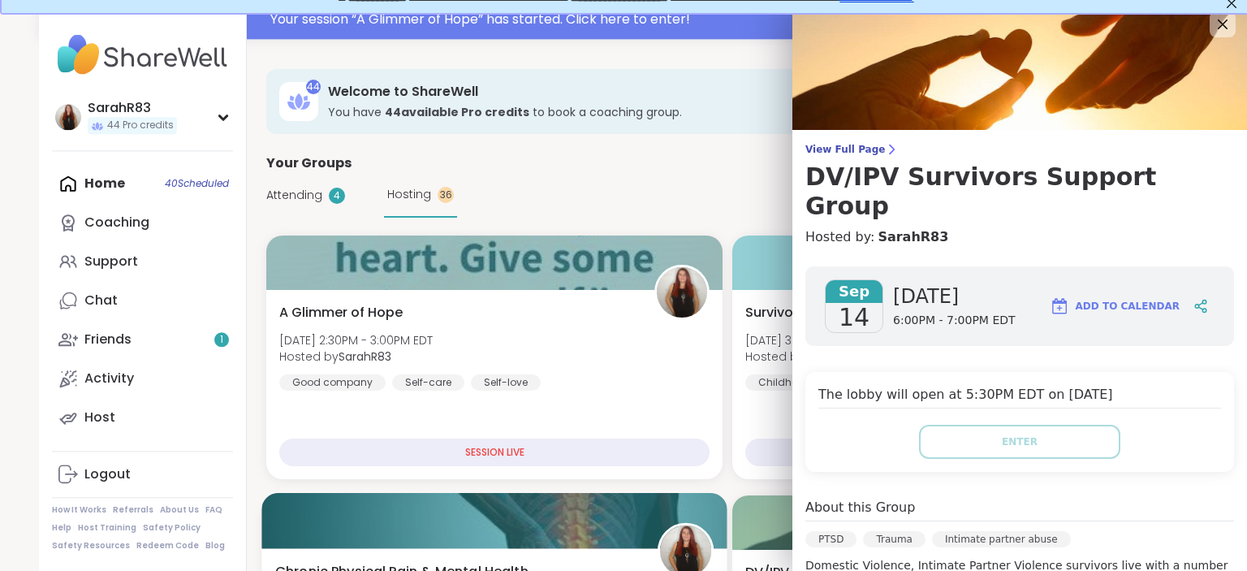
scroll to position [0, 0]
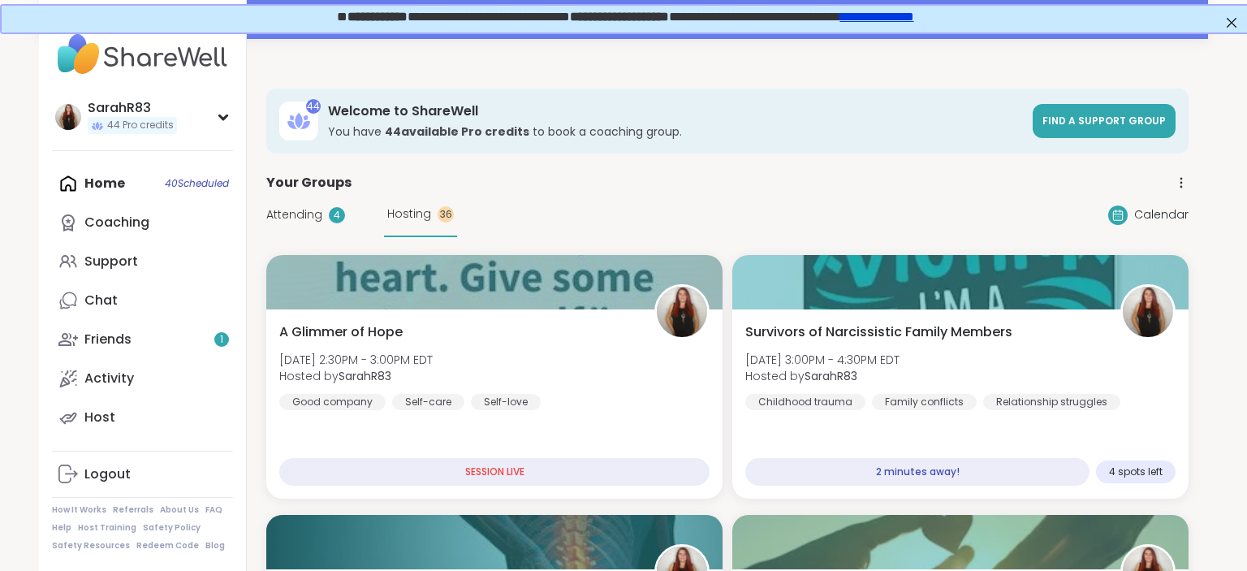
click at [611, 173] on div "Your Groups" at bounding box center [727, 182] width 922 height 19
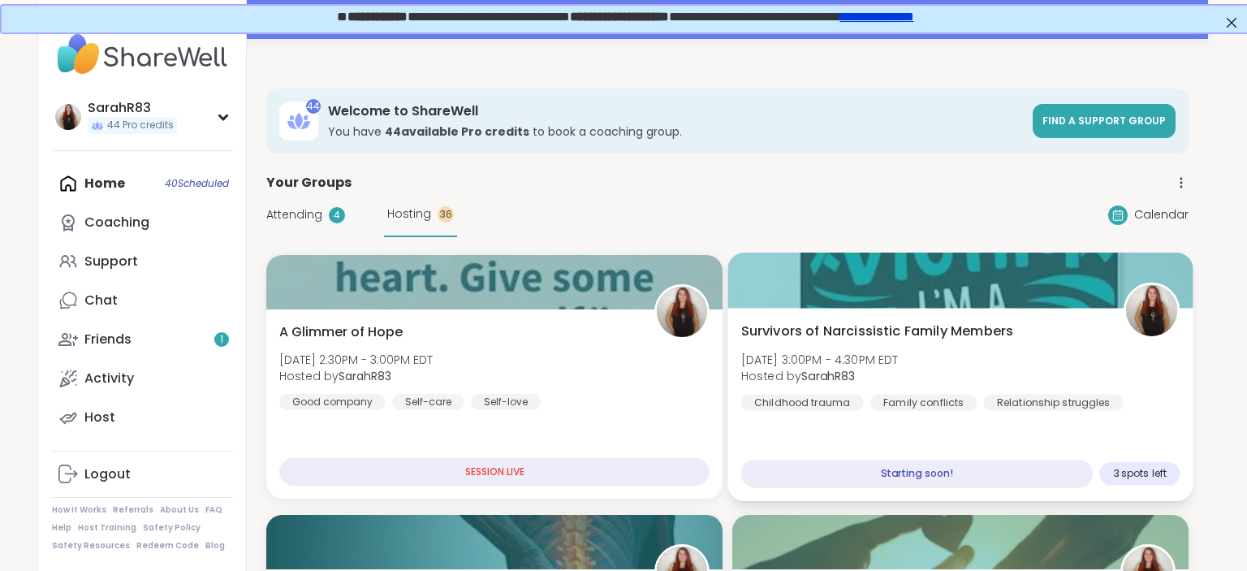
click at [839, 290] on div at bounding box center [959, 279] width 465 height 55
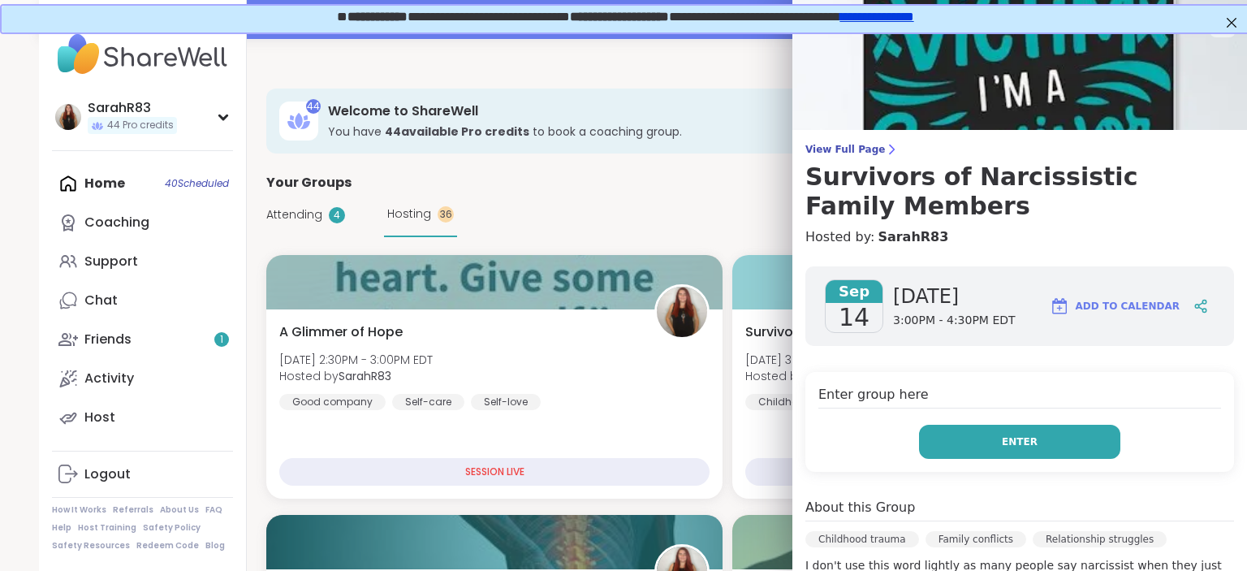
click at [1022, 447] on span "Enter" at bounding box center [1020, 441] width 36 height 15
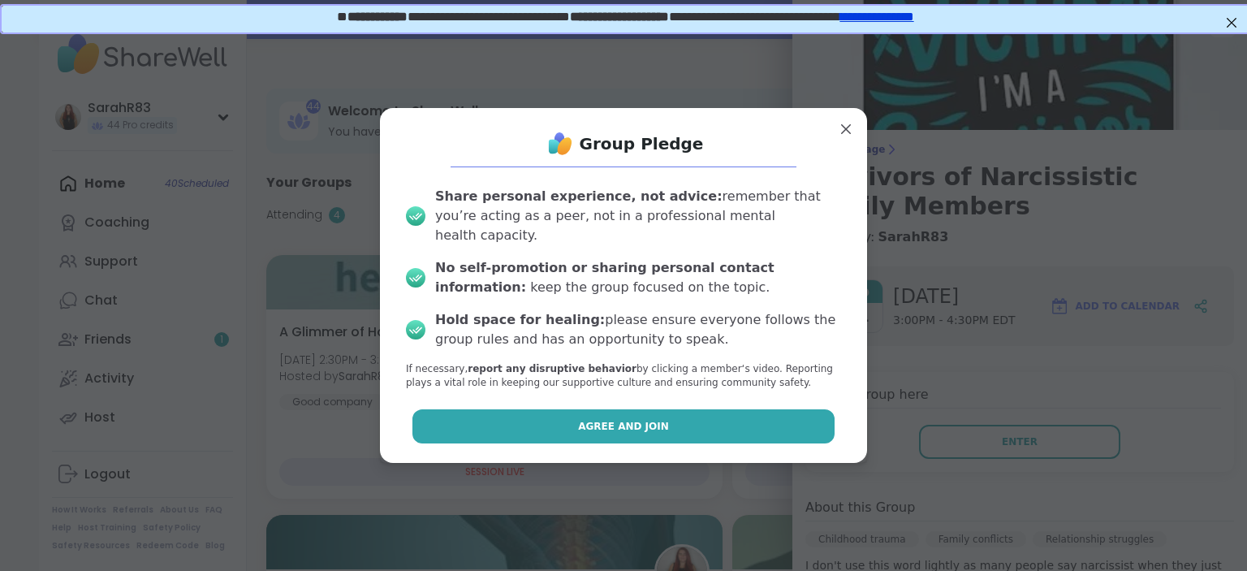
click at [731, 421] on button "Agree and Join" at bounding box center [623, 426] width 423 height 34
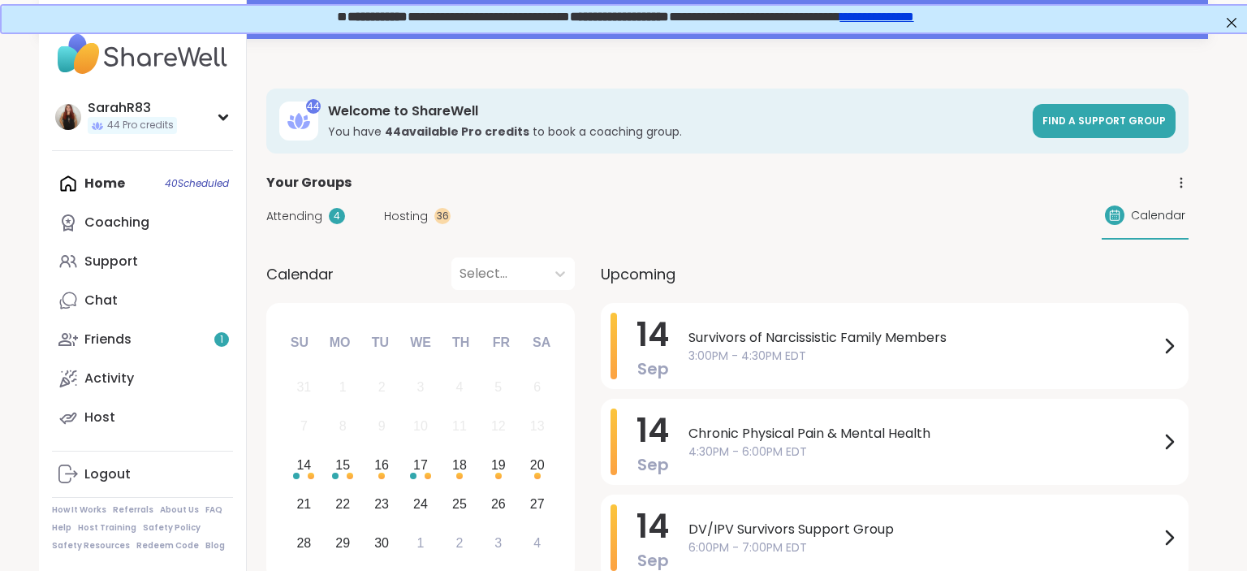
click at [684, 343] on div "[DATE] Survivors of Narcissistic Family Members 3:00PM - 4:30PM EDT" at bounding box center [895, 346] width 588 height 86
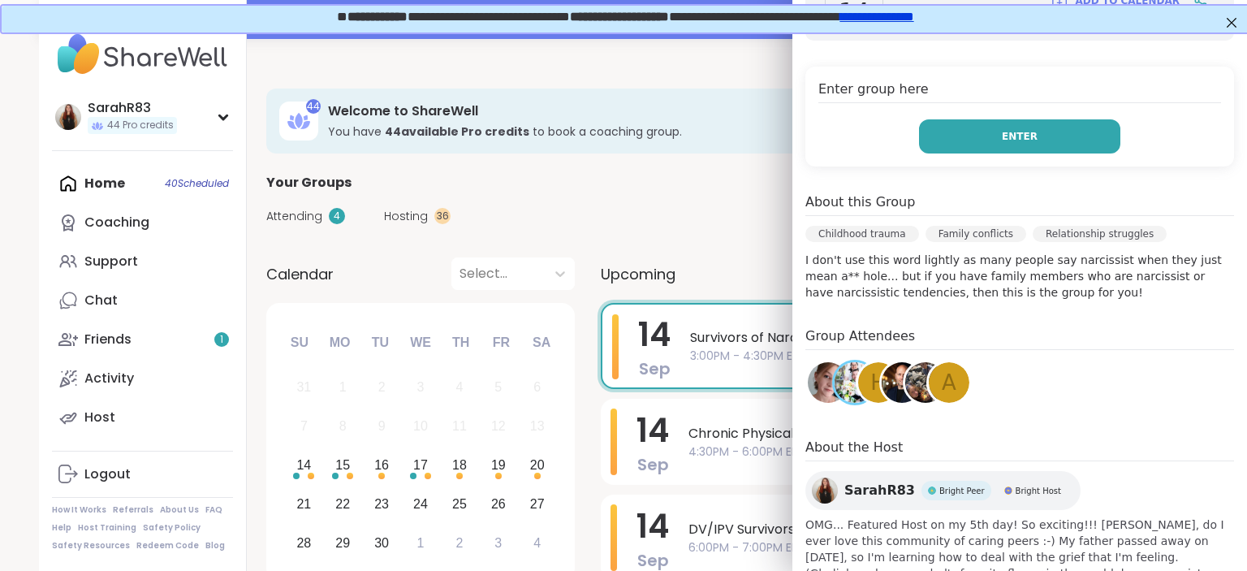
scroll to position [309, 0]
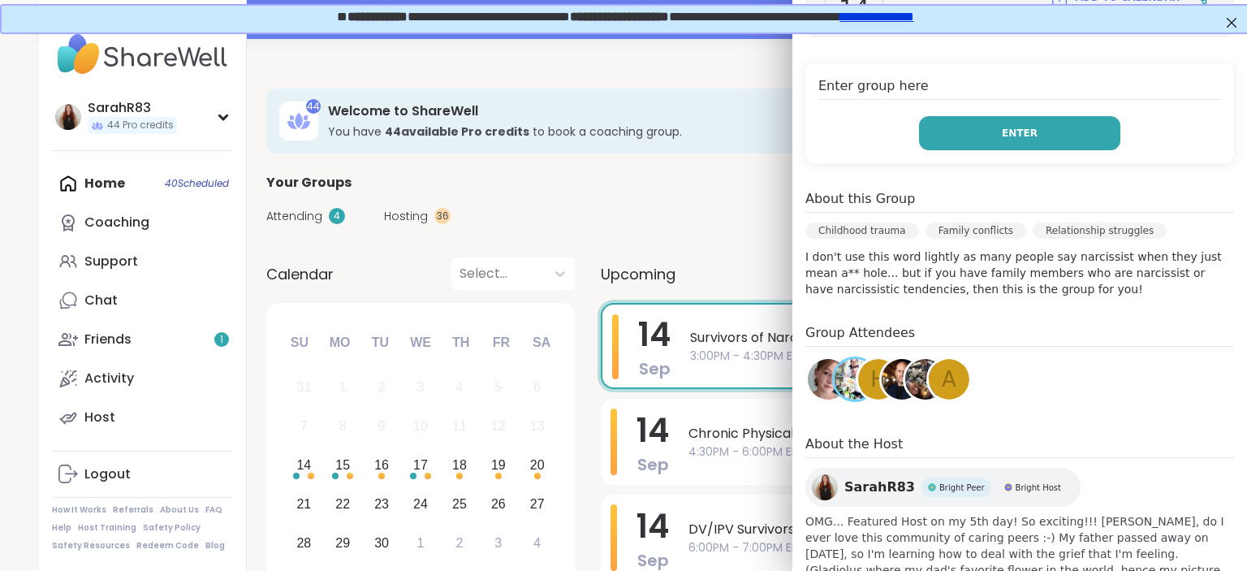
click at [984, 126] on button "Enter" at bounding box center [1019, 133] width 201 height 34
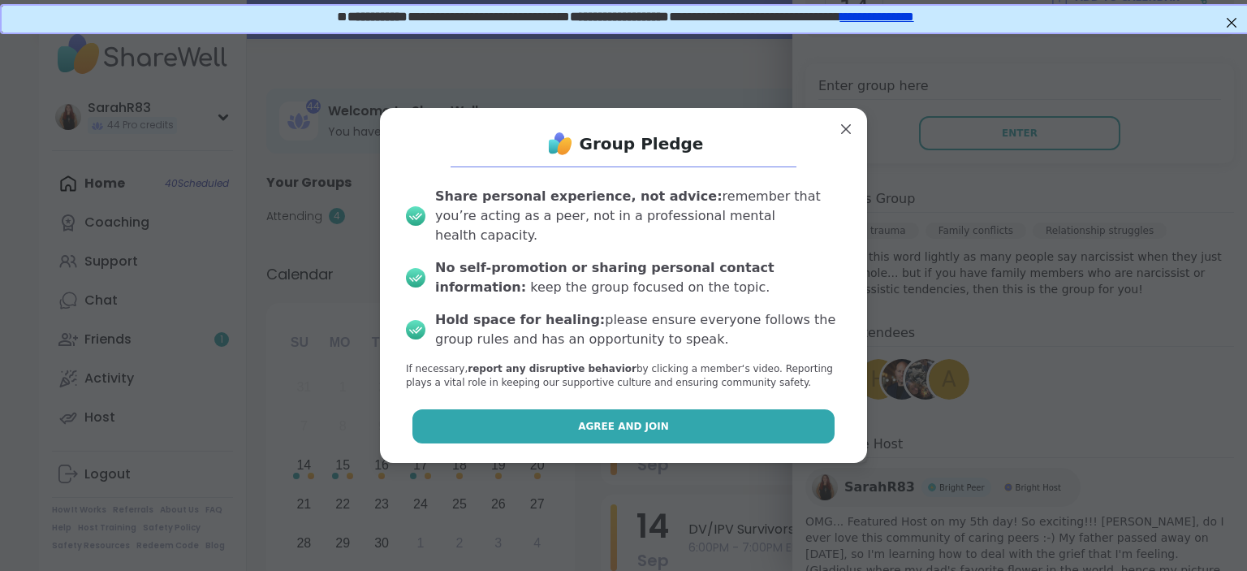
click at [752, 412] on button "Agree and Join" at bounding box center [623, 426] width 423 height 34
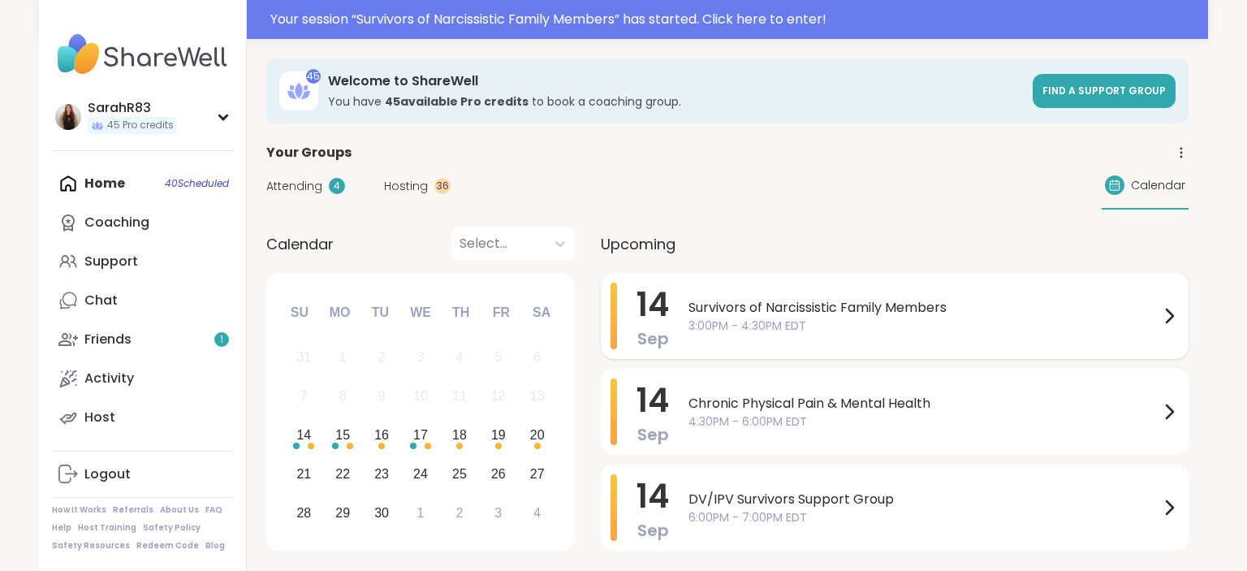
click at [705, 304] on span "Survivors of Narcissistic Family Members" at bounding box center [923, 307] width 471 height 19
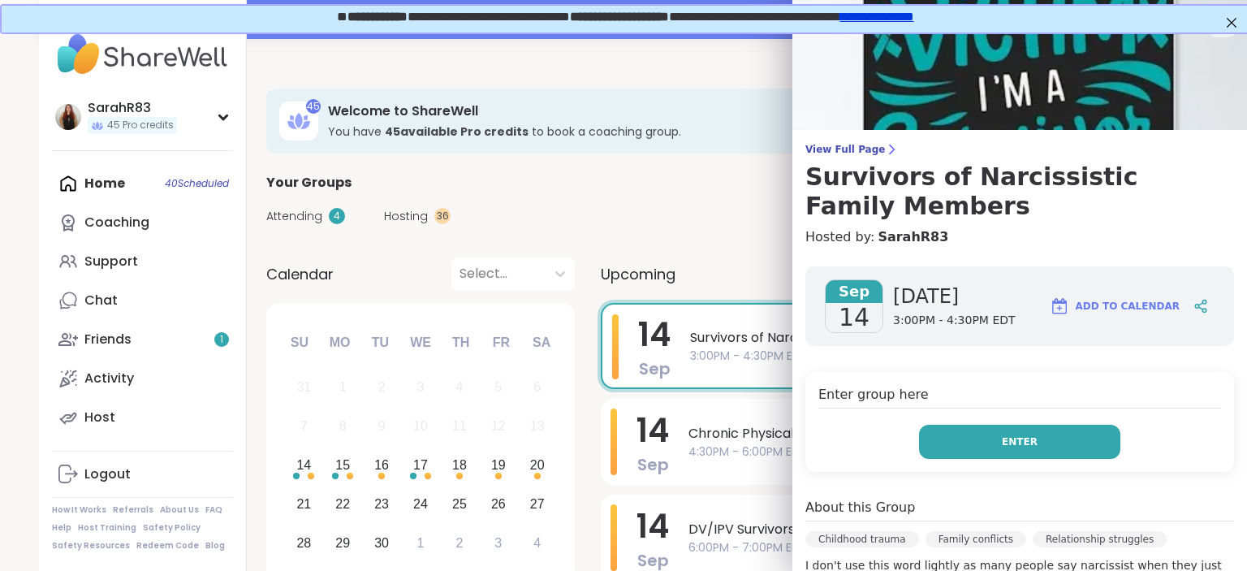
click at [1023, 436] on span "Enter" at bounding box center [1020, 441] width 36 height 15
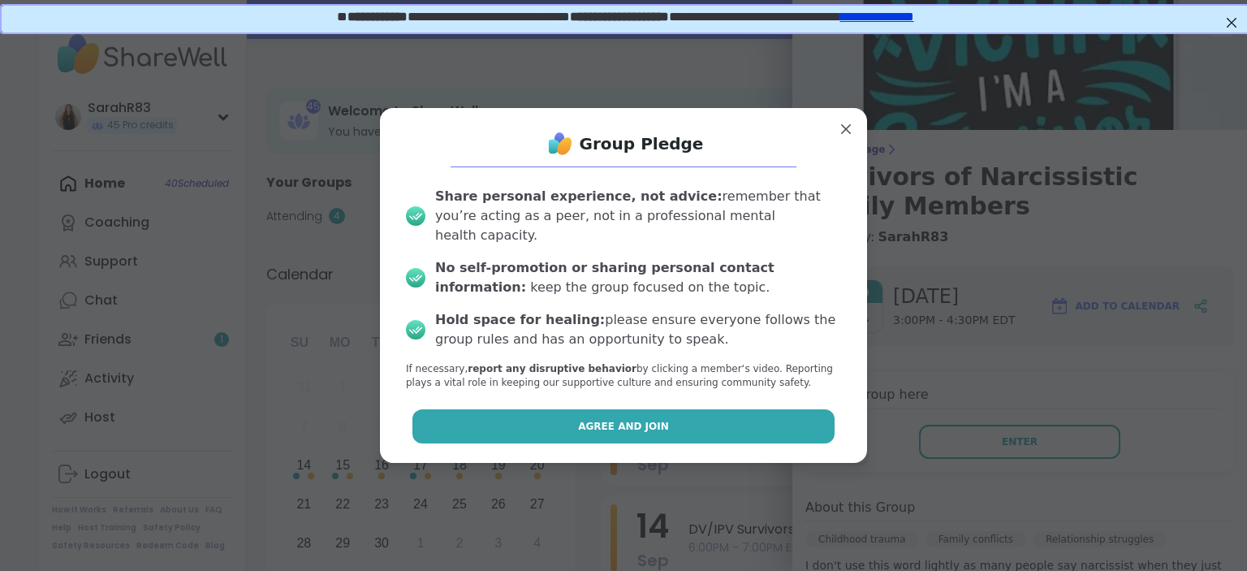
click at [809, 421] on button "Agree and Join" at bounding box center [623, 426] width 423 height 34
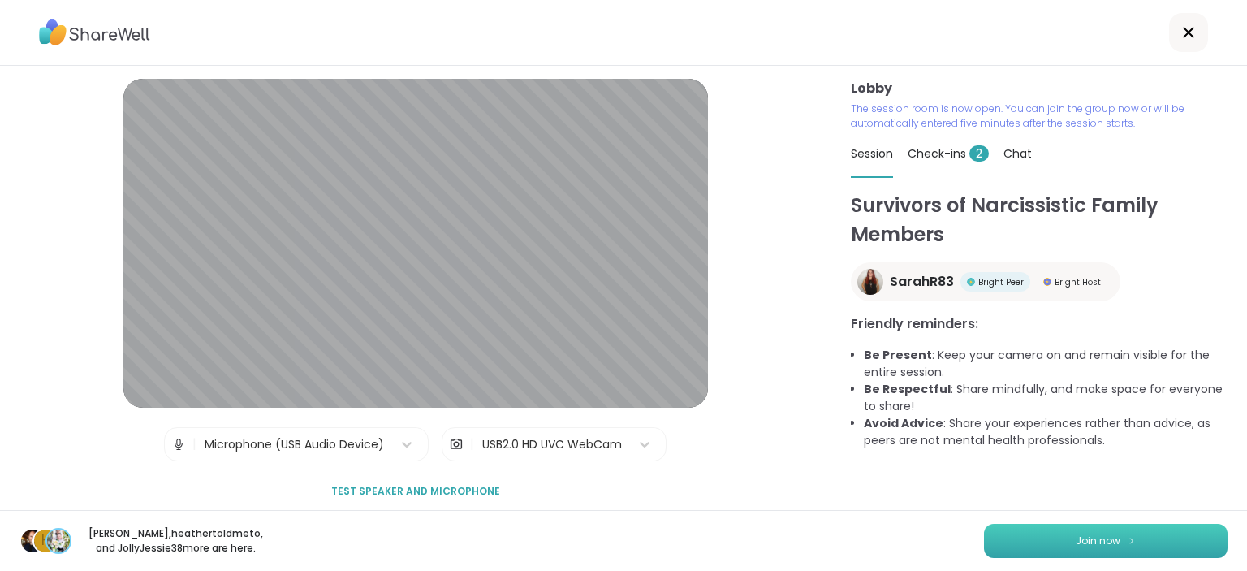
click at [1069, 541] on button "Join now" at bounding box center [1106, 541] width 244 height 34
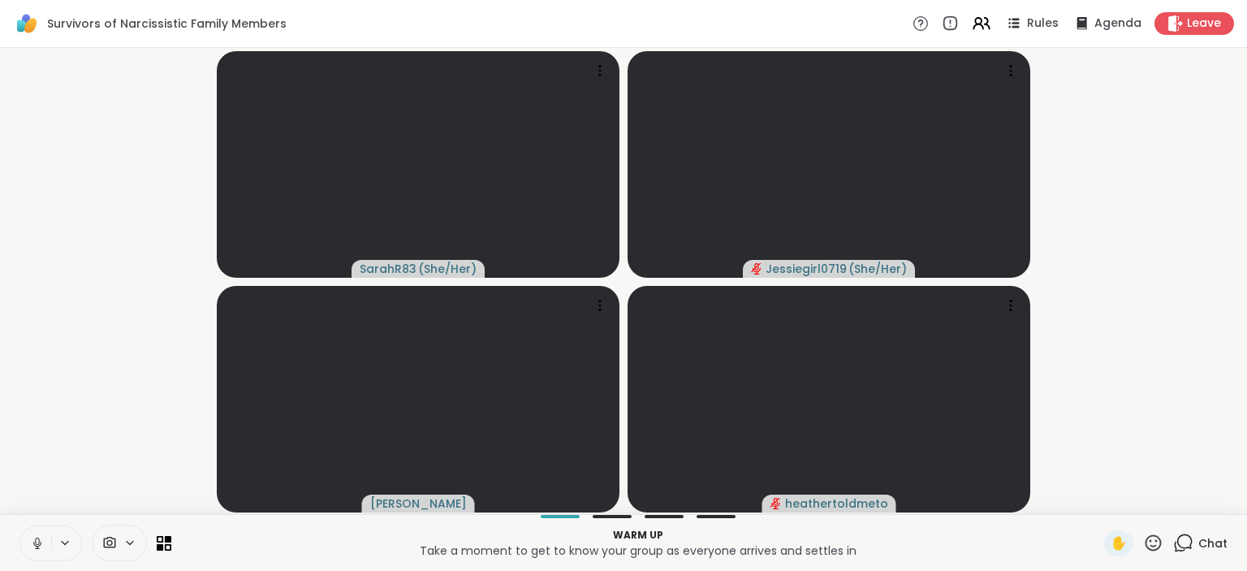
click at [35, 537] on icon at bounding box center [37, 543] width 15 height 15
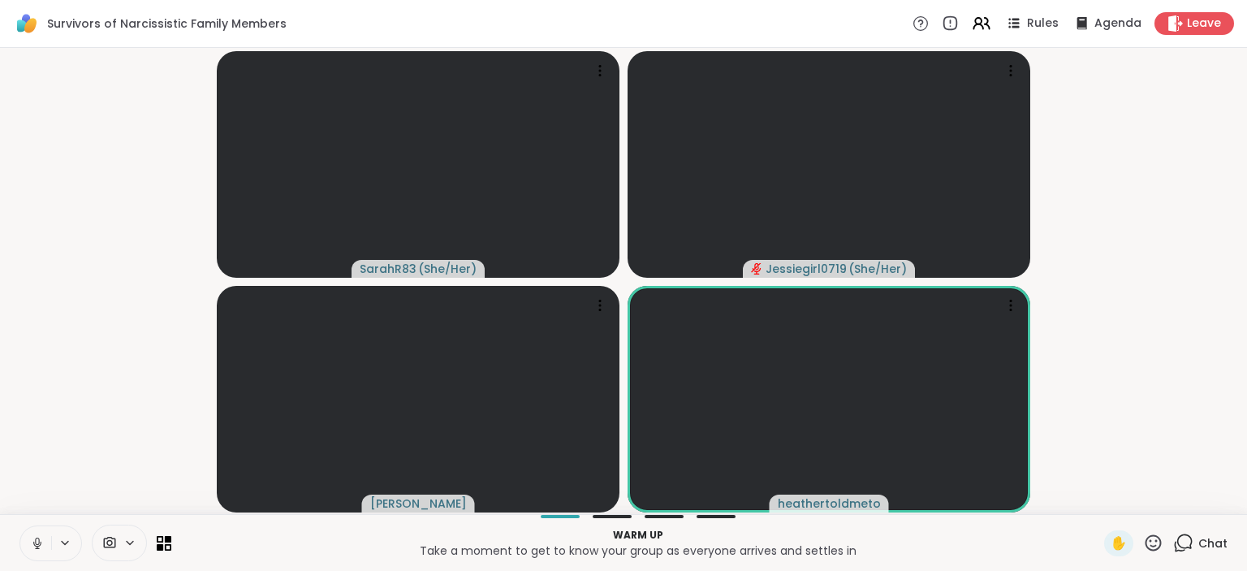
click at [1216, 537] on span "Chat" at bounding box center [1212, 543] width 29 height 16
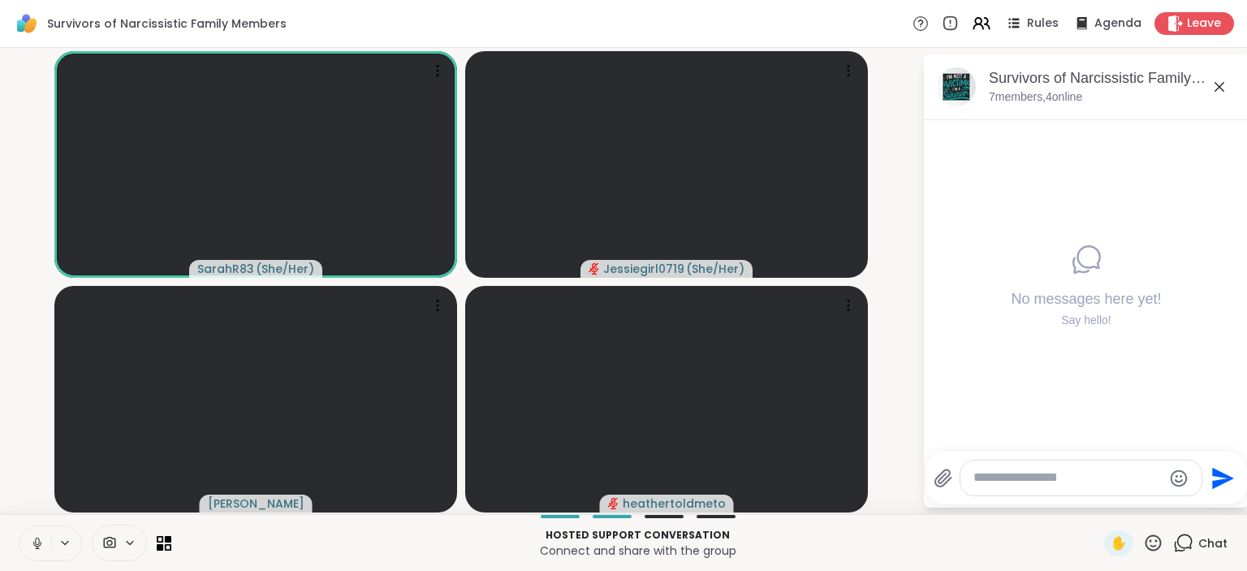
click at [986, 476] on textarea "Type your message" at bounding box center [1067, 477] width 189 height 17
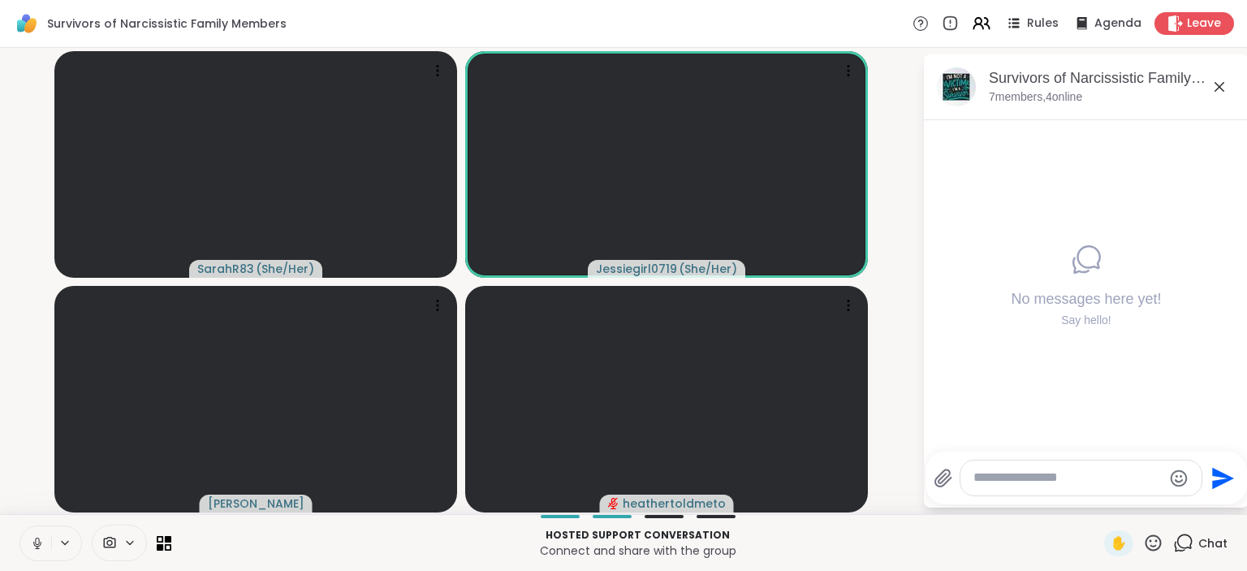
paste textarea "**********"
type textarea "**********"
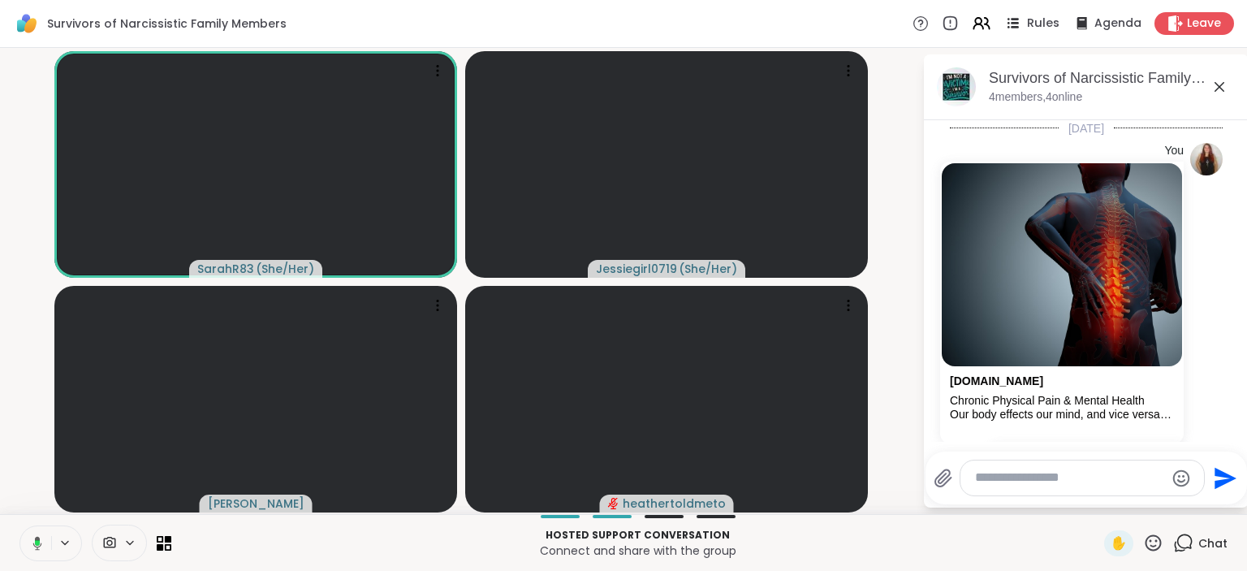
click at [1038, 26] on span "Rules" at bounding box center [1043, 23] width 33 height 17
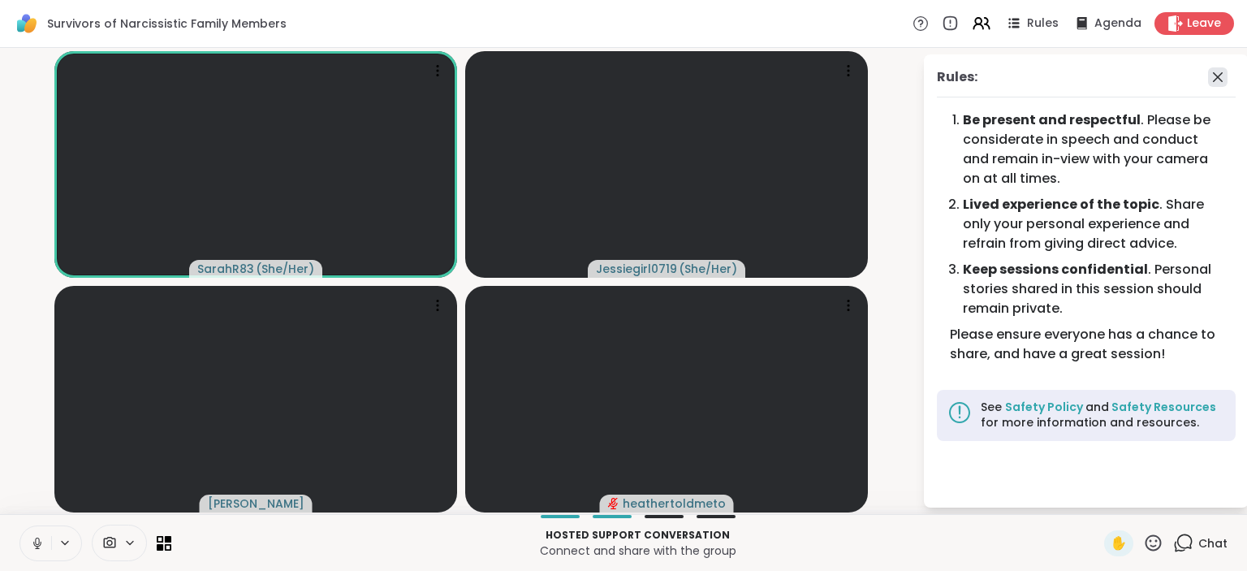
click at [1219, 74] on icon at bounding box center [1217, 76] width 19 height 19
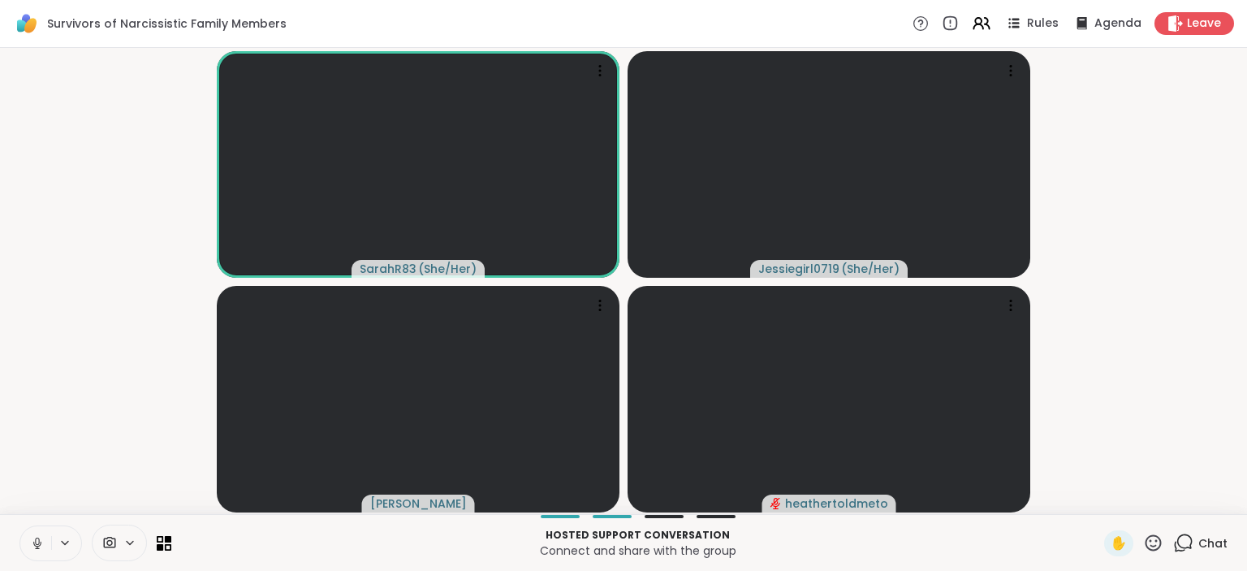
click at [1187, 549] on icon at bounding box center [1184, 541] width 15 height 15
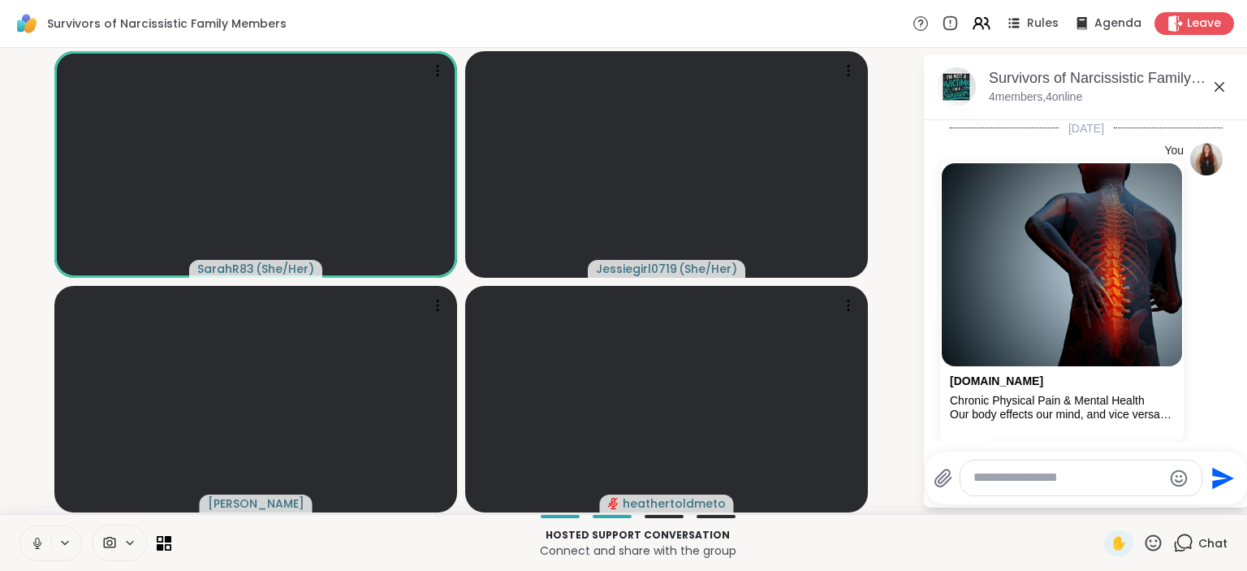
scroll to position [93, 0]
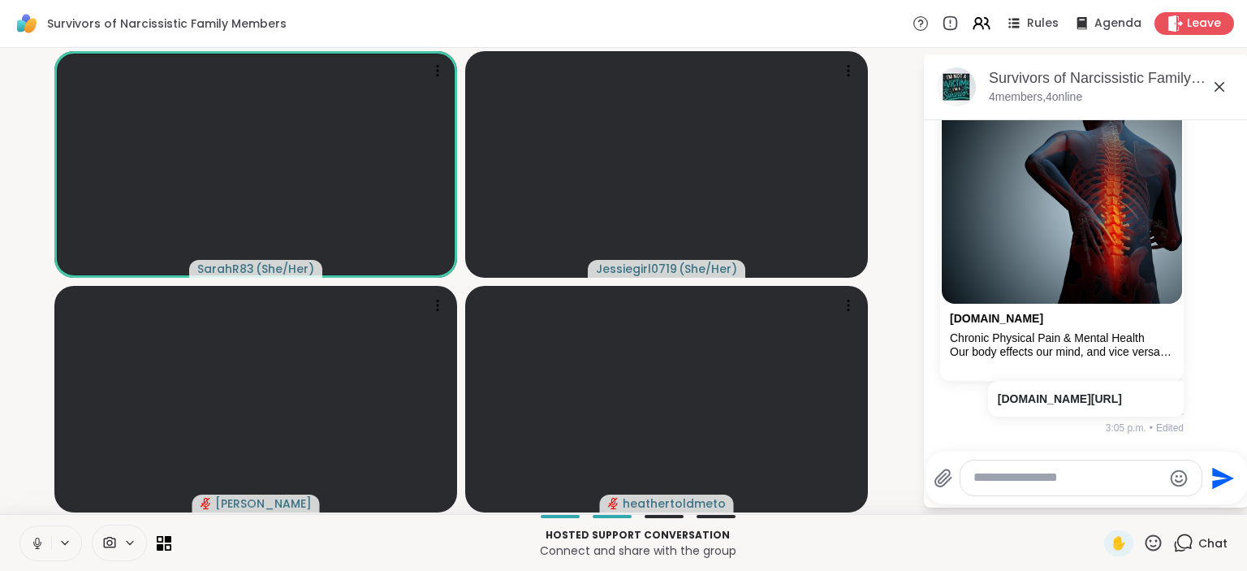
click at [979, 476] on textarea "Type your message" at bounding box center [1067, 477] width 189 height 17
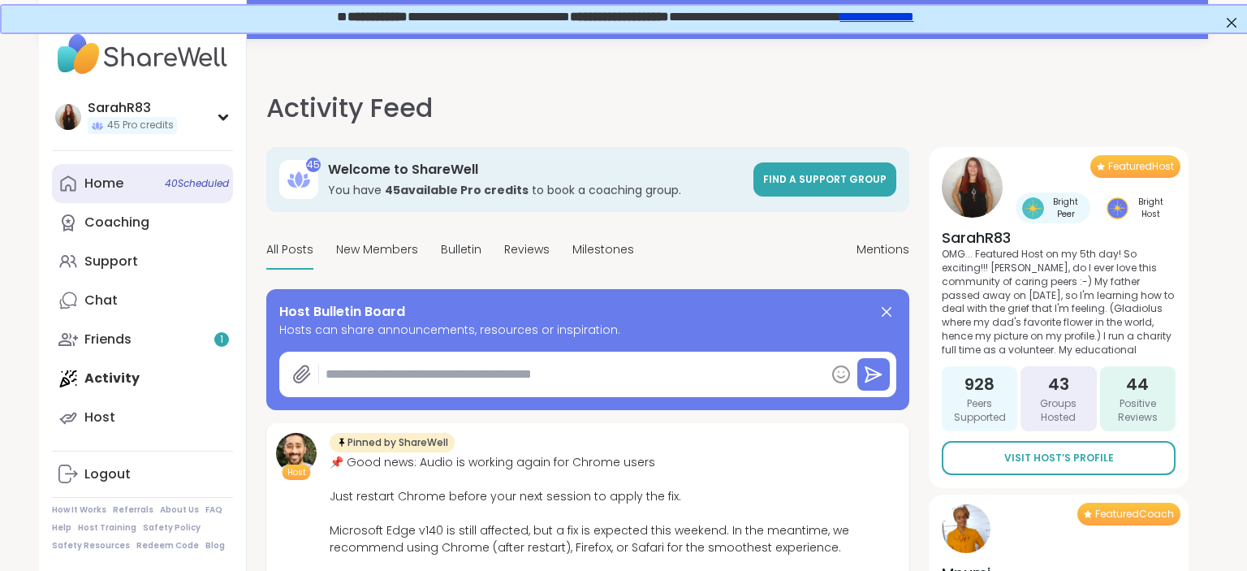
click at [119, 185] on div "Home 40 Scheduled" at bounding box center [103, 184] width 39 height 18
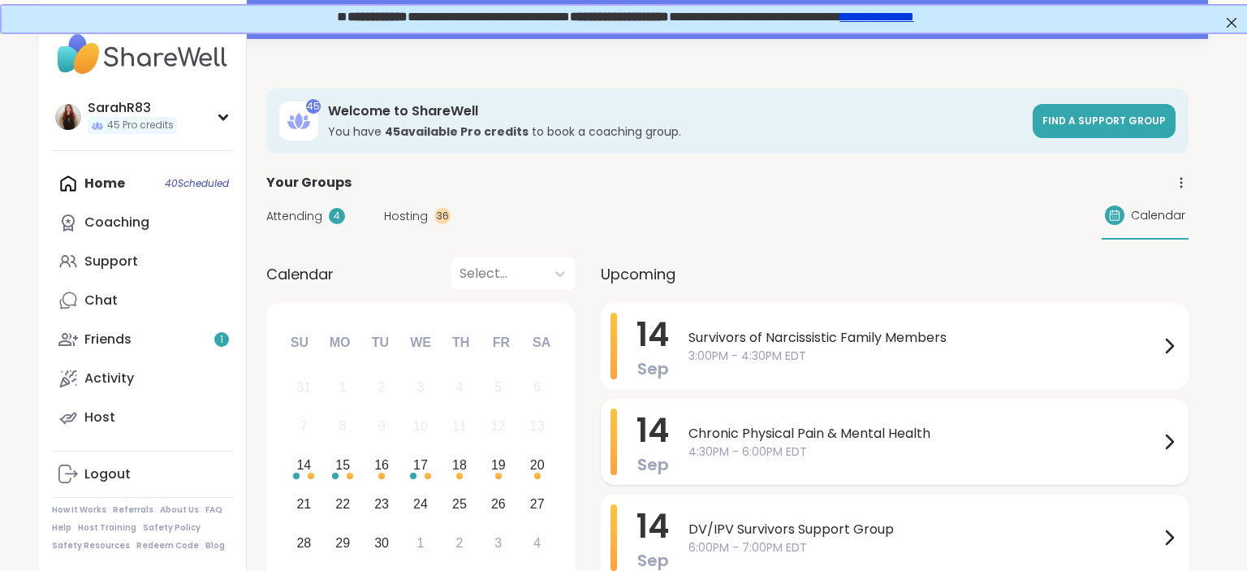
click at [717, 450] on span "4:30PM - 6:00PM EDT" at bounding box center [923, 451] width 471 height 17
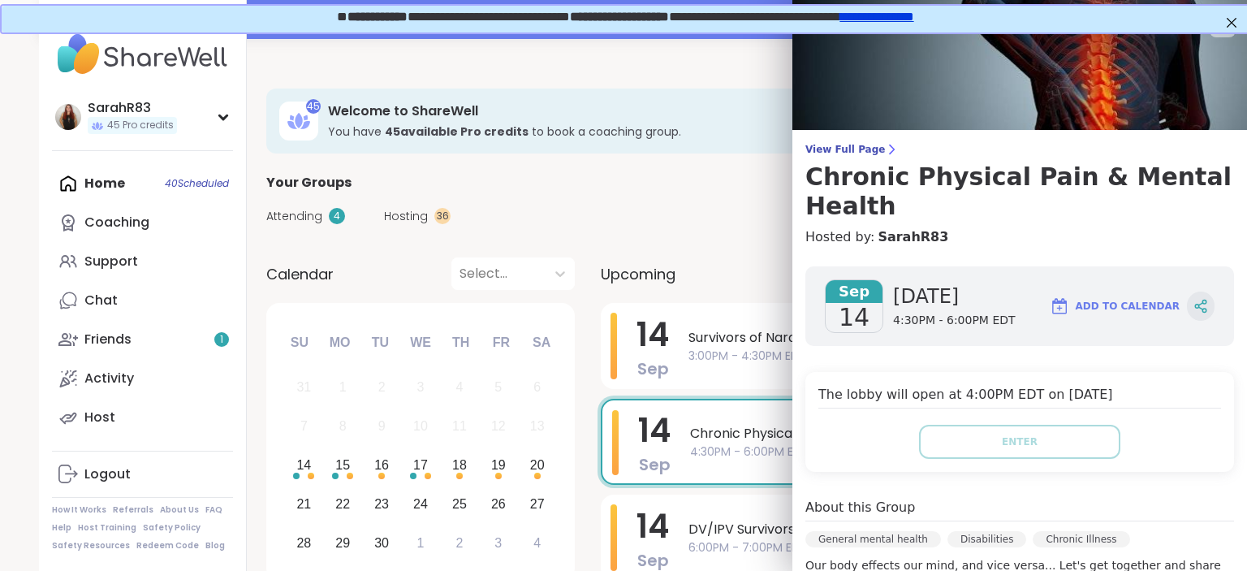
click at [1210, 291] on div at bounding box center [1201, 305] width 28 height 29
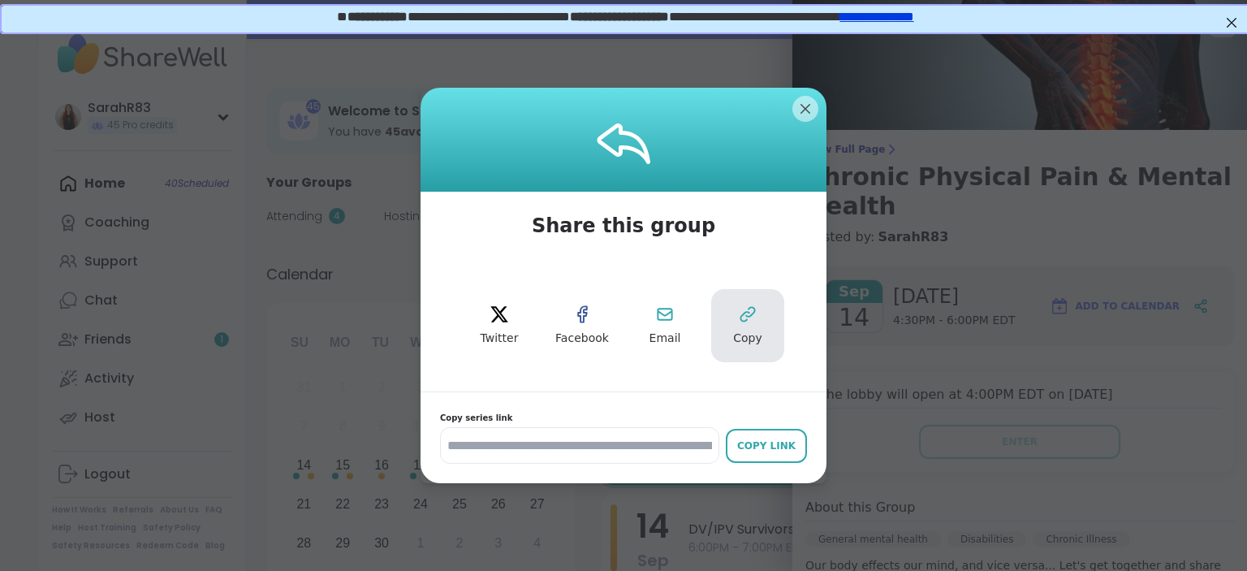
click at [757, 332] on span "Copy" at bounding box center [747, 338] width 29 height 16
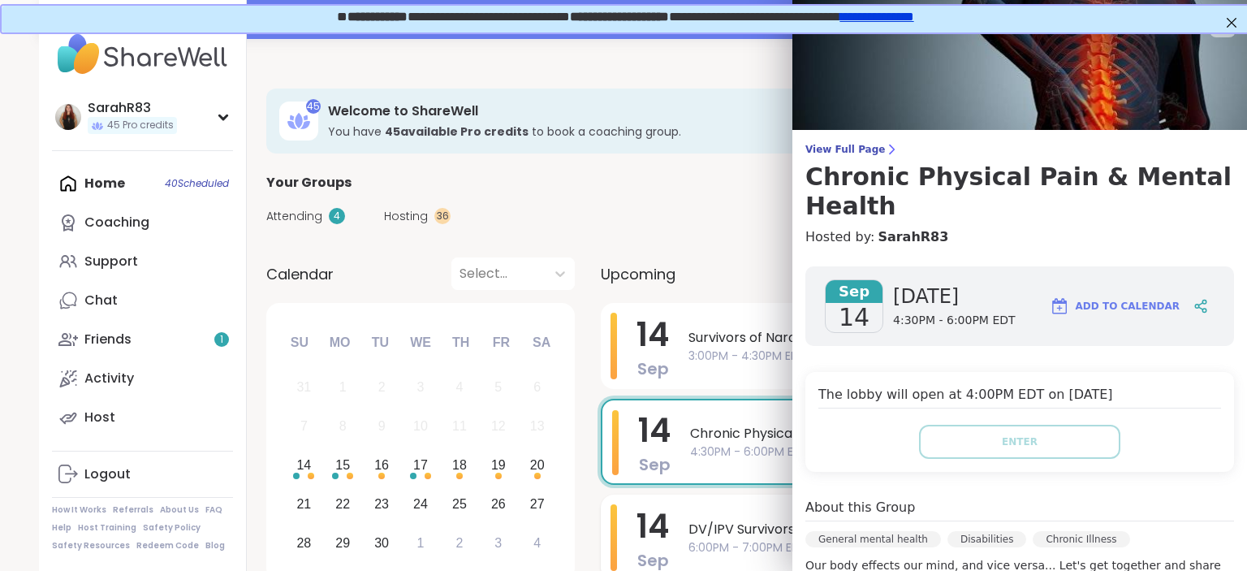
click at [740, 521] on span "DV/IPV Survivors Support Group" at bounding box center [923, 529] width 471 height 19
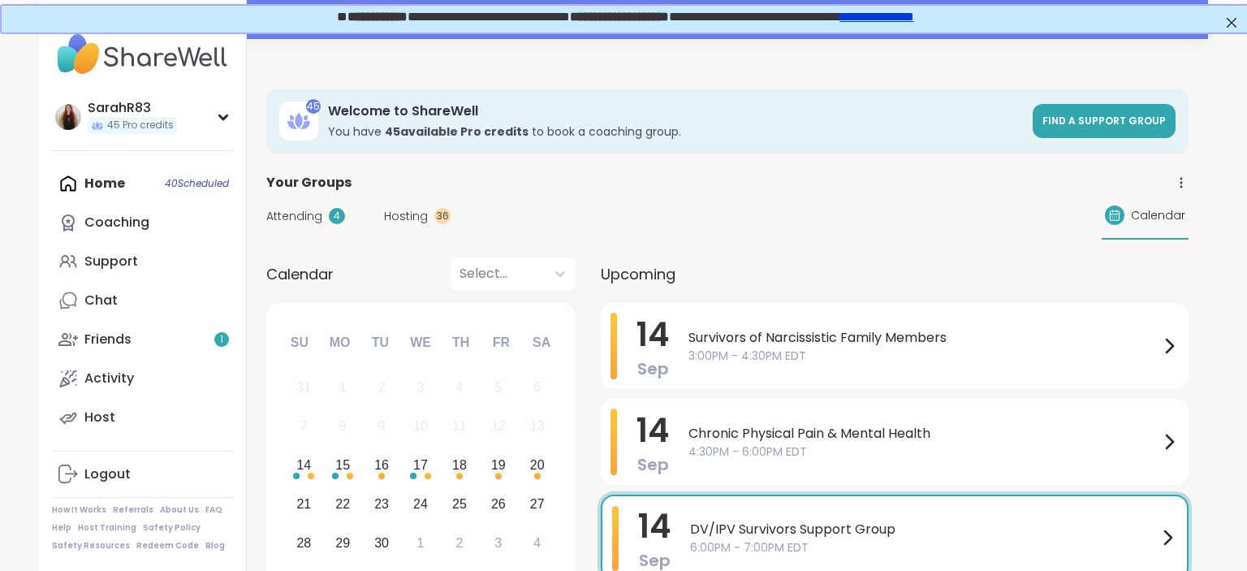
click at [426, 218] on div "Hosting 36" at bounding box center [417, 216] width 67 height 17
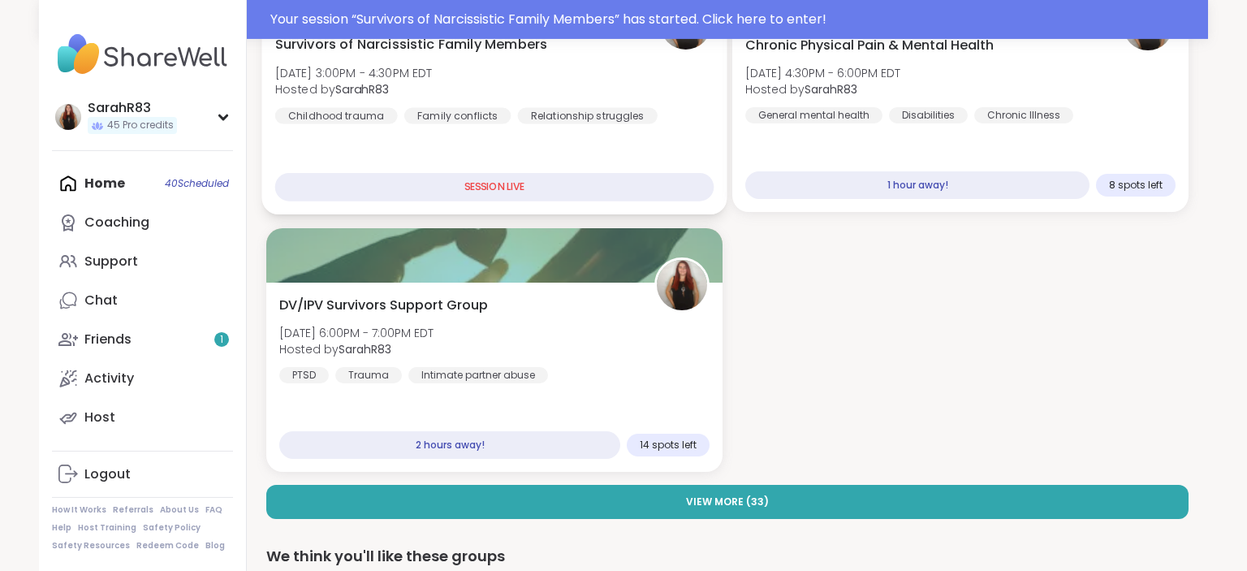
scroll to position [302, 0]
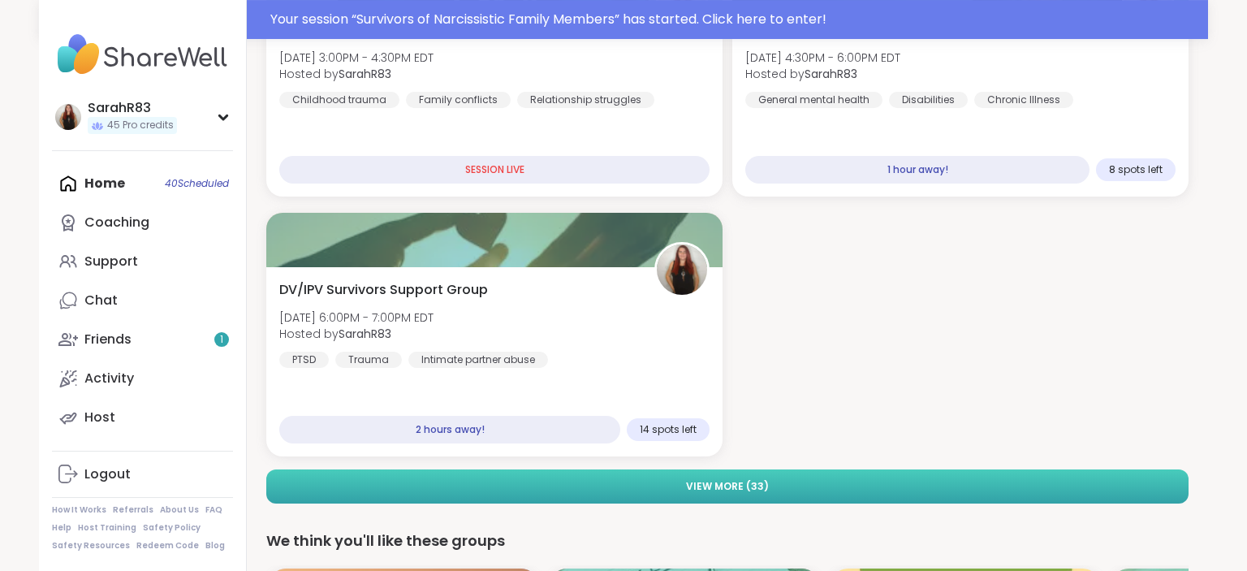
click at [725, 481] on span "View More ( 33 )" at bounding box center [727, 486] width 83 height 15
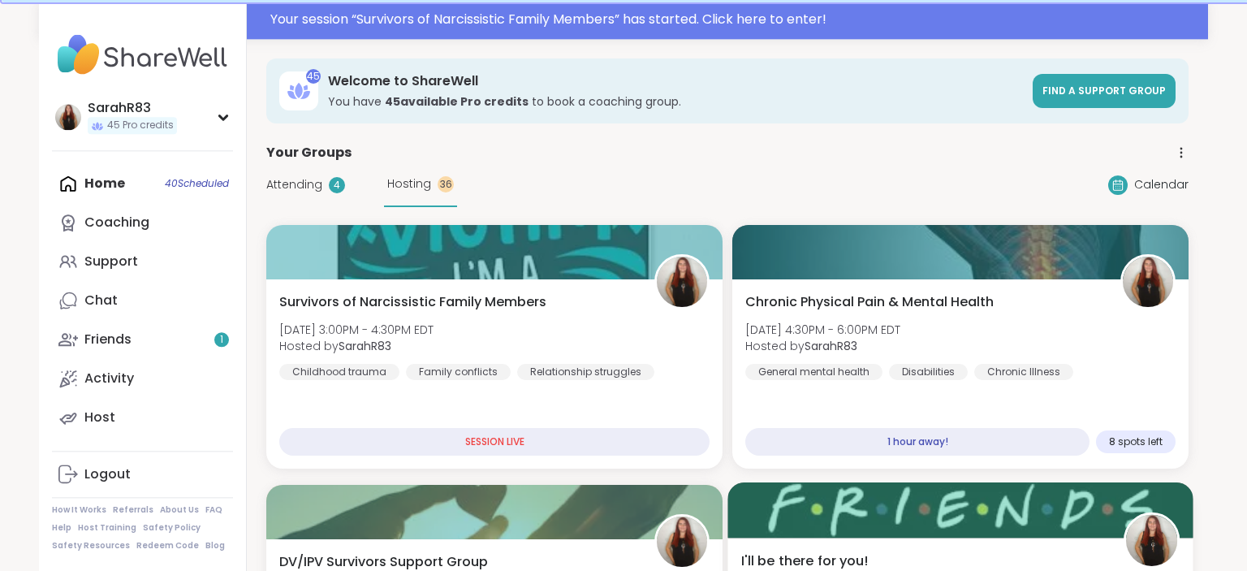
scroll to position [0, 0]
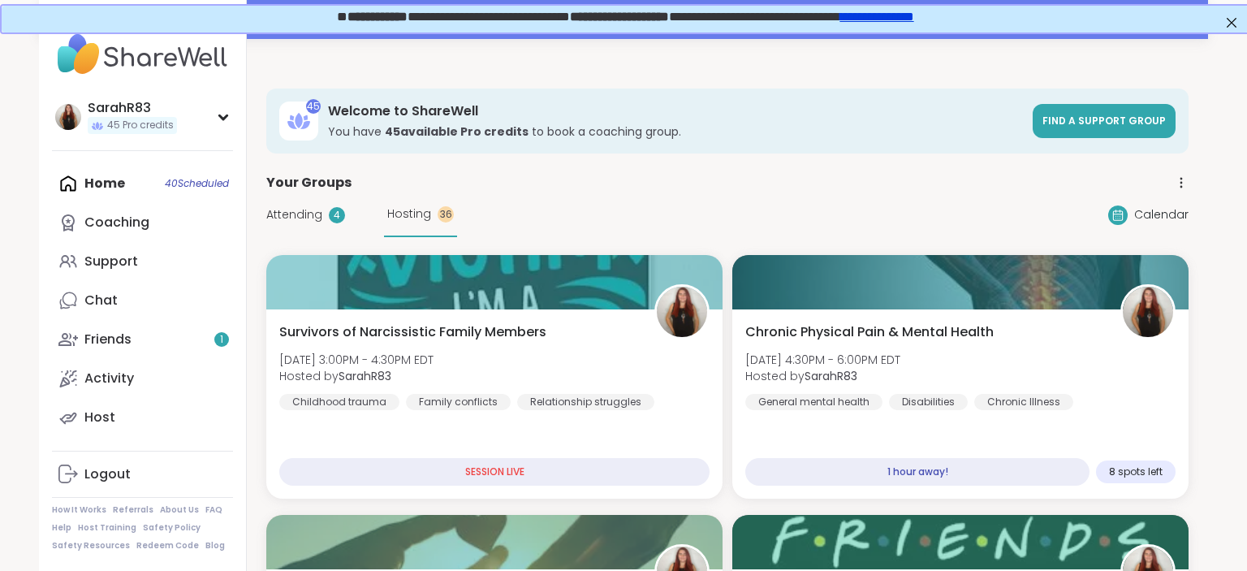
click at [119, 189] on div "Home 40 Scheduled Coaching Support Chat Friends 1 Activity Host" at bounding box center [142, 300] width 181 height 273
click at [119, 183] on div "Home 40 Scheduled Coaching Support Chat Friends 1 Activity Host" at bounding box center [142, 300] width 181 height 273
click at [136, 351] on link "Friends 1" at bounding box center [142, 339] width 181 height 39
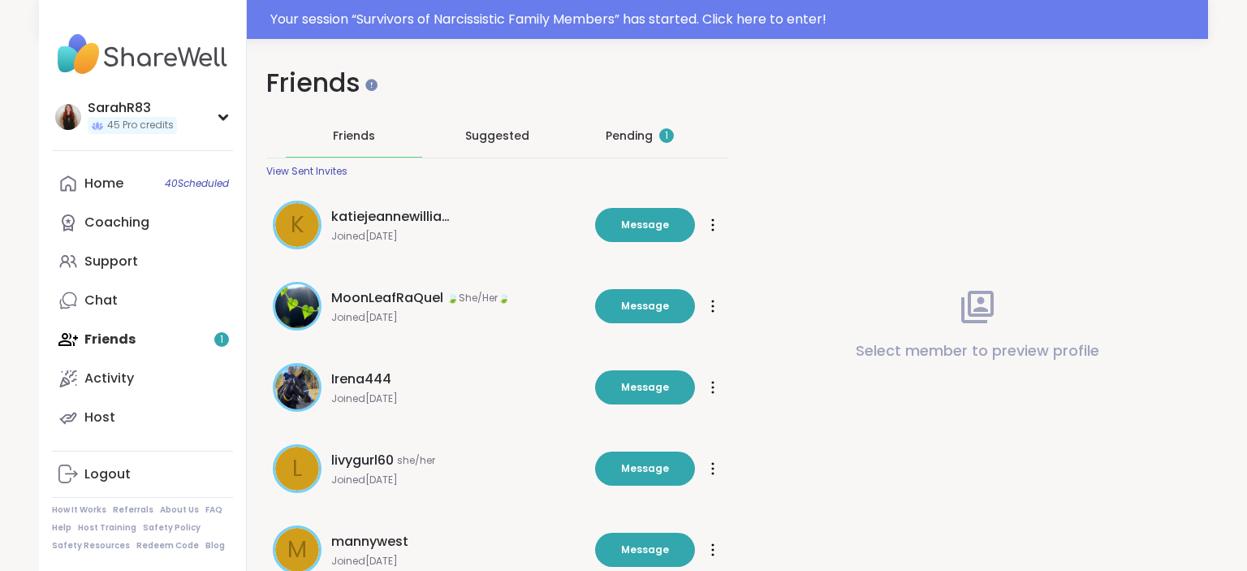
click at [599, 132] on div "Pending 1" at bounding box center [640, 135] width 136 height 42
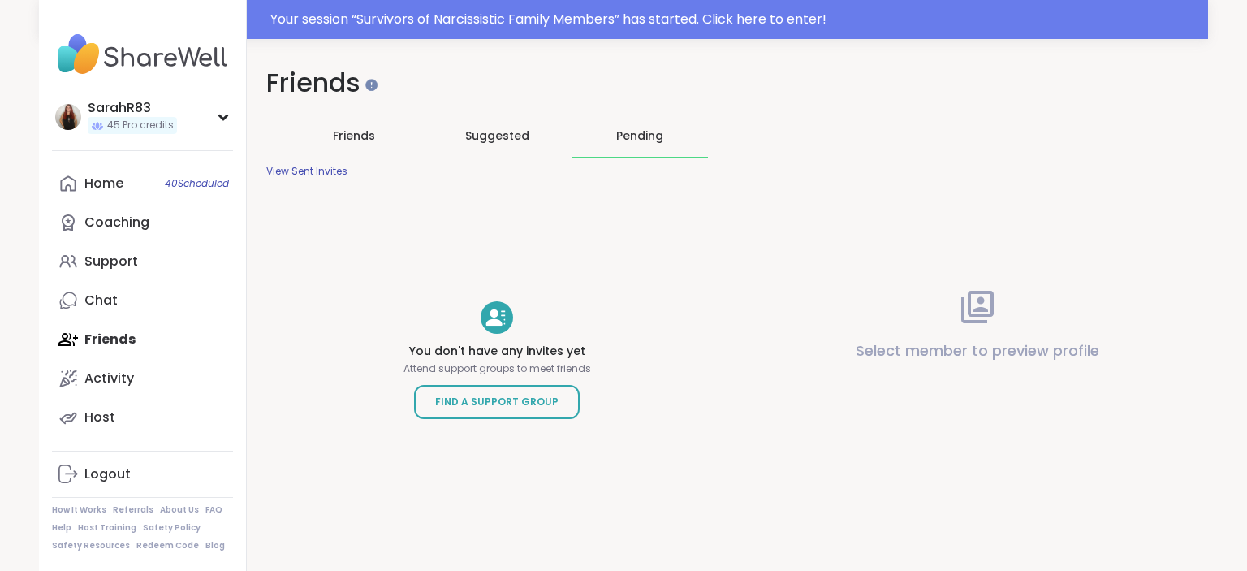
click at [630, 127] on div "Pending" at bounding box center [639, 135] width 47 height 16
